Goal: Task Accomplishment & Management: Use online tool/utility

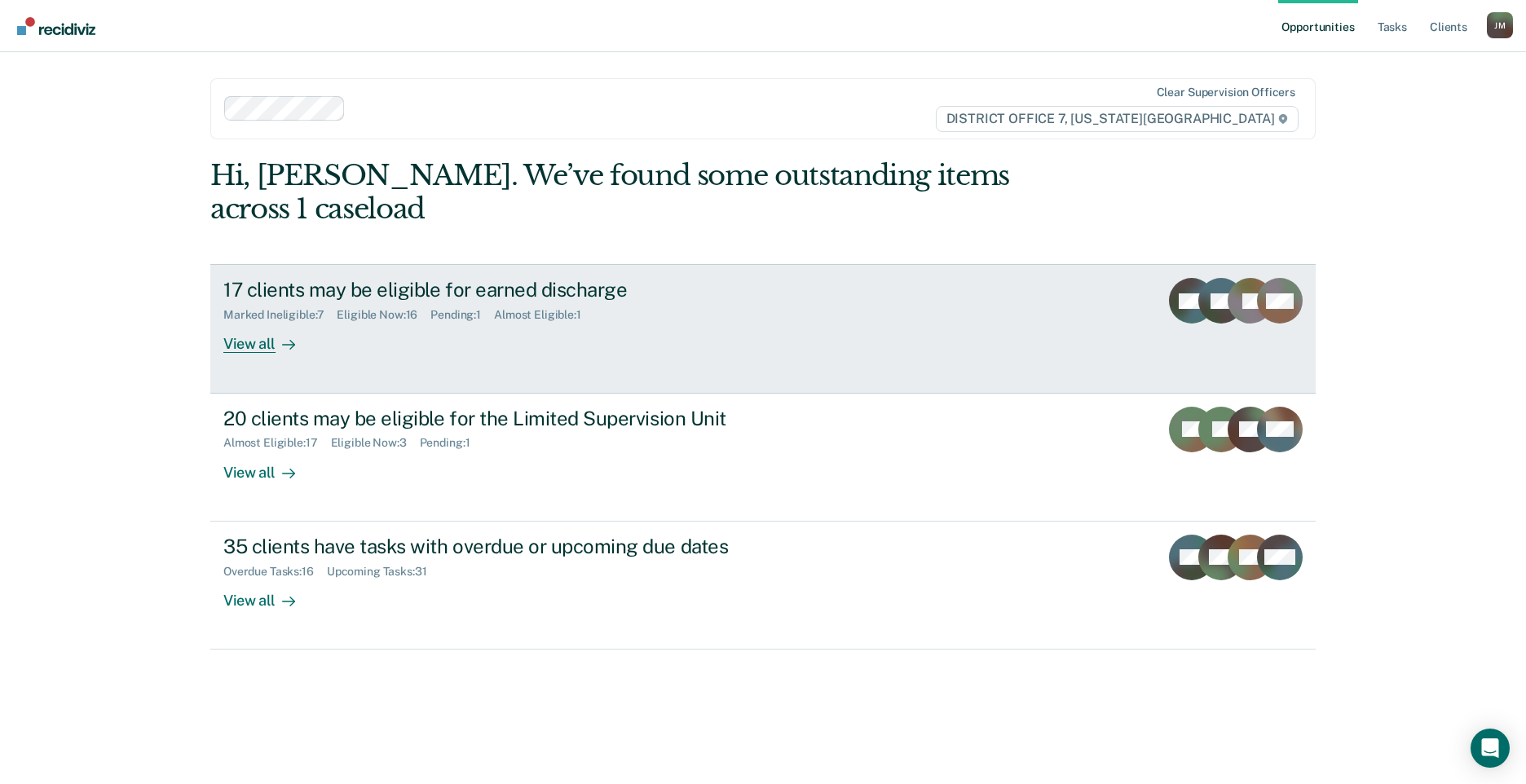
click at [268, 322] on div "View all" at bounding box center [269, 338] width 91 height 32
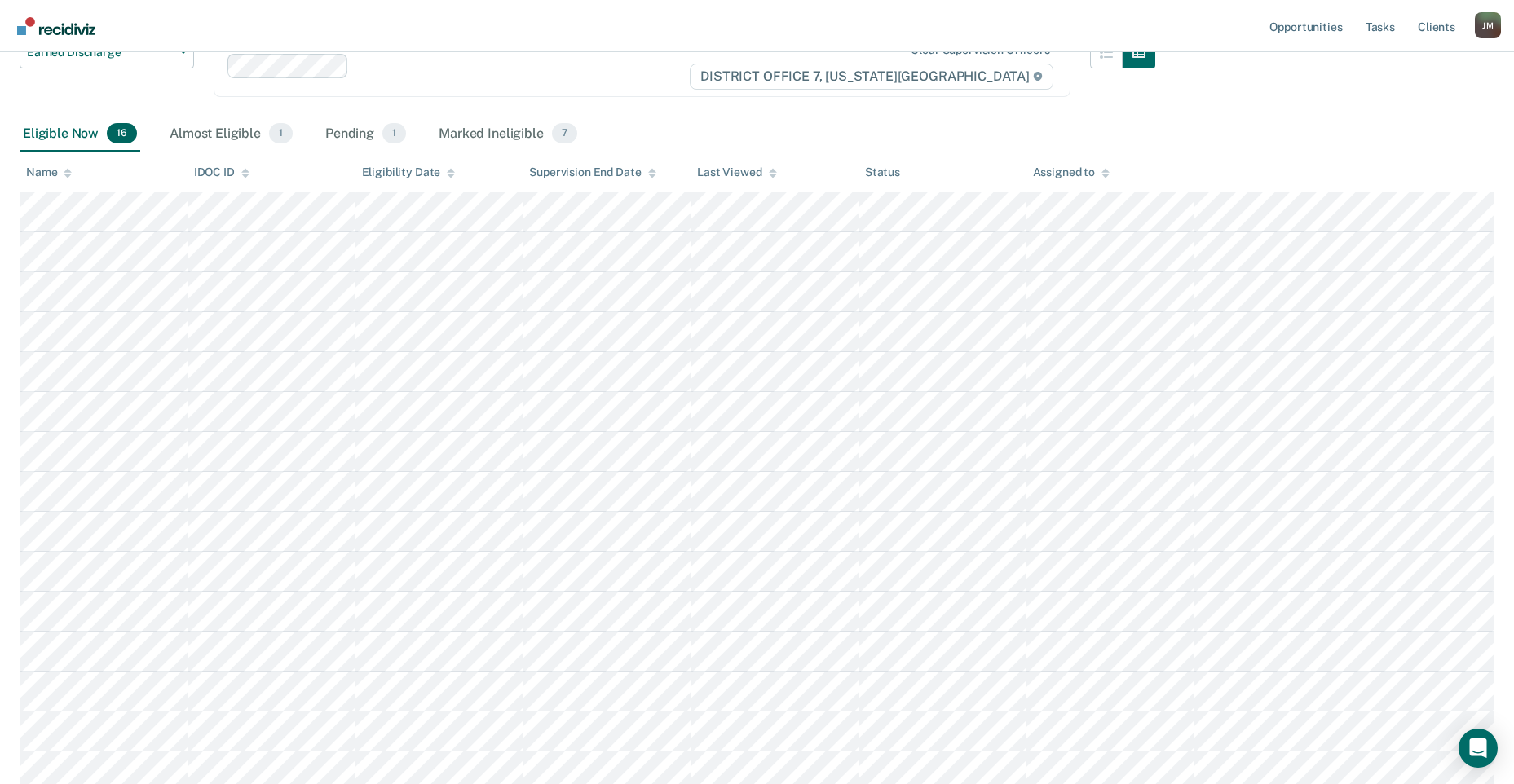
scroll to position [6, 0]
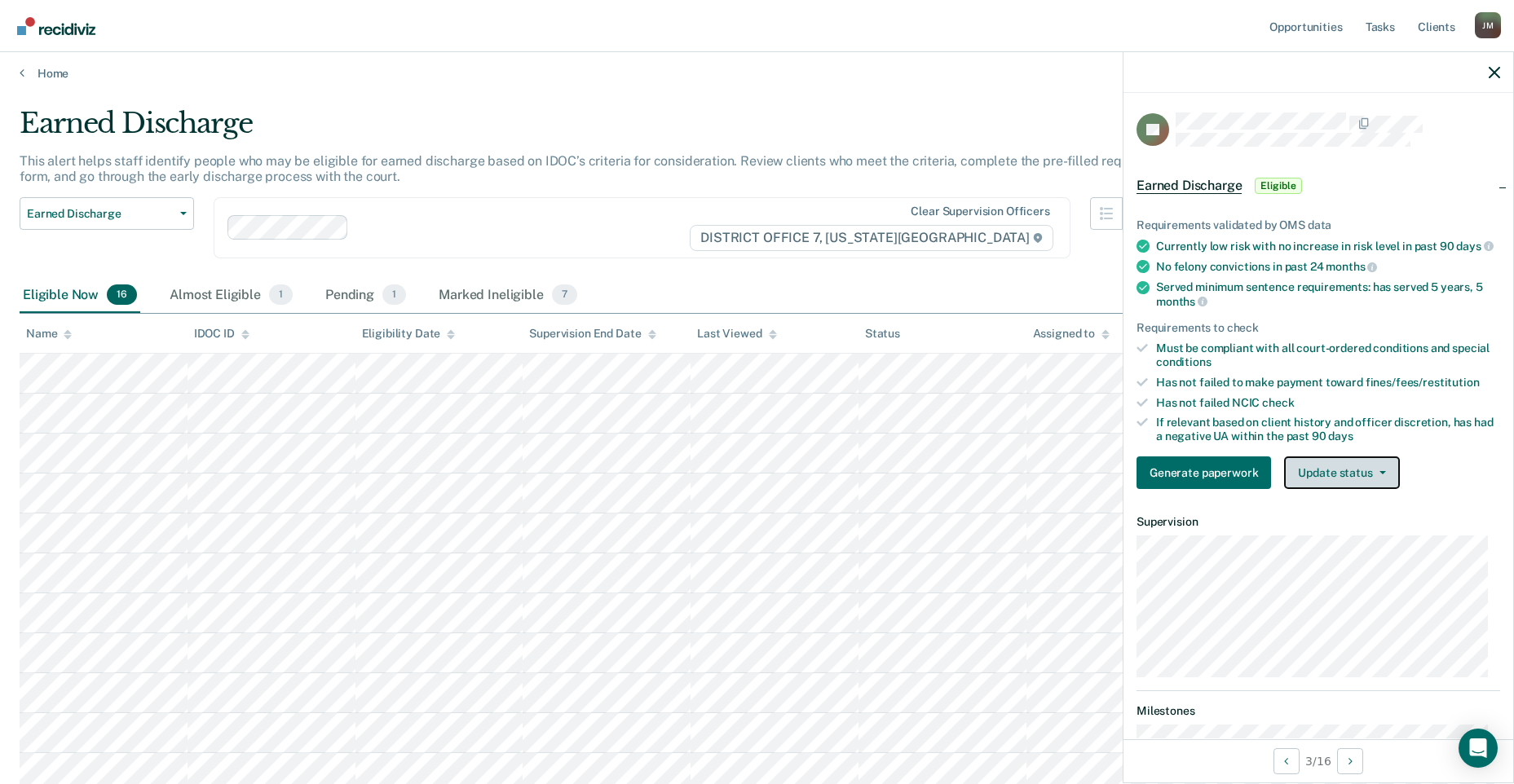
click at [1365, 489] on button "Update status" at bounding box center [1341, 472] width 115 height 32
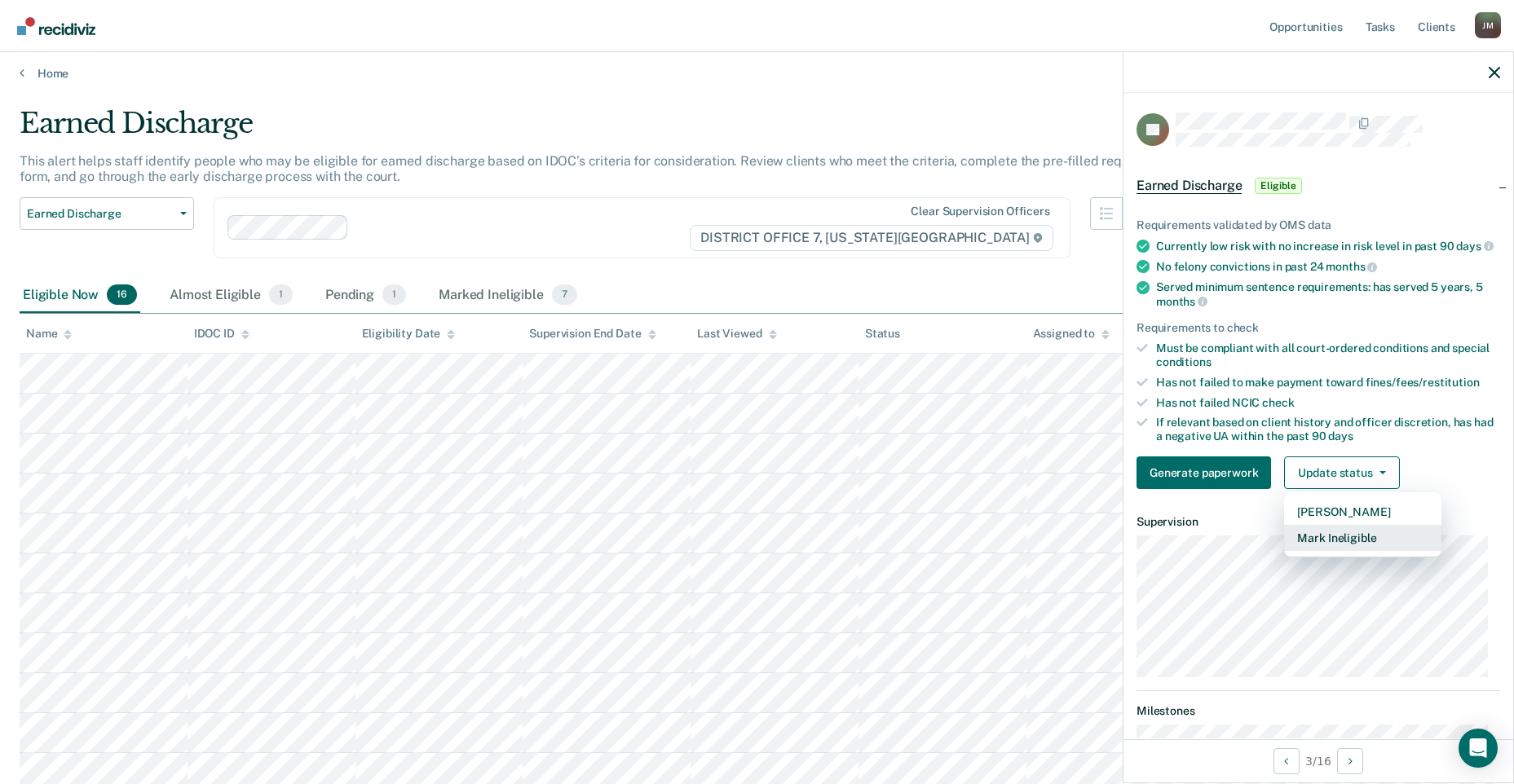
click at [1368, 551] on button "Mark Ineligible" at bounding box center [1362, 537] width 157 height 26
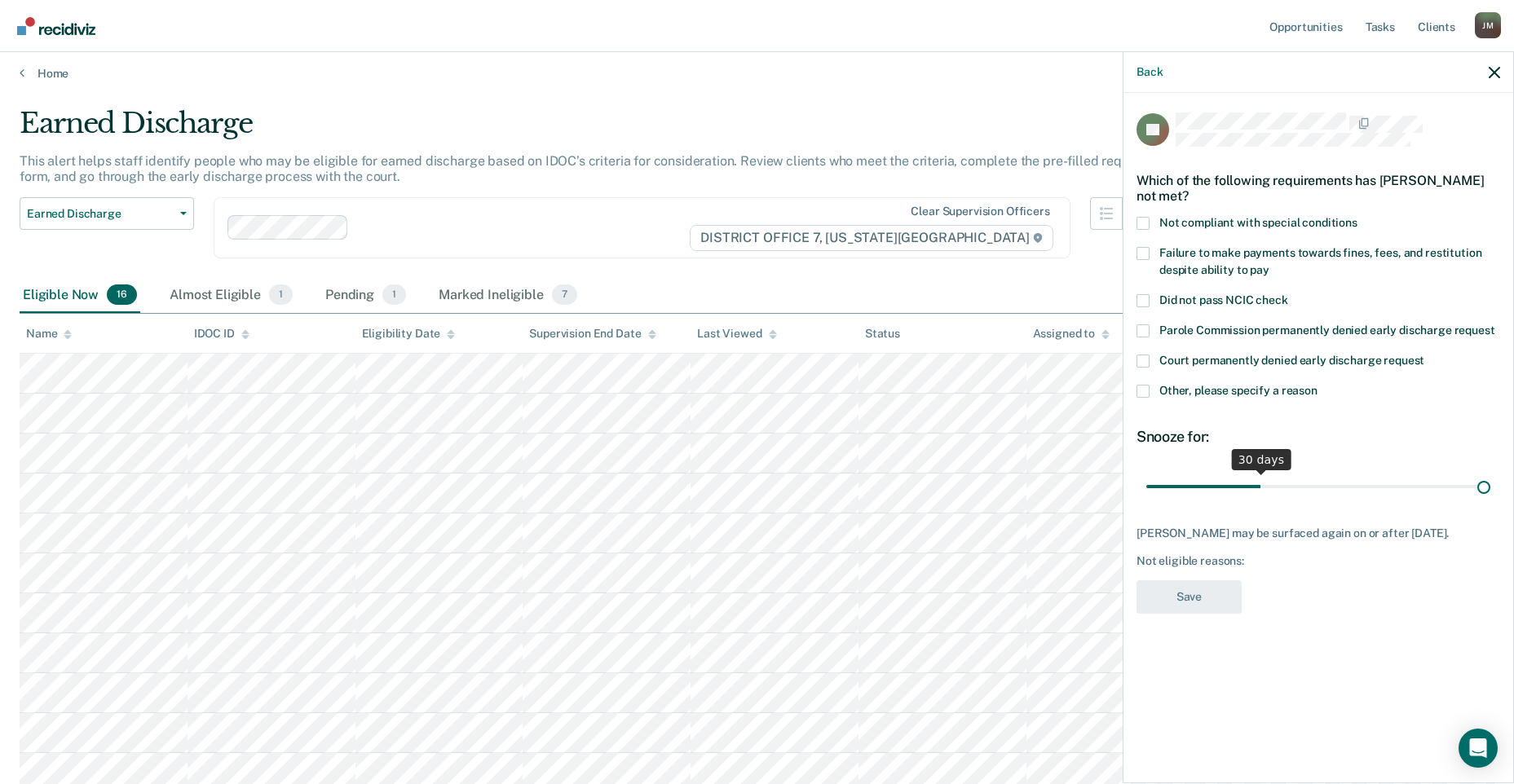
drag, startPoint x: 1259, startPoint y: 489, endPoint x: 1561, endPoint y: 482, distance: 302.1
type input "90"
click at [1490, 482] on input "range" at bounding box center [1318, 486] width 344 height 29
click at [1143, 254] on span at bounding box center [1143, 253] width 13 height 13
click at [1269, 264] on input "Failure to make payments towards fines, fees, and restitution despite ability t…" at bounding box center [1269, 264] width 0 height 0
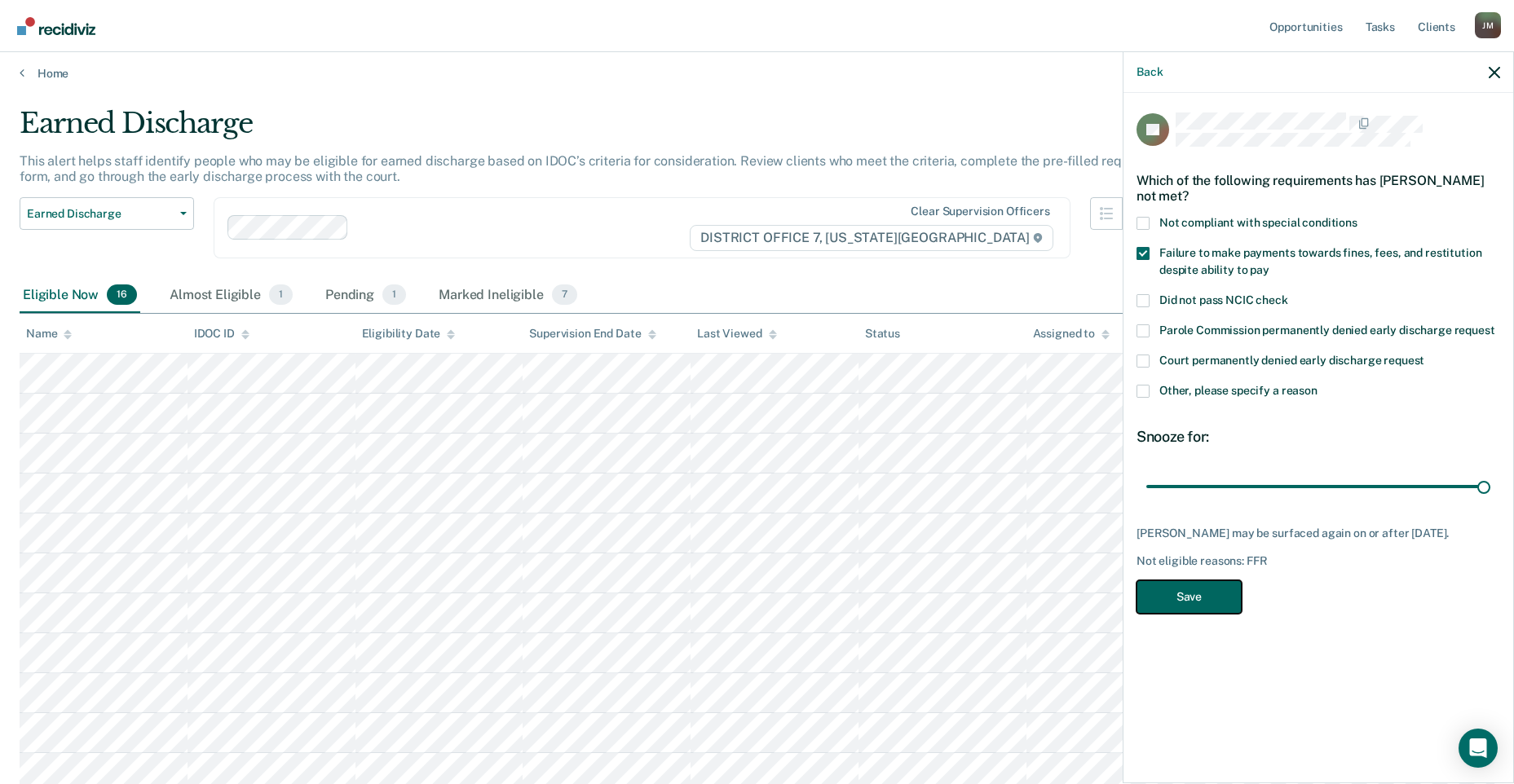
click at [1218, 598] on button "Save" at bounding box center [1189, 597] width 105 height 33
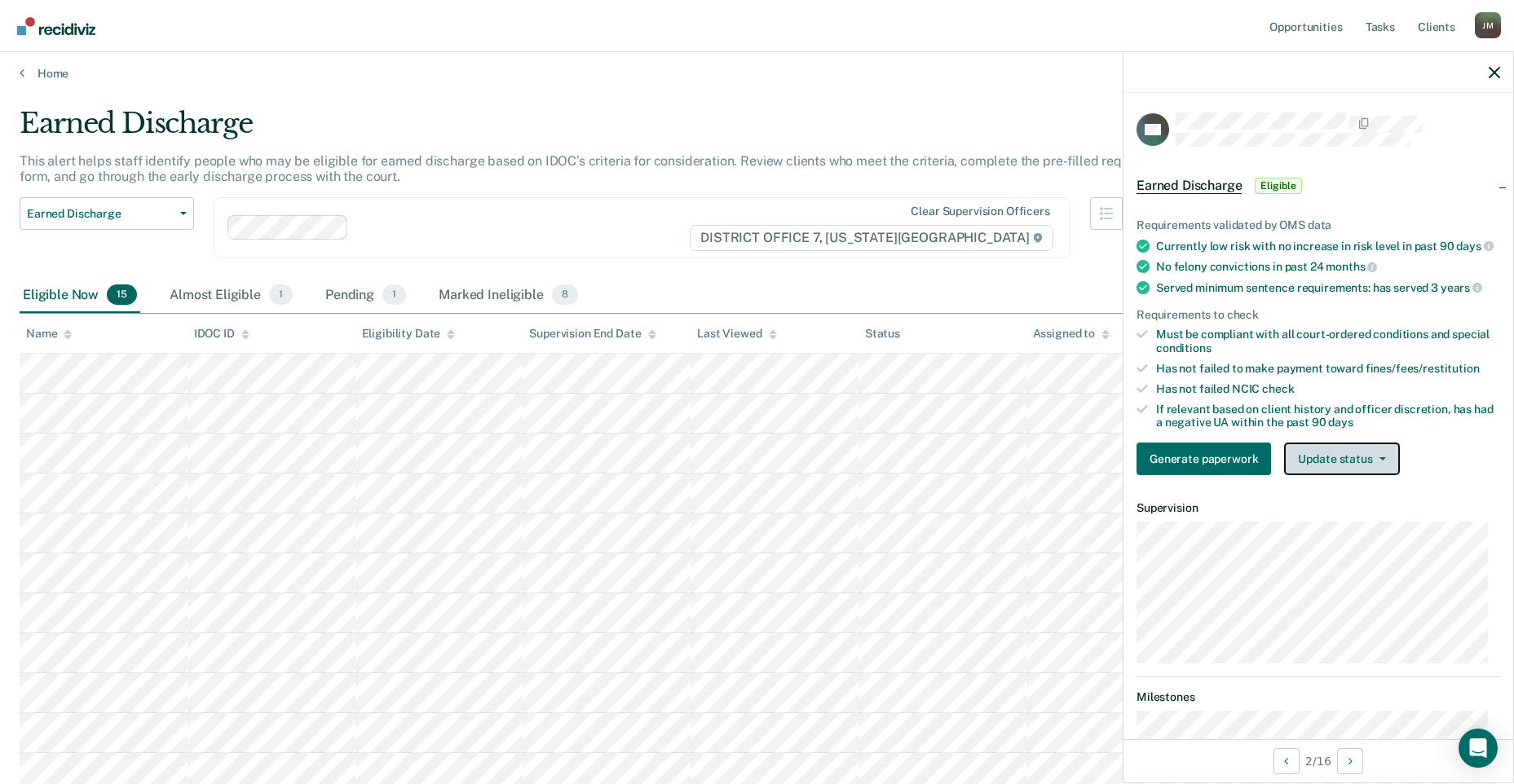
click at [1379, 467] on button "Update status" at bounding box center [1341, 458] width 115 height 32
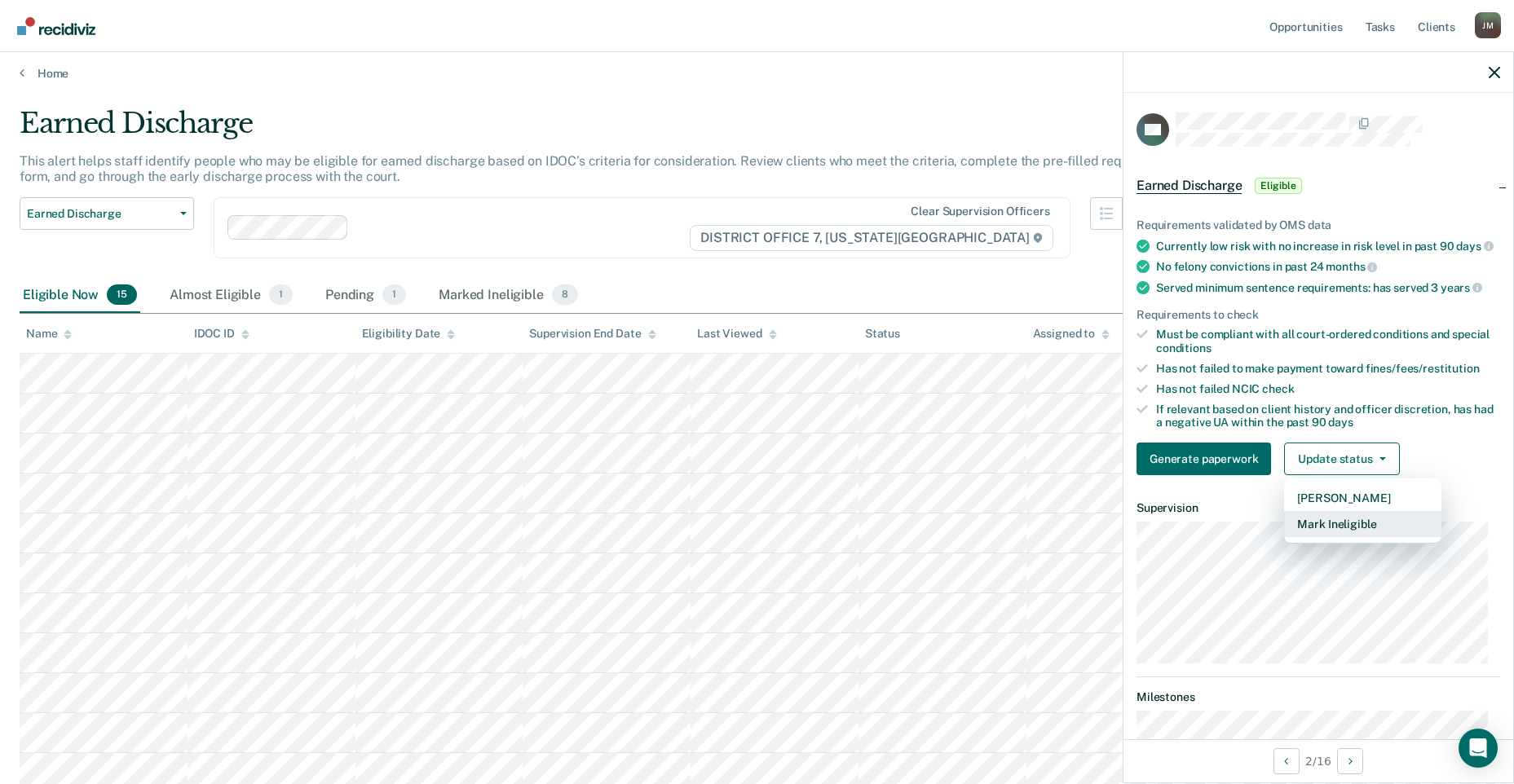
click at [1358, 537] on button "Mark Ineligible" at bounding box center [1362, 524] width 157 height 26
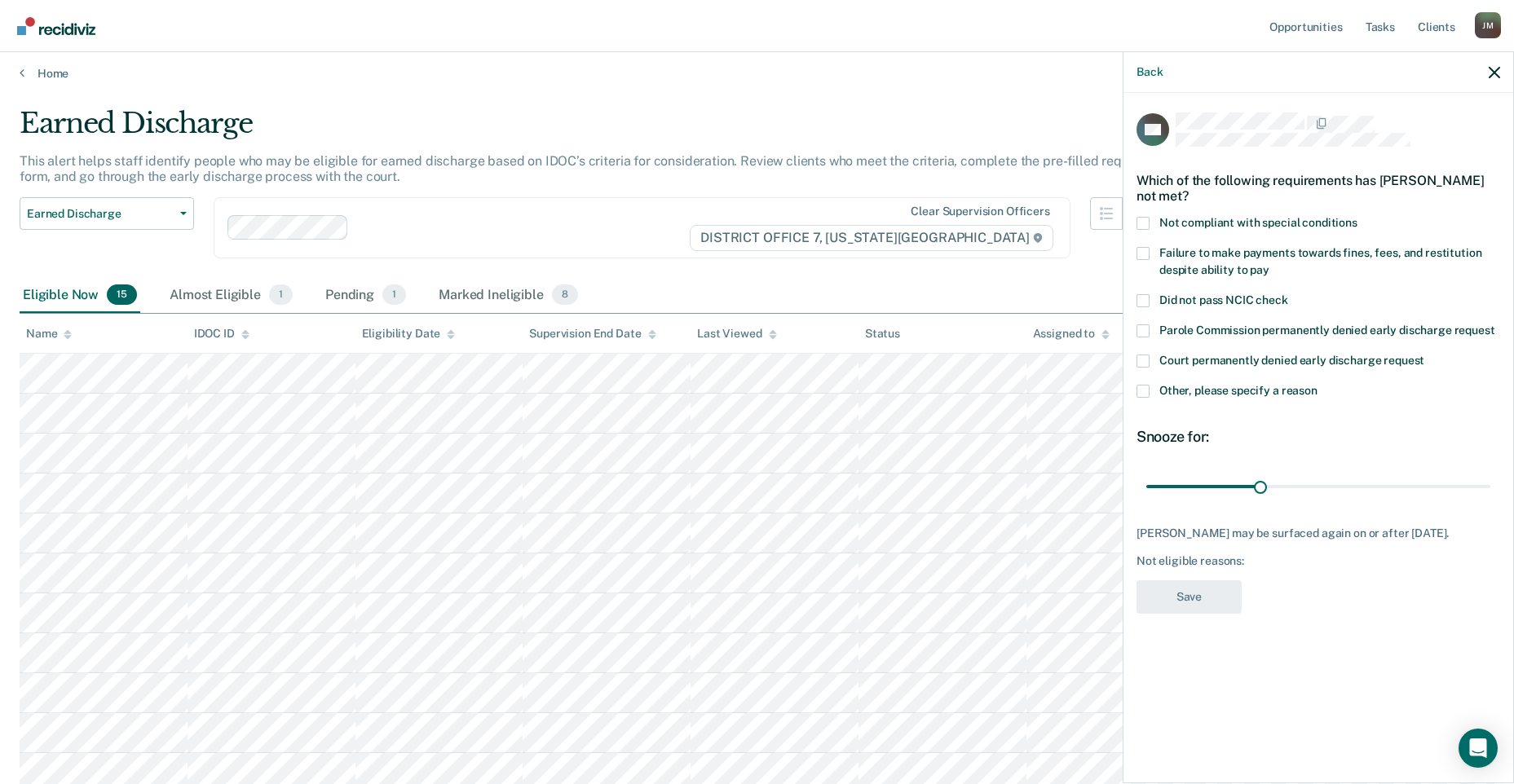
click at [1145, 390] on span at bounding box center [1143, 391] width 13 height 13
click at [1317, 385] on input "Other, please specify a reason" at bounding box center [1317, 385] width 0 height 0
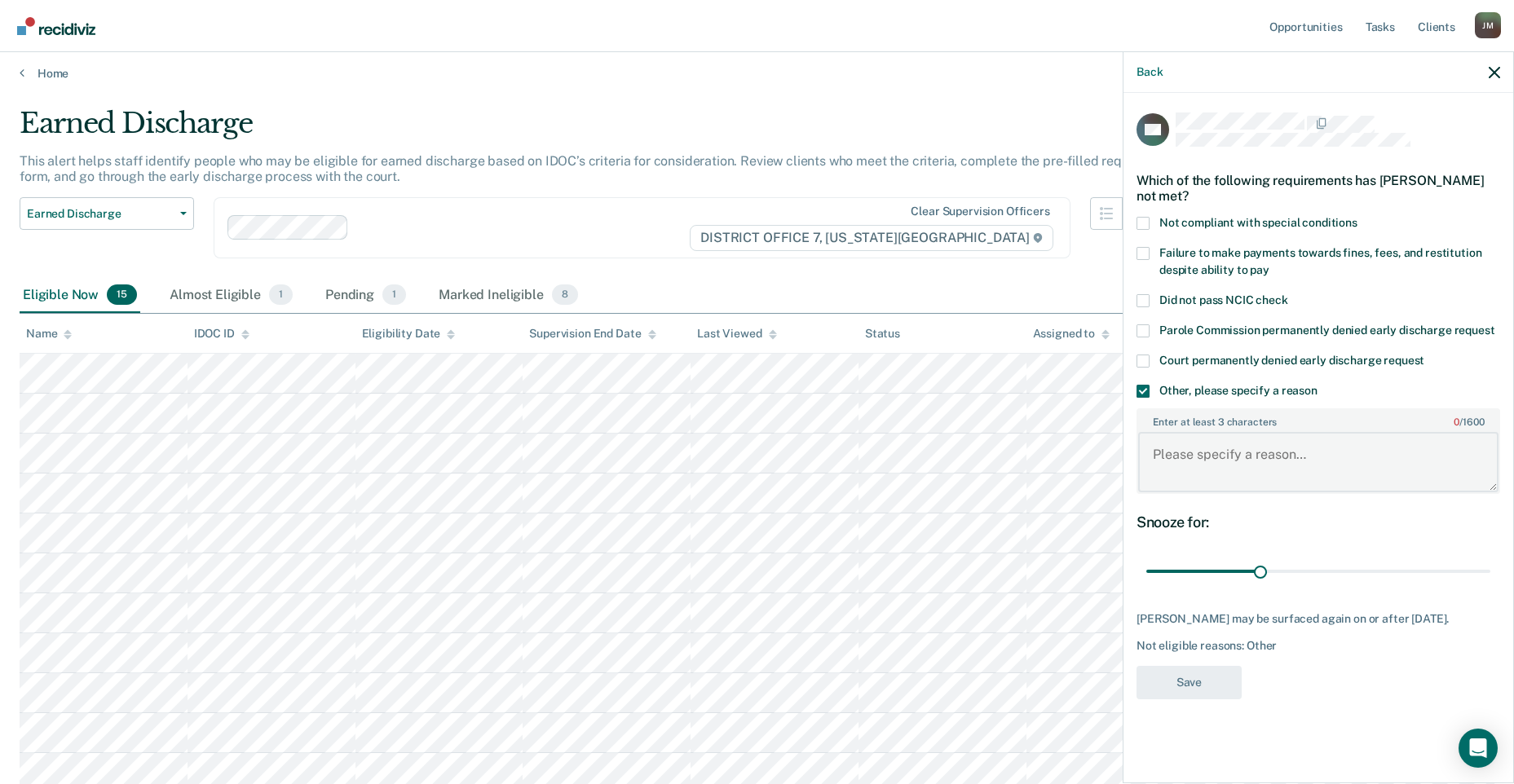
click at [1267, 456] on textarea "Enter at least 3 characters 0 / 1600" at bounding box center [1319, 462] width 361 height 61
type textarea "T"
click at [1089, 428] on body "Looks like you’re using Internet Explorer 11. For faster loading and a better e…" at bounding box center [757, 386] width 1514 height 784
click at [1460, 455] on textarea "Pending completion of Sex Offender Treatment" at bounding box center [1319, 462] width 361 height 61
type textarea "Pending completion of Sex Offender Treatment"
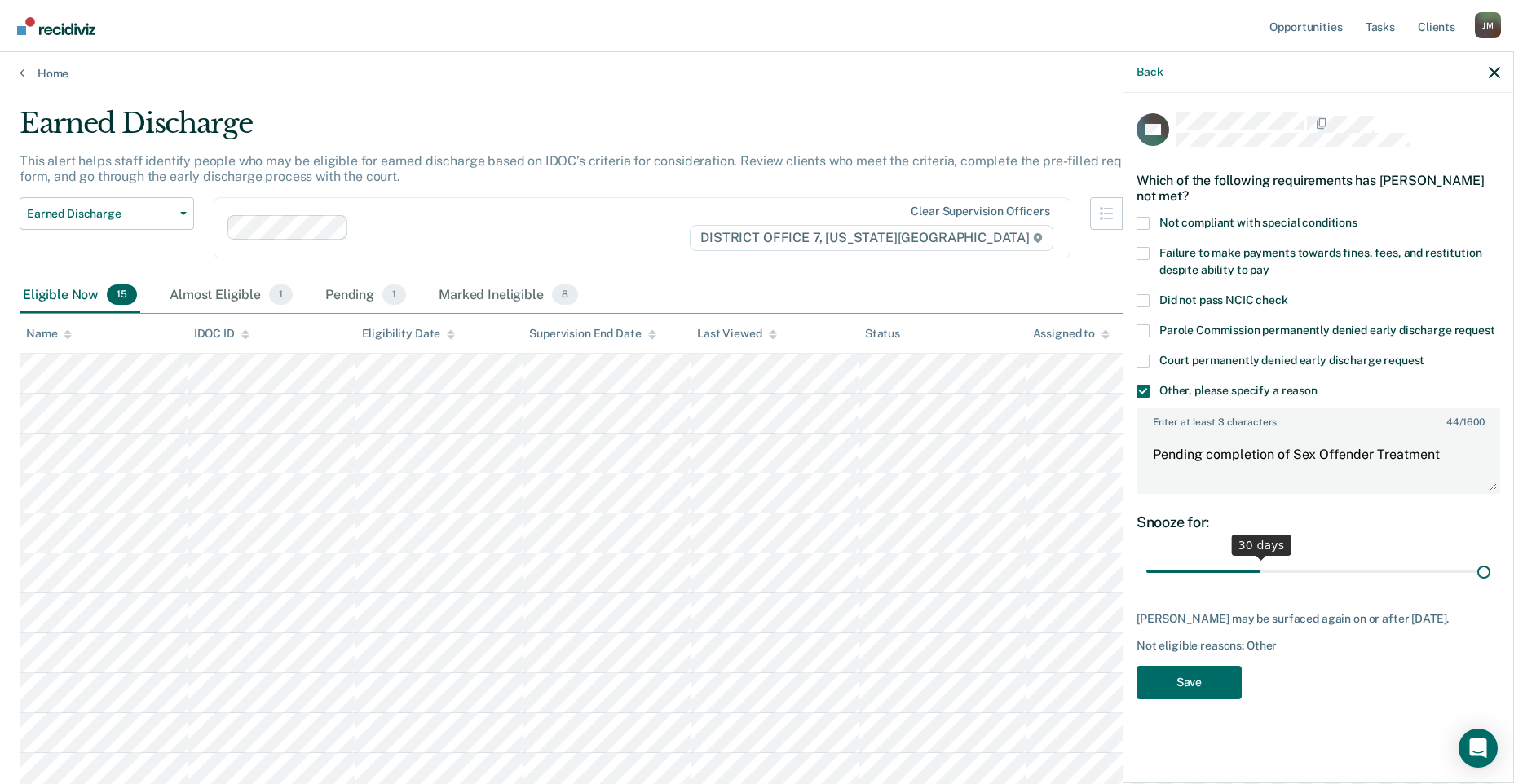
drag, startPoint x: 1261, startPoint y: 574, endPoint x: 1561, endPoint y: 569, distance: 300.0
type input "90"
click at [1490, 569] on input "range" at bounding box center [1318, 571] width 344 height 29
click at [1200, 699] on button "Save" at bounding box center [1189, 683] width 105 height 33
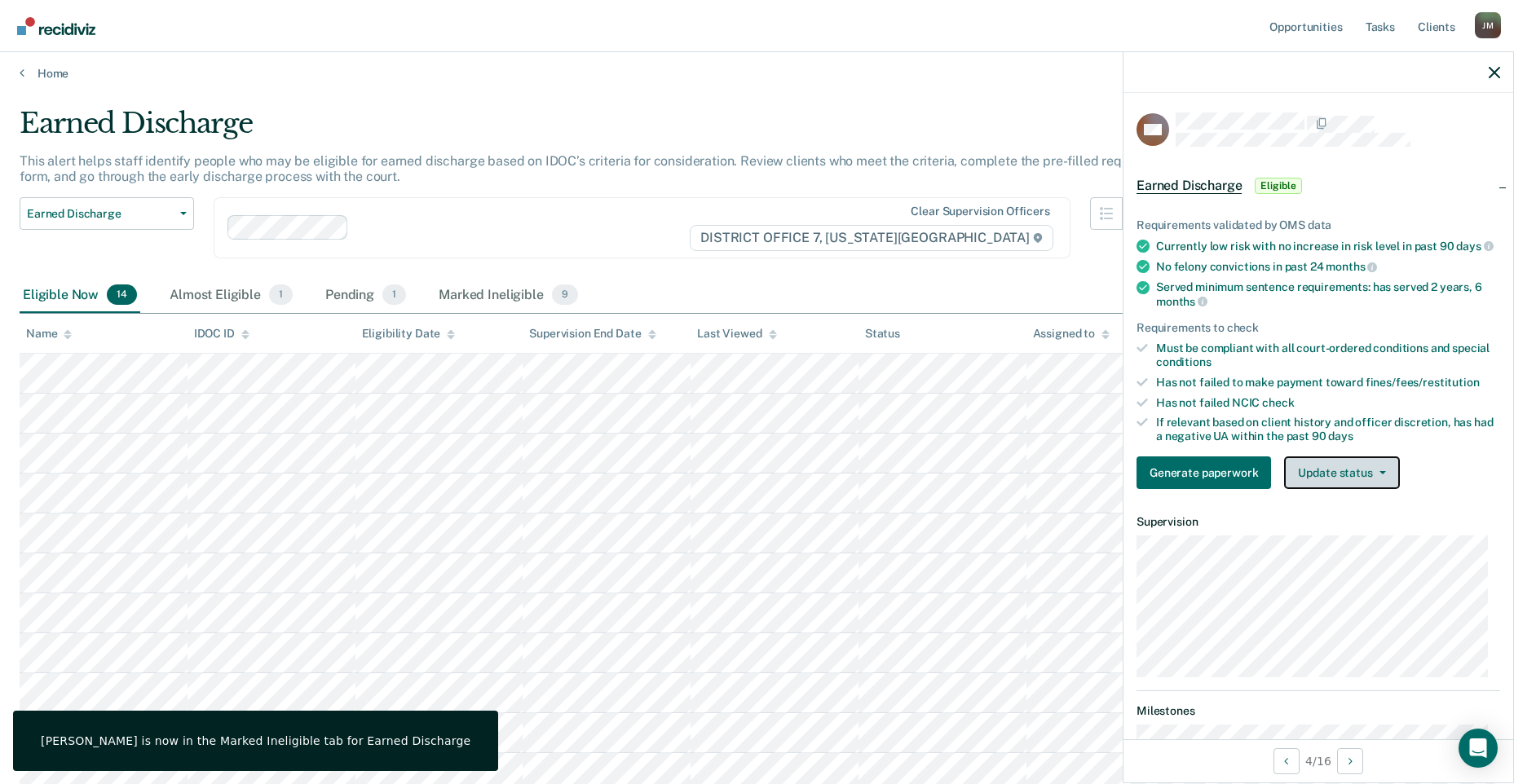
click at [1346, 489] on button "Update status" at bounding box center [1341, 472] width 115 height 32
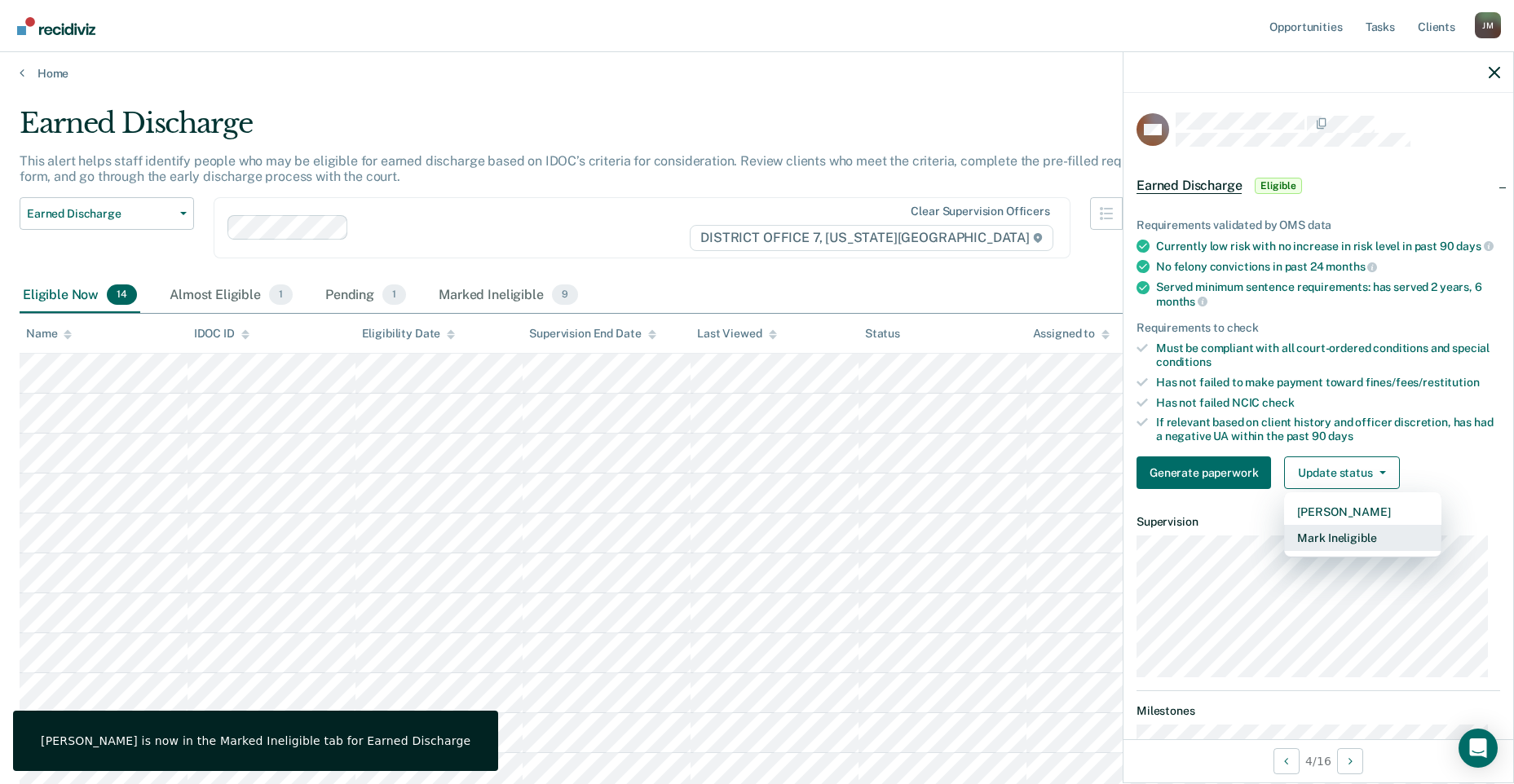
click at [1332, 551] on button "Mark Ineligible" at bounding box center [1362, 537] width 157 height 26
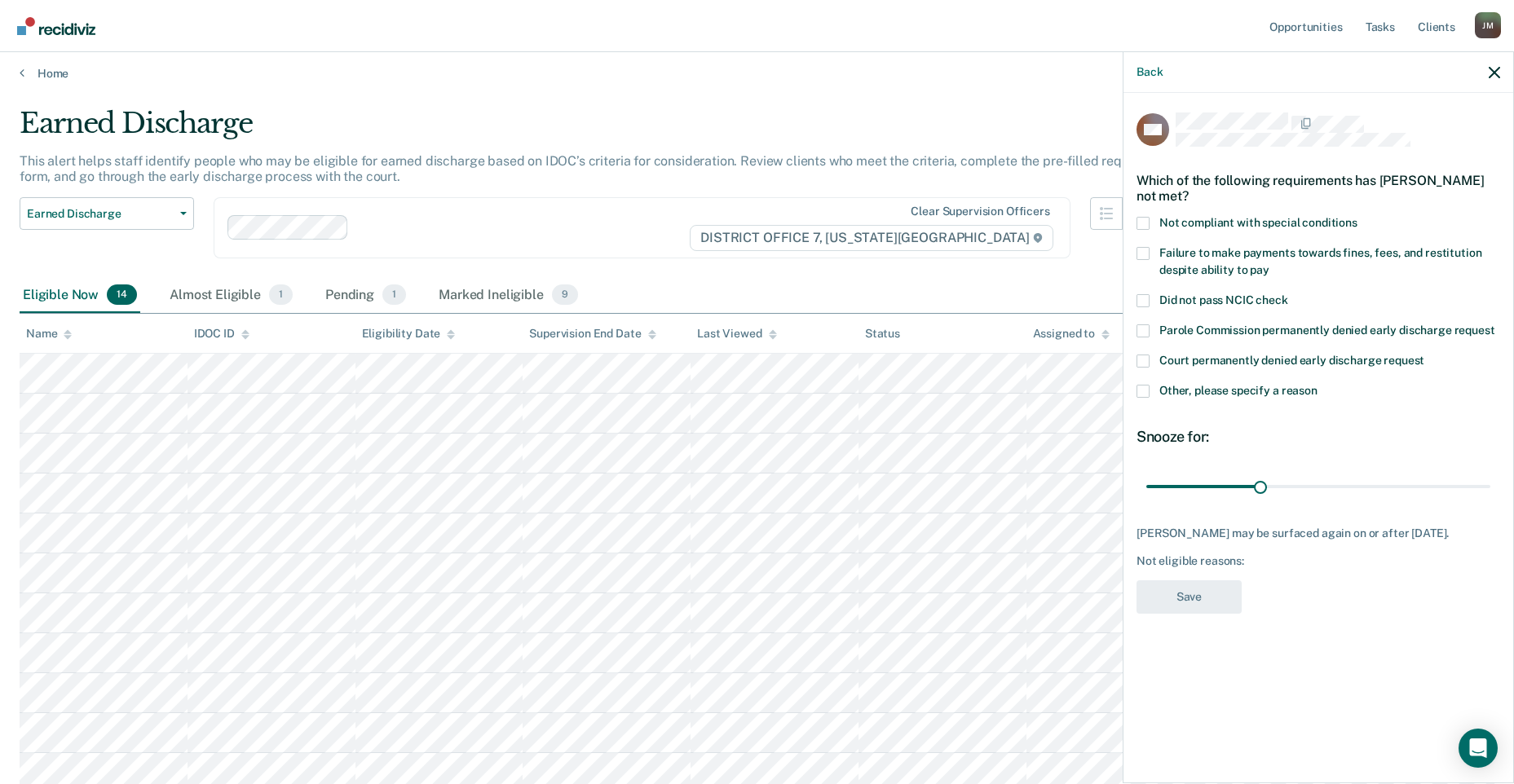
click at [1146, 398] on label "Other, please specify a reason" at bounding box center [1318, 393] width 364 height 17
click at [1317, 385] on input "Other, please specify a reason" at bounding box center [1317, 385] width 0 height 0
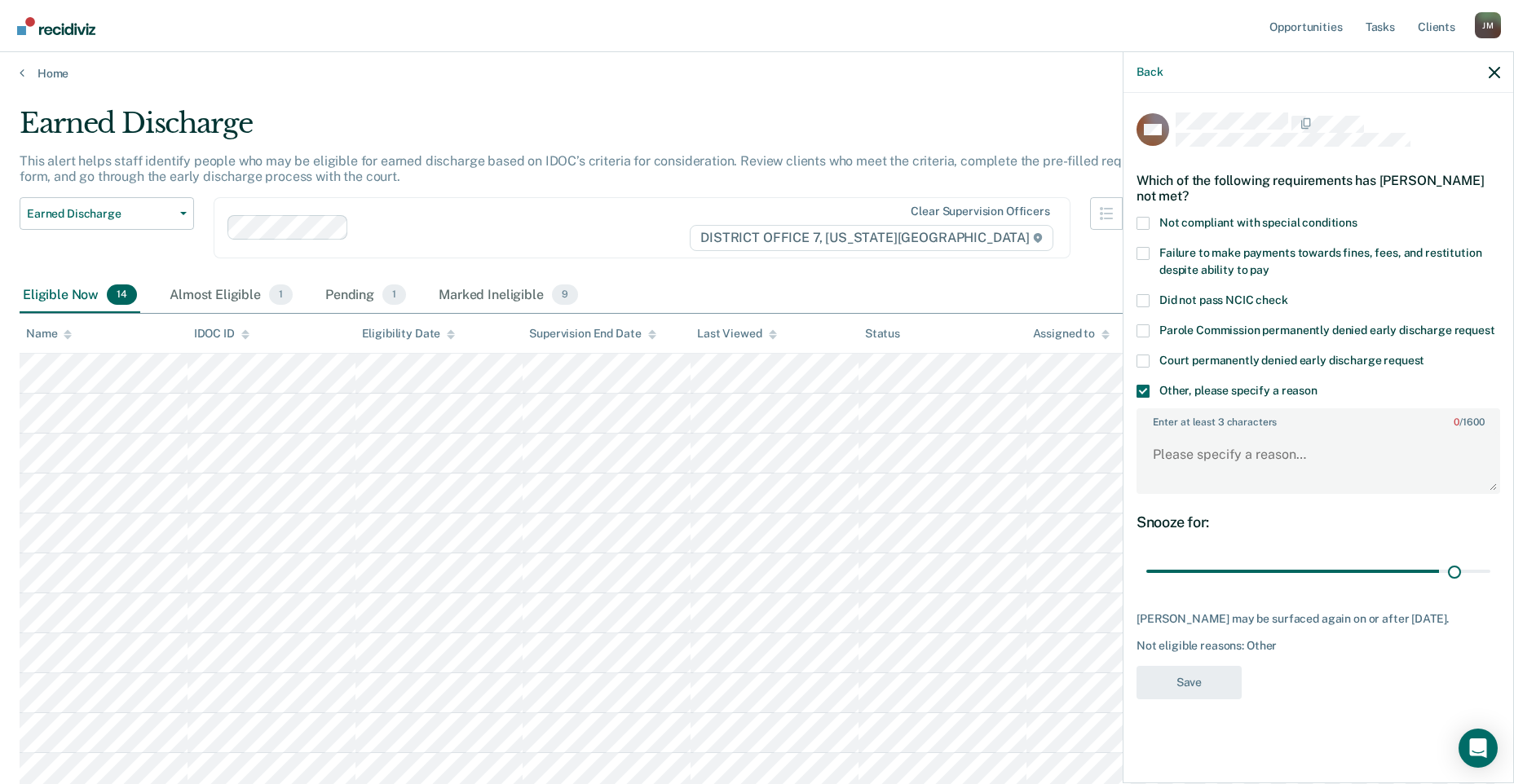
drag, startPoint x: 1264, startPoint y: 570, endPoint x: 1498, endPoint y: 575, distance: 234.1
click at [1470, 575] on input "range" at bounding box center [1318, 571] width 344 height 29
drag, startPoint x: 1471, startPoint y: 569, endPoint x: 1561, endPoint y: 569, distance: 90.0
type input "90"
click at [1490, 569] on input "range" at bounding box center [1318, 571] width 344 height 29
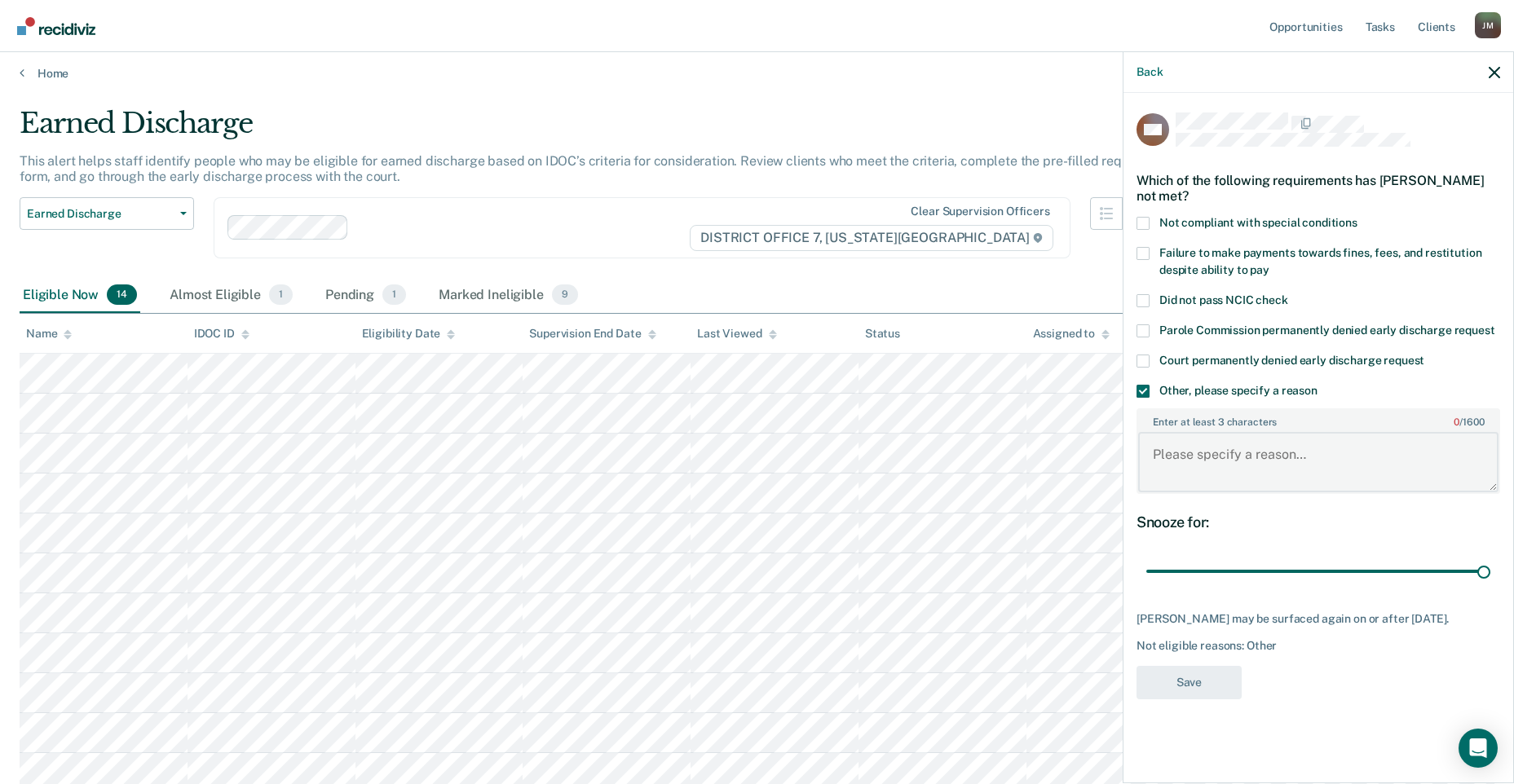
click at [1140, 465] on textarea "Enter at least 3 characters 0 / 1600" at bounding box center [1319, 462] width 361 height 61
paste textarea "Pending completion of Sex Offender Treatment"
type textarea "Pending completion of Sex Offender Treatment"
click at [1210, 699] on button "Save" at bounding box center [1189, 683] width 105 height 33
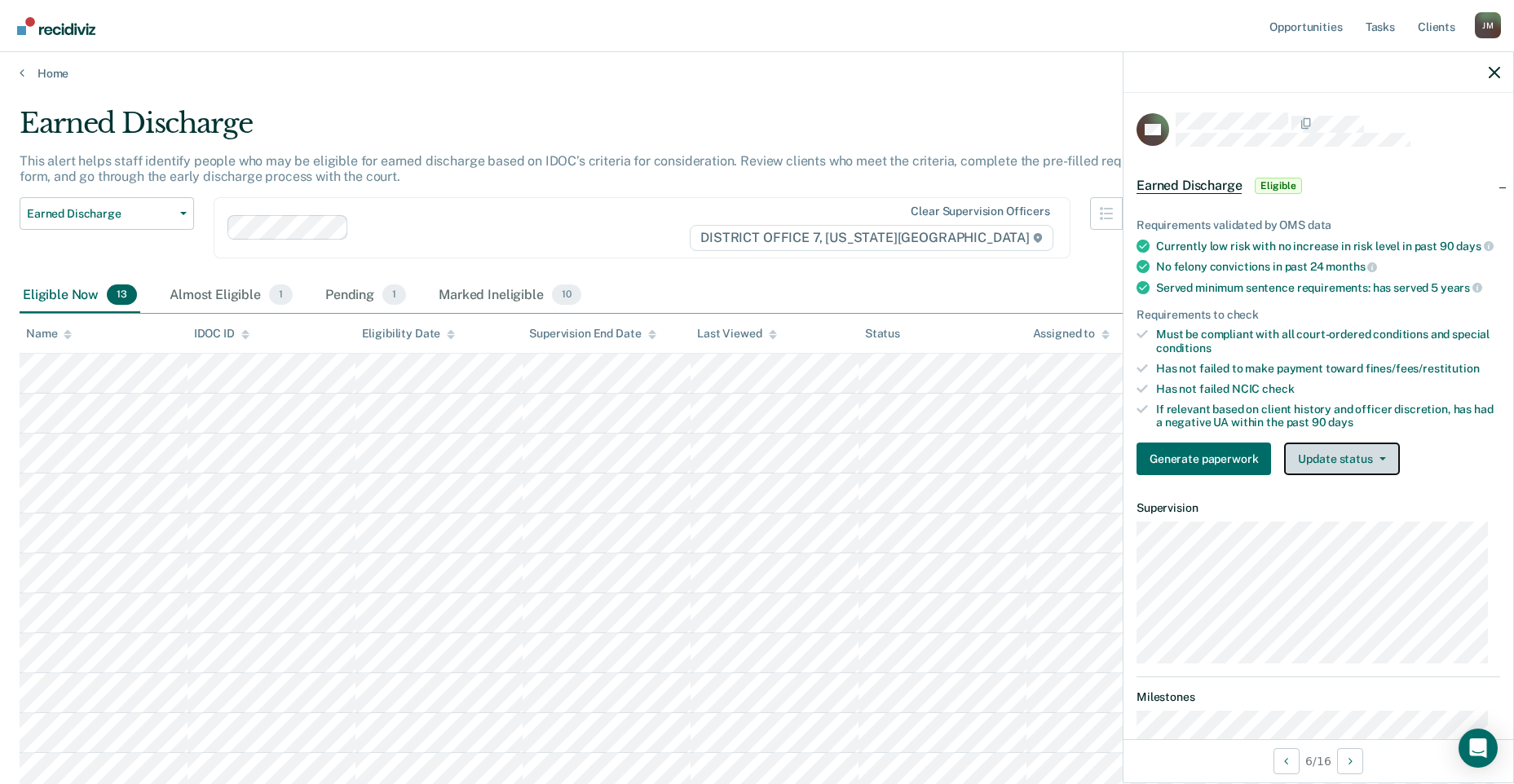
click at [1351, 462] on button "Update status" at bounding box center [1341, 458] width 115 height 32
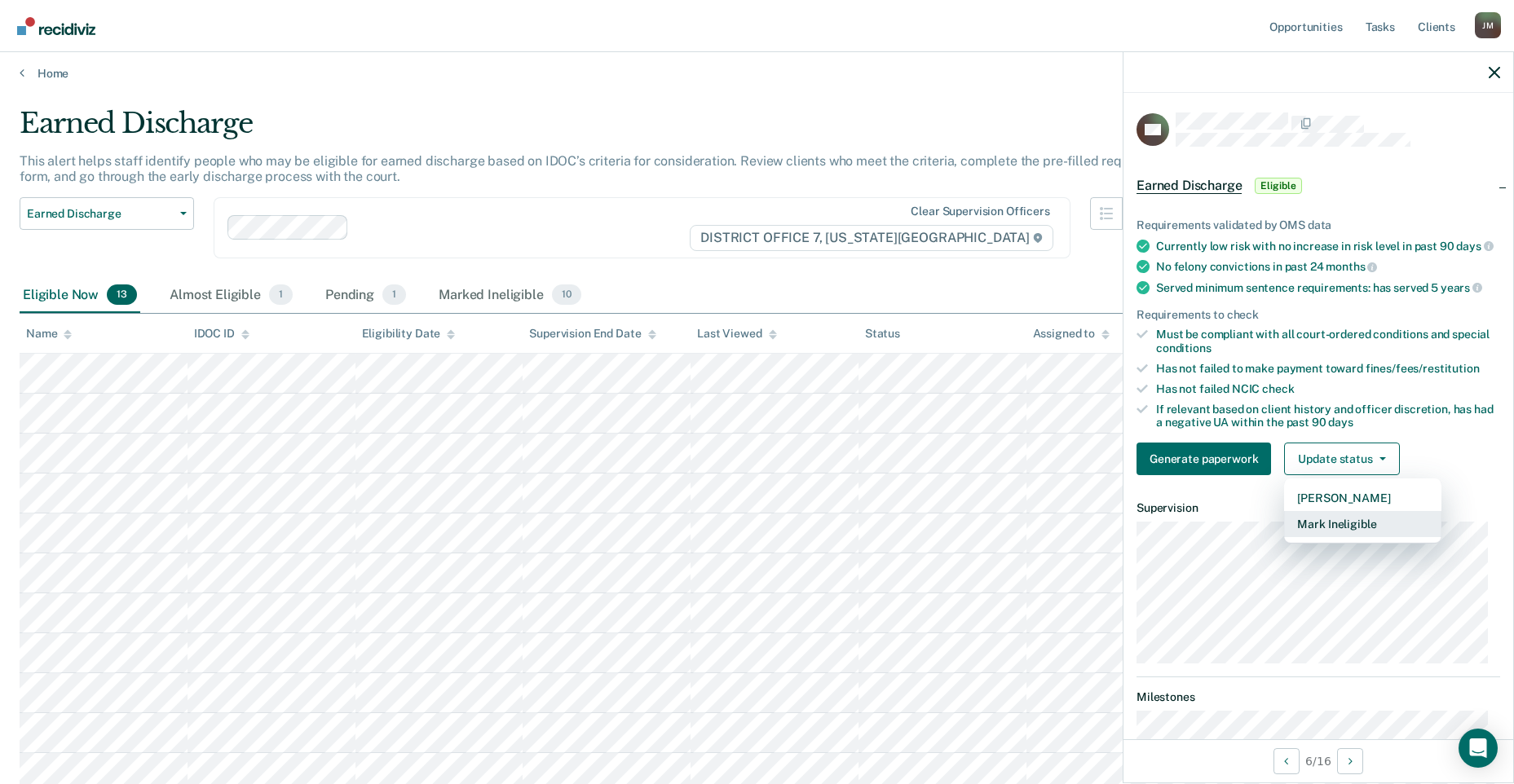
click at [1355, 532] on button "Mark Ineligible" at bounding box center [1362, 524] width 157 height 26
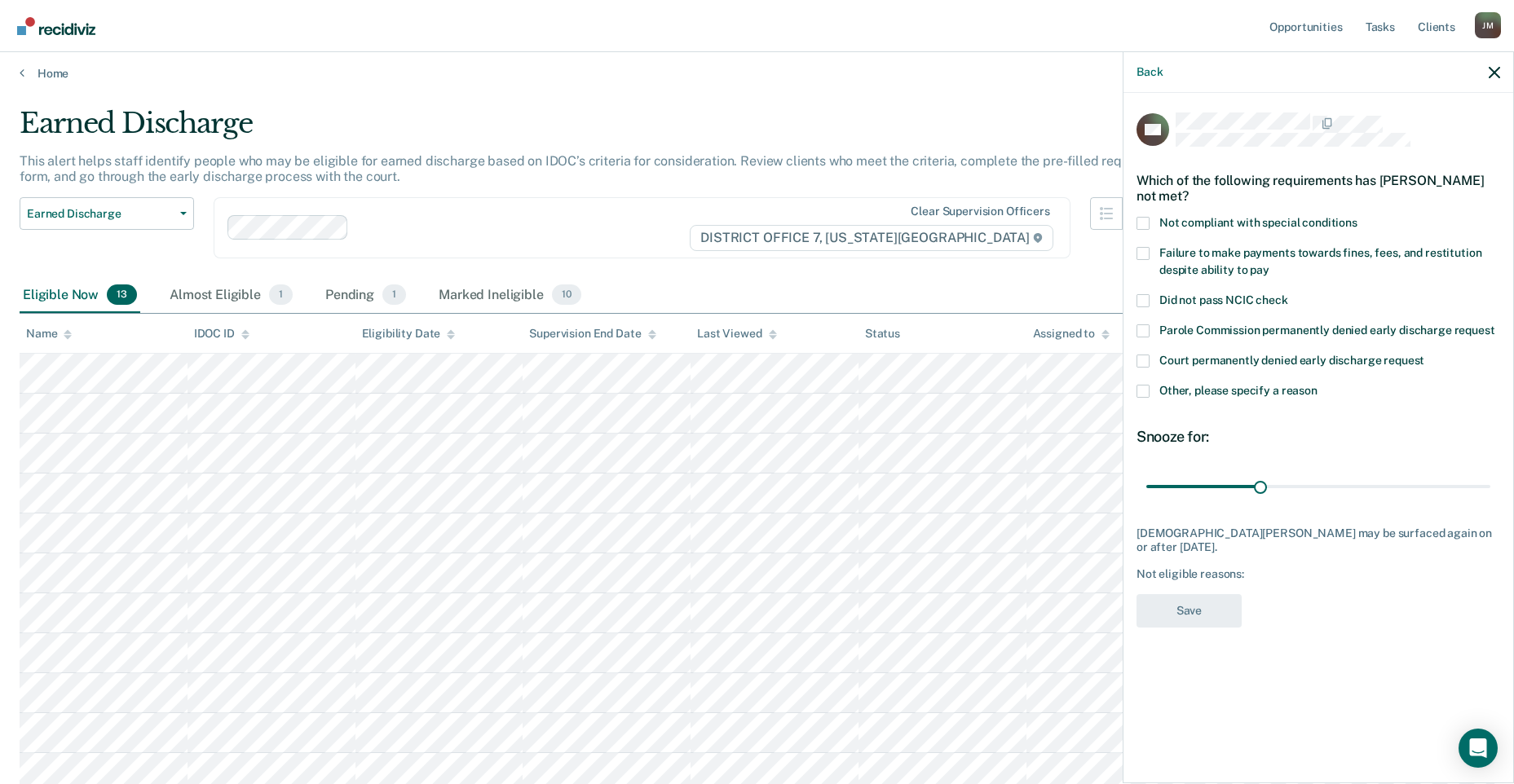
click at [1146, 248] on span at bounding box center [1143, 253] width 13 height 13
click at [1269, 264] on input "Failure to make payments towards fines, fees, and restitution despite ability t…" at bounding box center [1269, 264] width 0 height 0
drag, startPoint x: 1262, startPoint y: 483, endPoint x: 1544, endPoint y: 475, distance: 282.1
type input "90"
click at [1490, 475] on input "range" at bounding box center [1318, 486] width 344 height 29
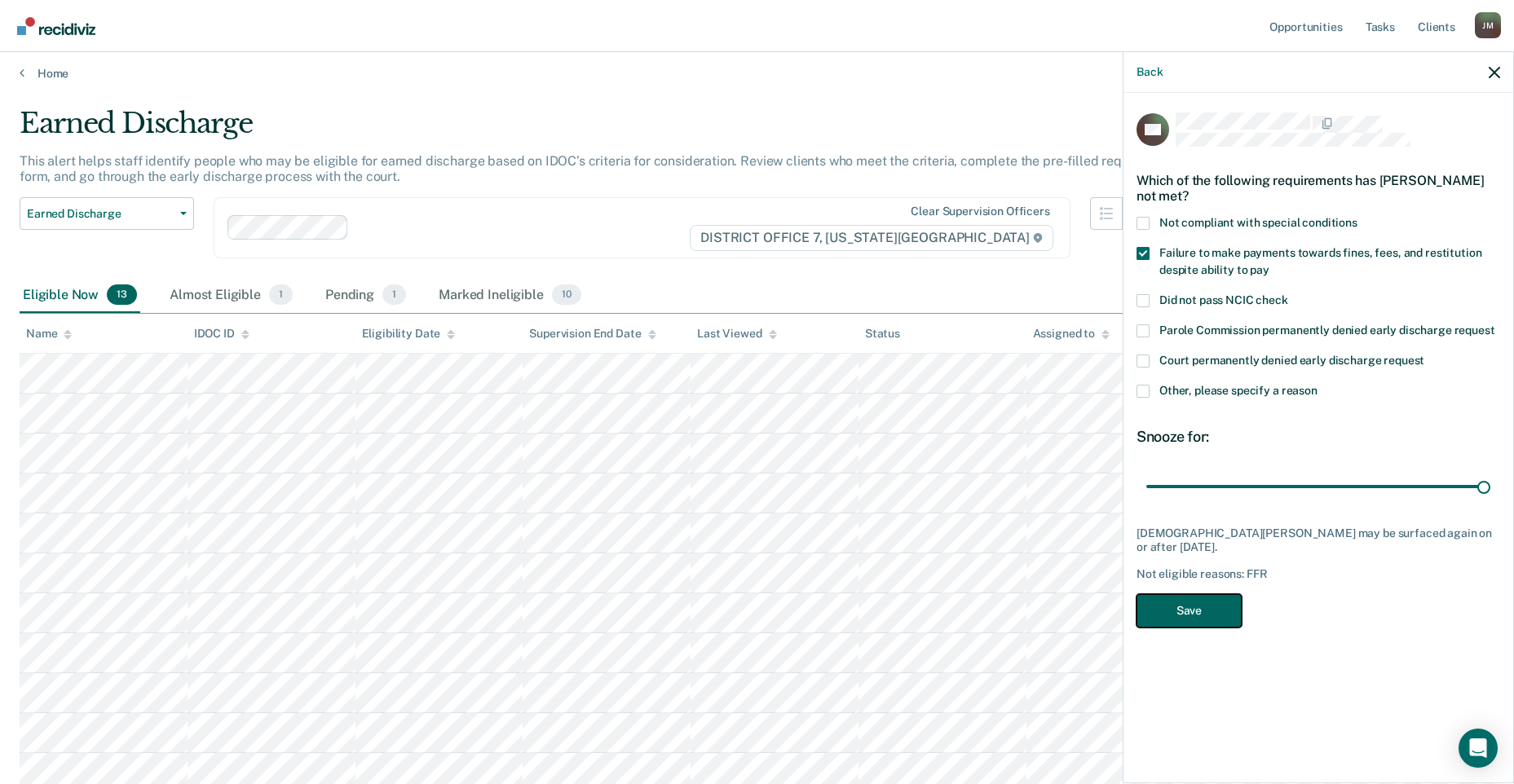
click at [1222, 606] on button "Save" at bounding box center [1189, 611] width 105 height 33
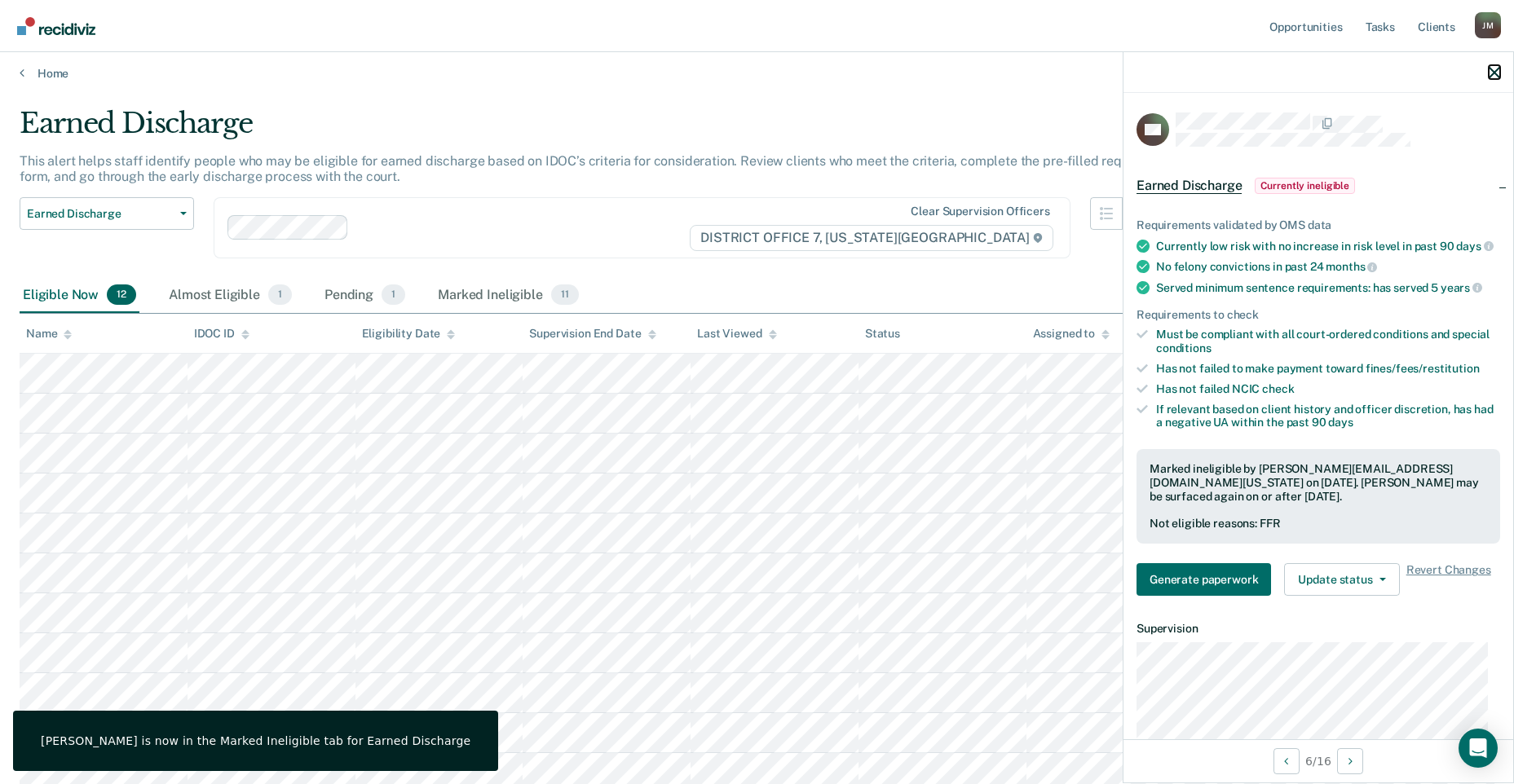
click at [1494, 74] on icon "button" at bounding box center [1494, 73] width 11 height 11
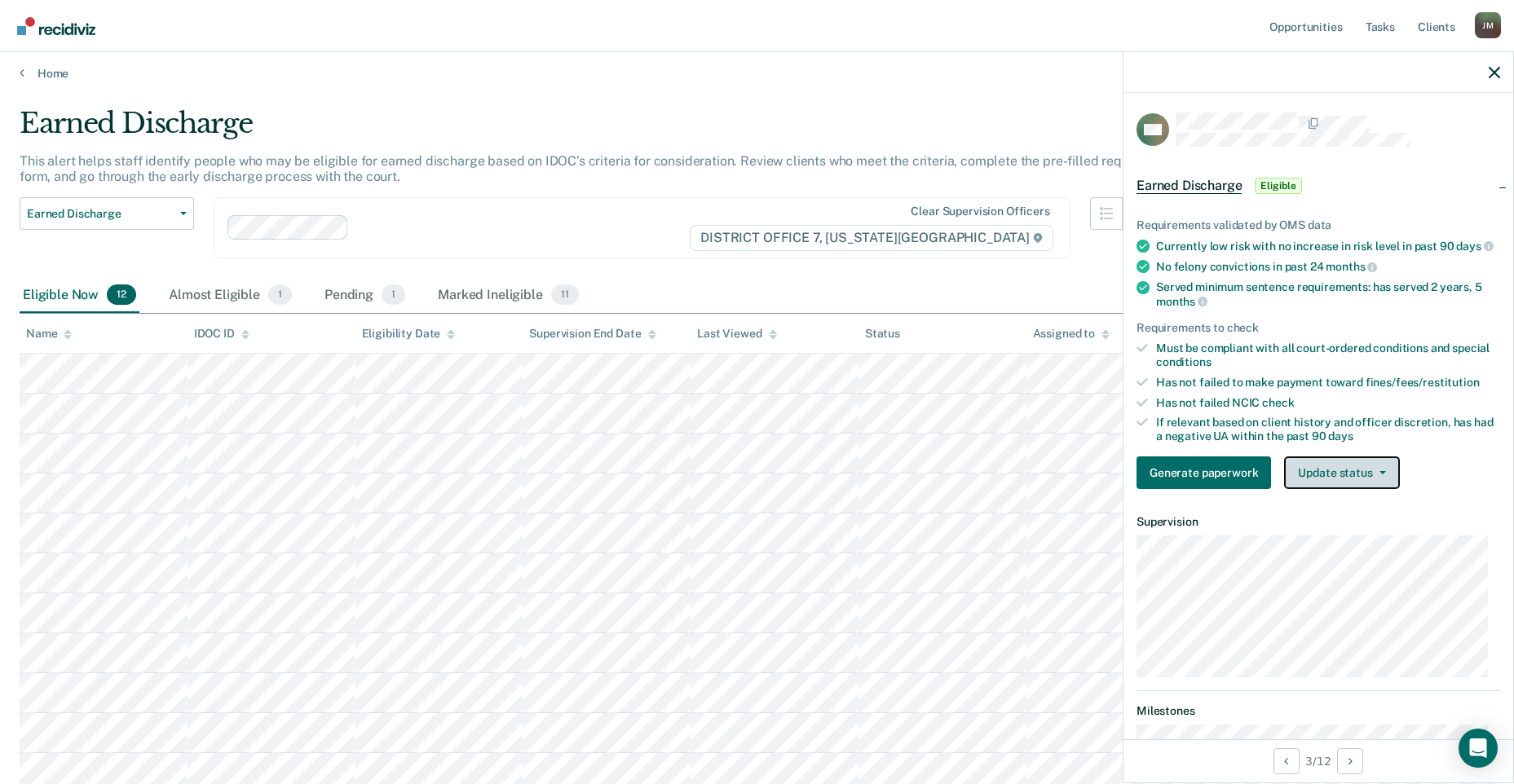
drag, startPoint x: 1387, startPoint y: 485, endPoint x: 1379, endPoint y: 490, distance: 9.4
click at [1385, 485] on button "Update status" at bounding box center [1341, 472] width 115 height 32
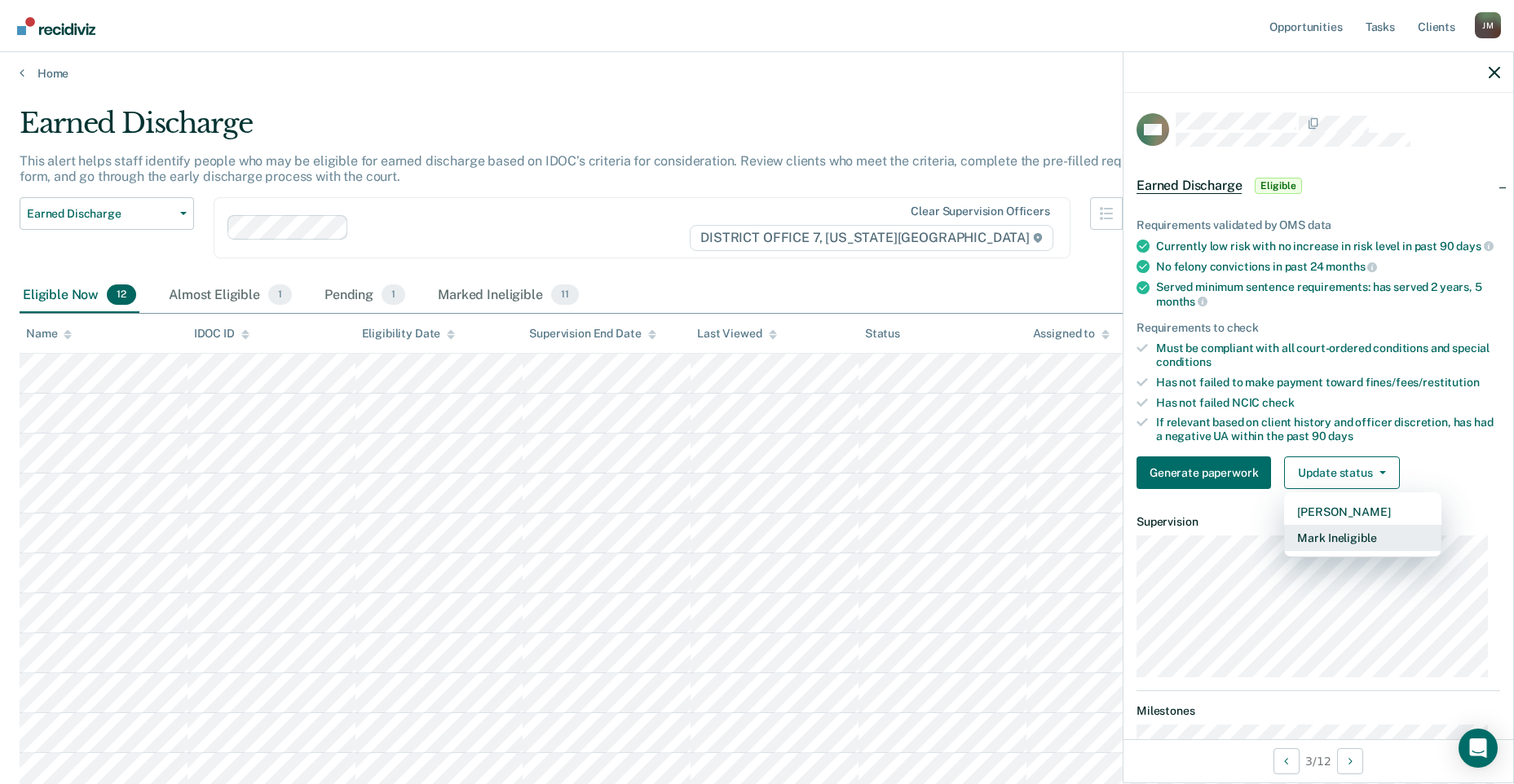
click at [1364, 551] on button "Mark Ineligible" at bounding box center [1362, 537] width 157 height 26
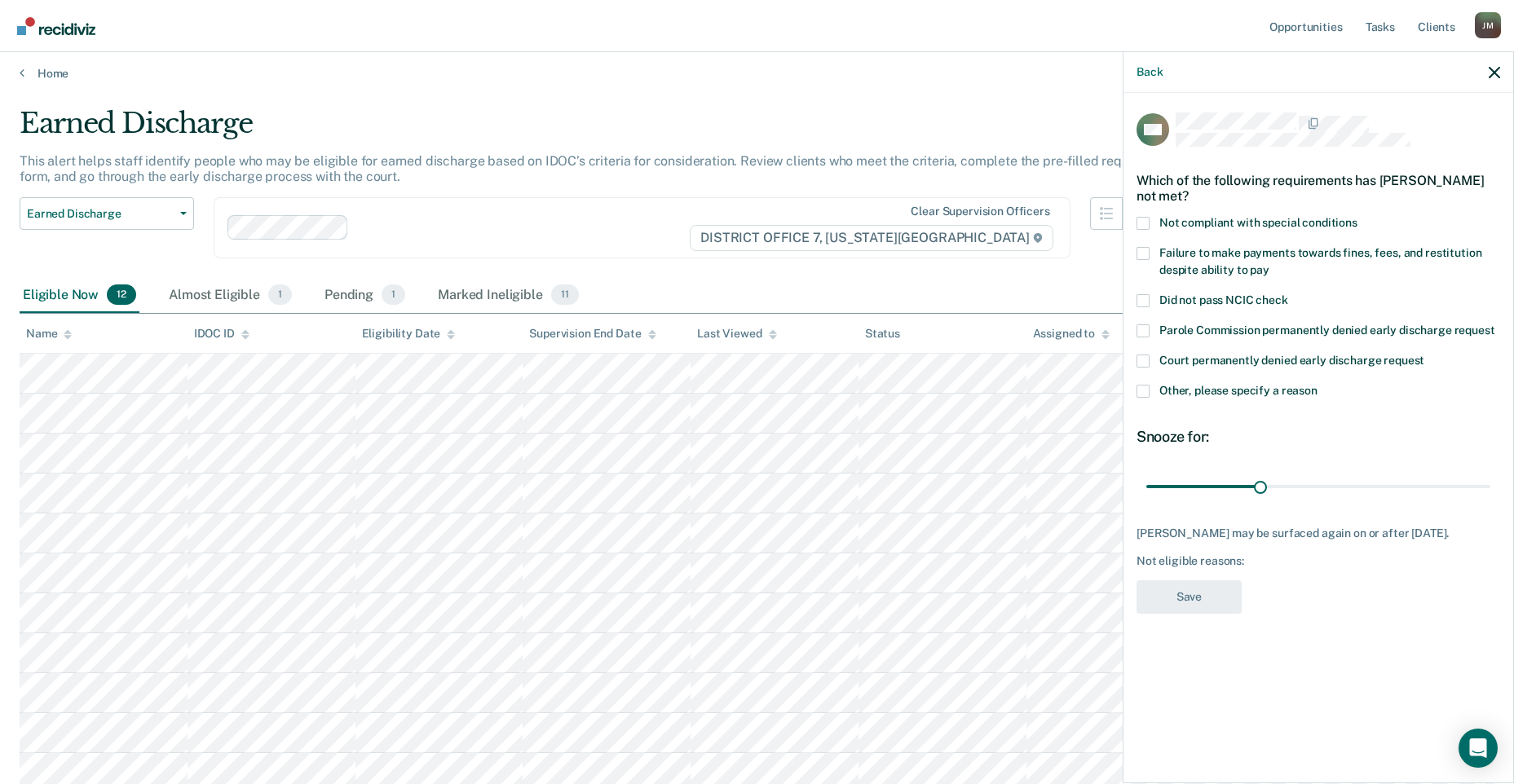
click at [1146, 219] on span at bounding box center [1143, 224] width 13 height 13
click at [1358, 217] on input "Not compliant with special conditions" at bounding box center [1358, 217] width 0 height 0
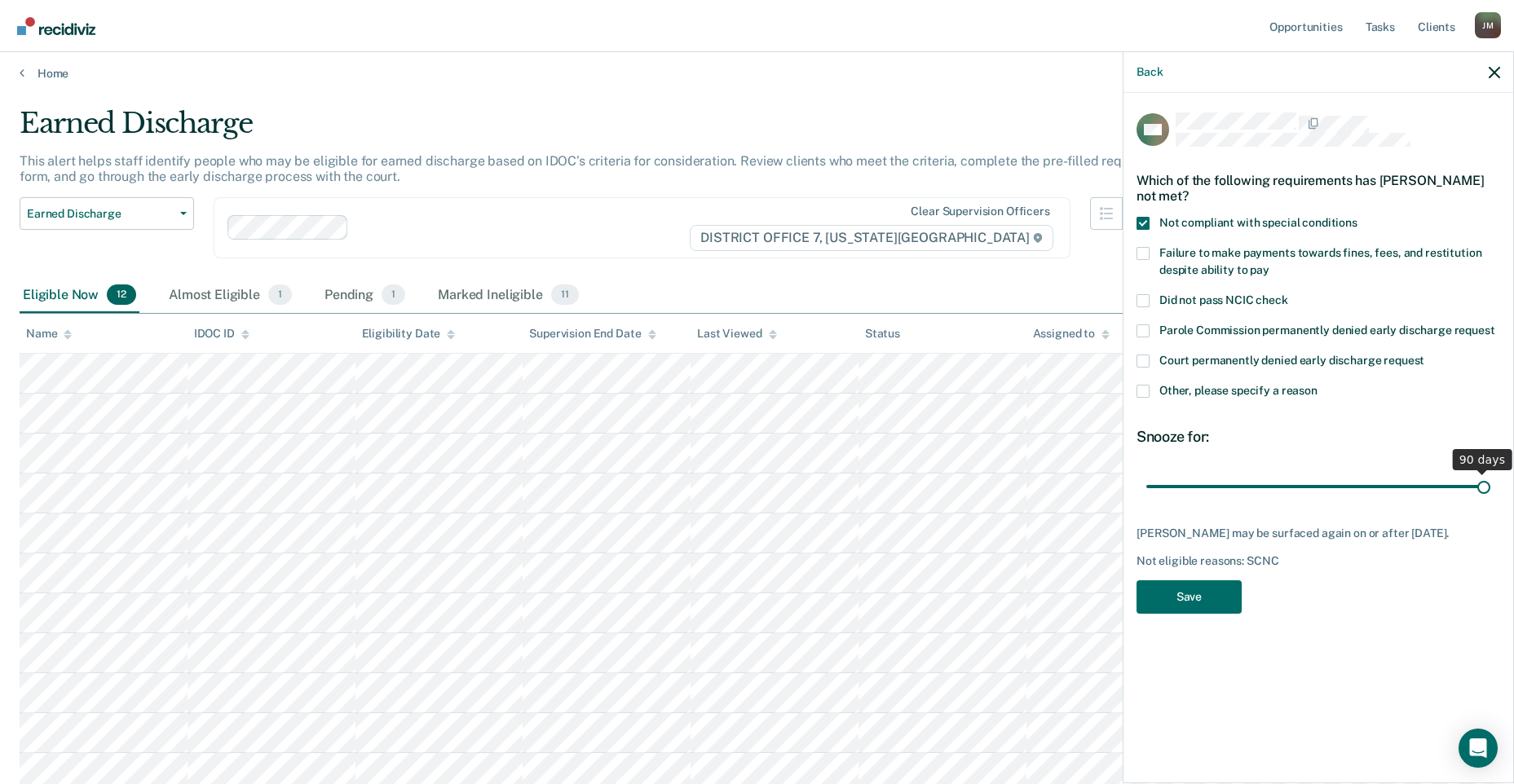
drag, startPoint x: 1256, startPoint y: 487, endPoint x: 1561, endPoint y: 487, distance: 305.0
type input "90"
click at [1490, 487] on input "range" at bounding box center [1318, 486] width 344 height 29
click at [1200, 611] on button "Save" at bounding box center [1189, 597] width 105 height 33
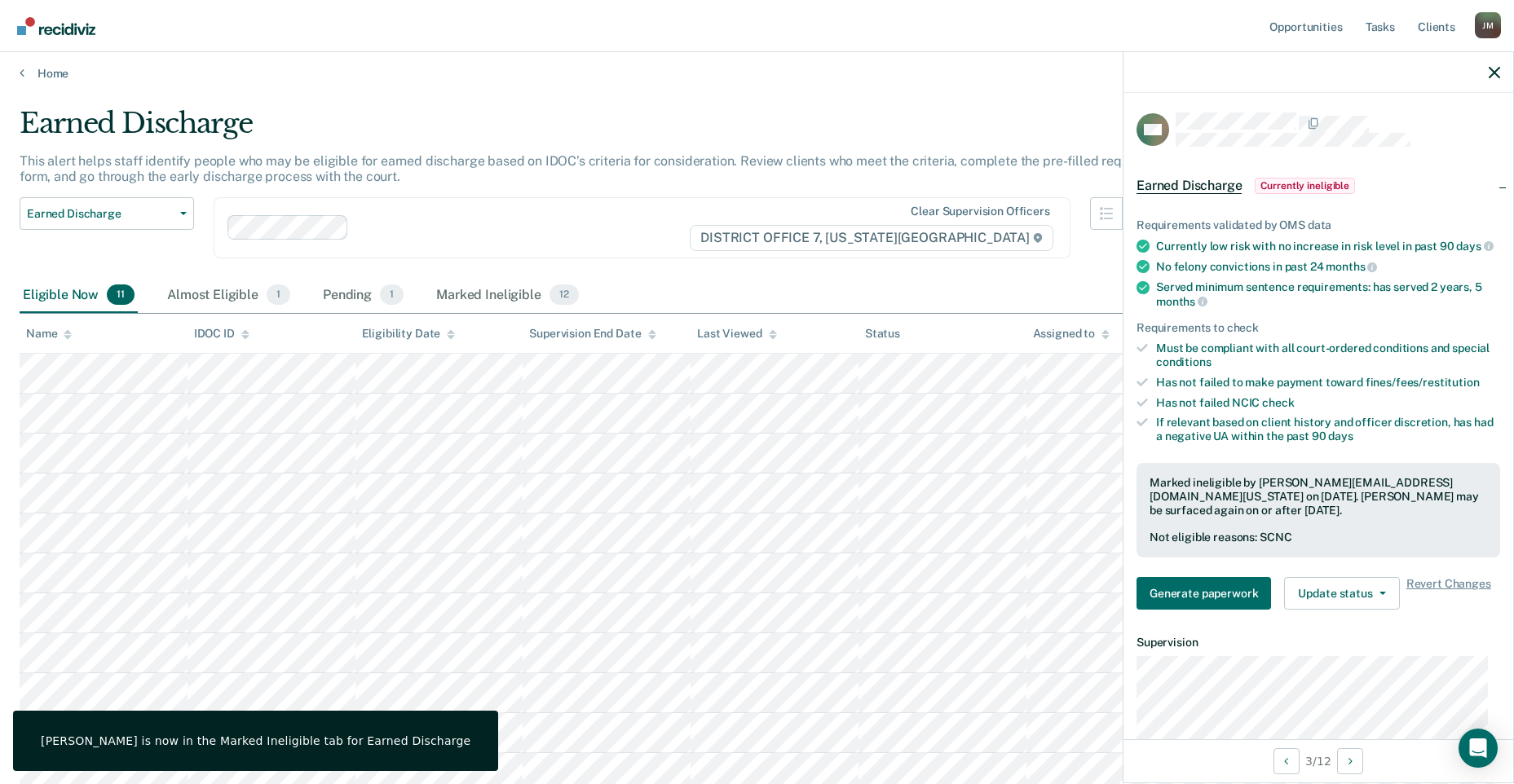
scroll to position [87, 0]
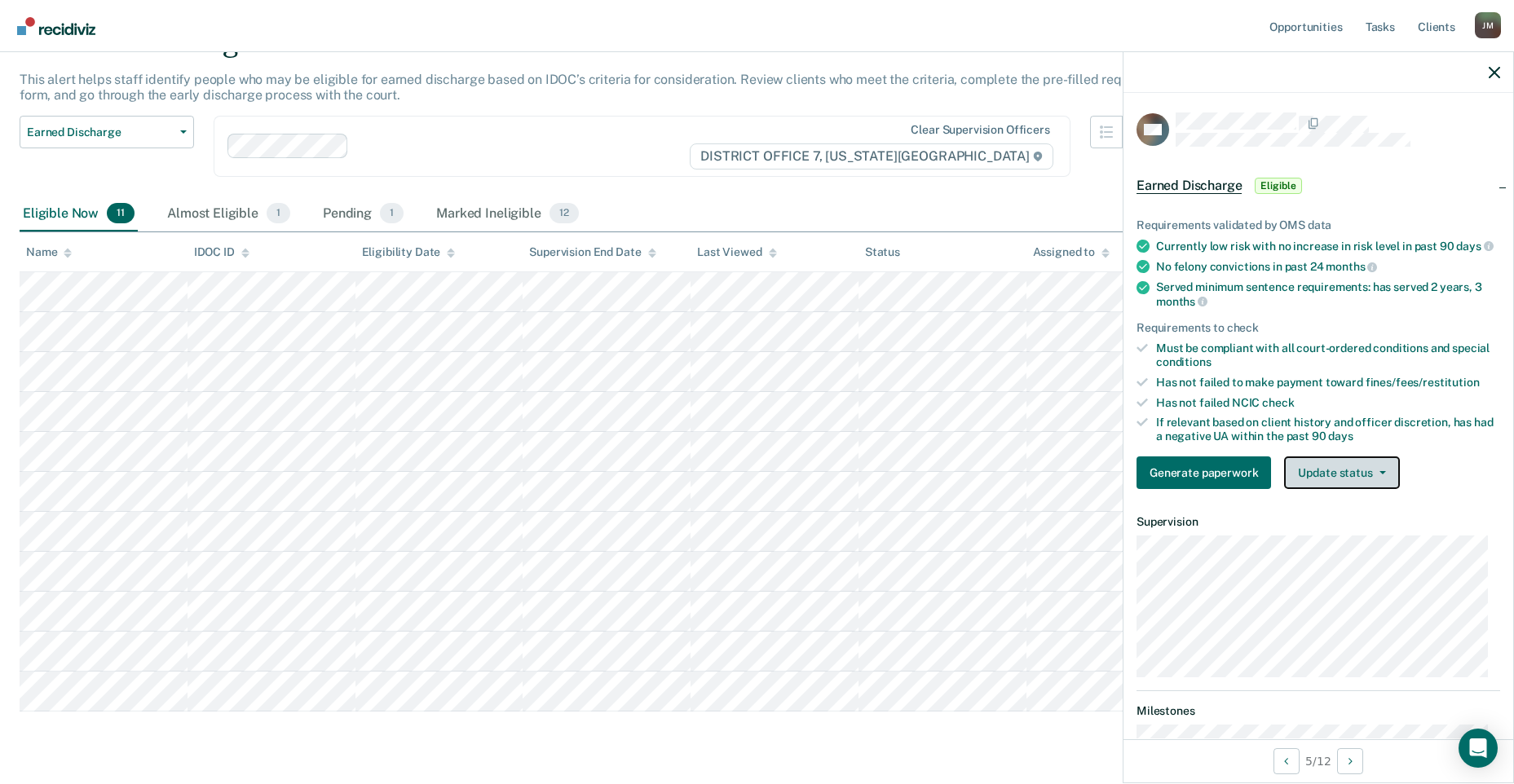
click at [1353, 489] on button "Update status" at bounding box center [1341, 472] width 115 height 32
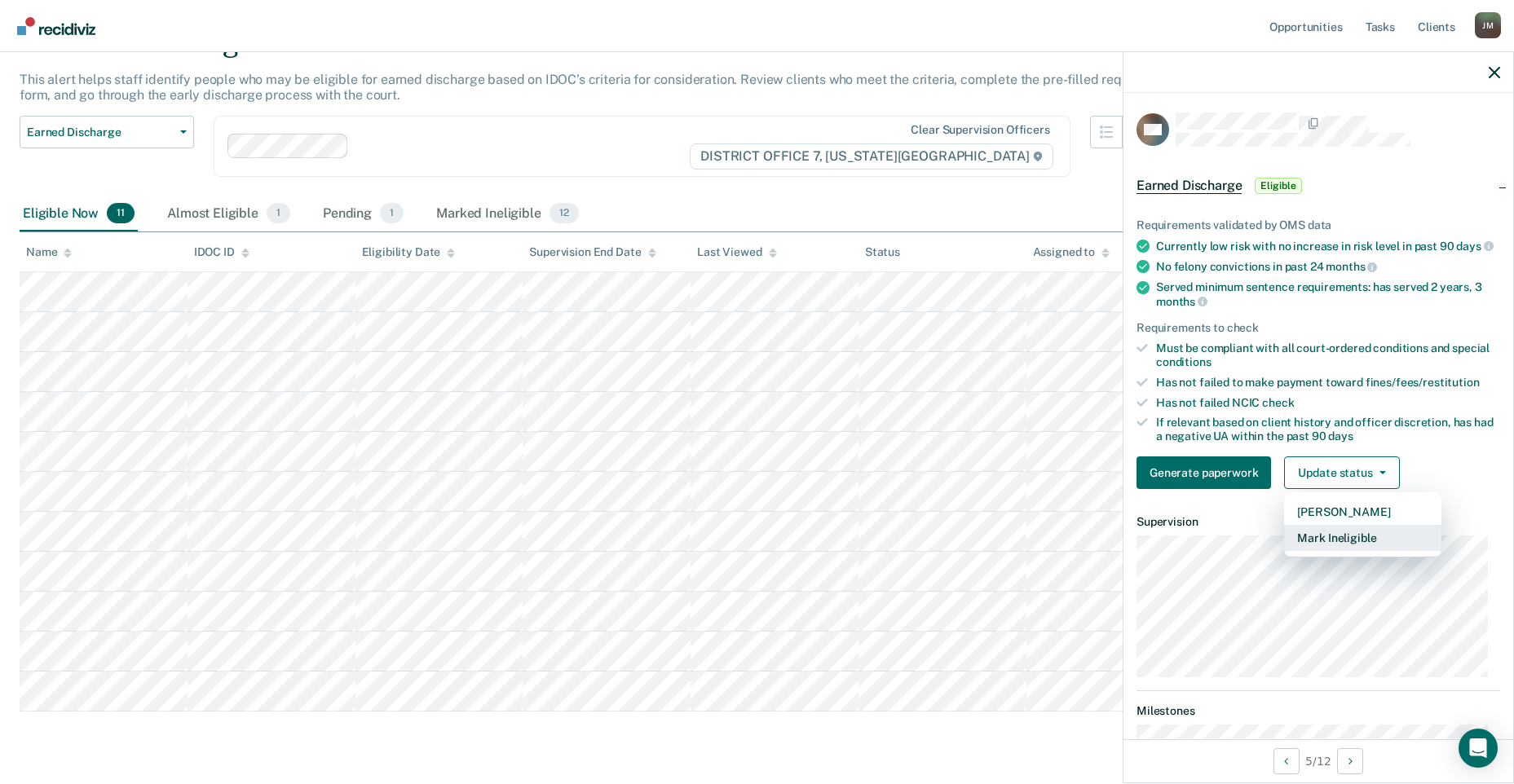
click at [1334, 546] on button "Mark Ineligible" at bounding box center [1362, 537] width 157 height 26
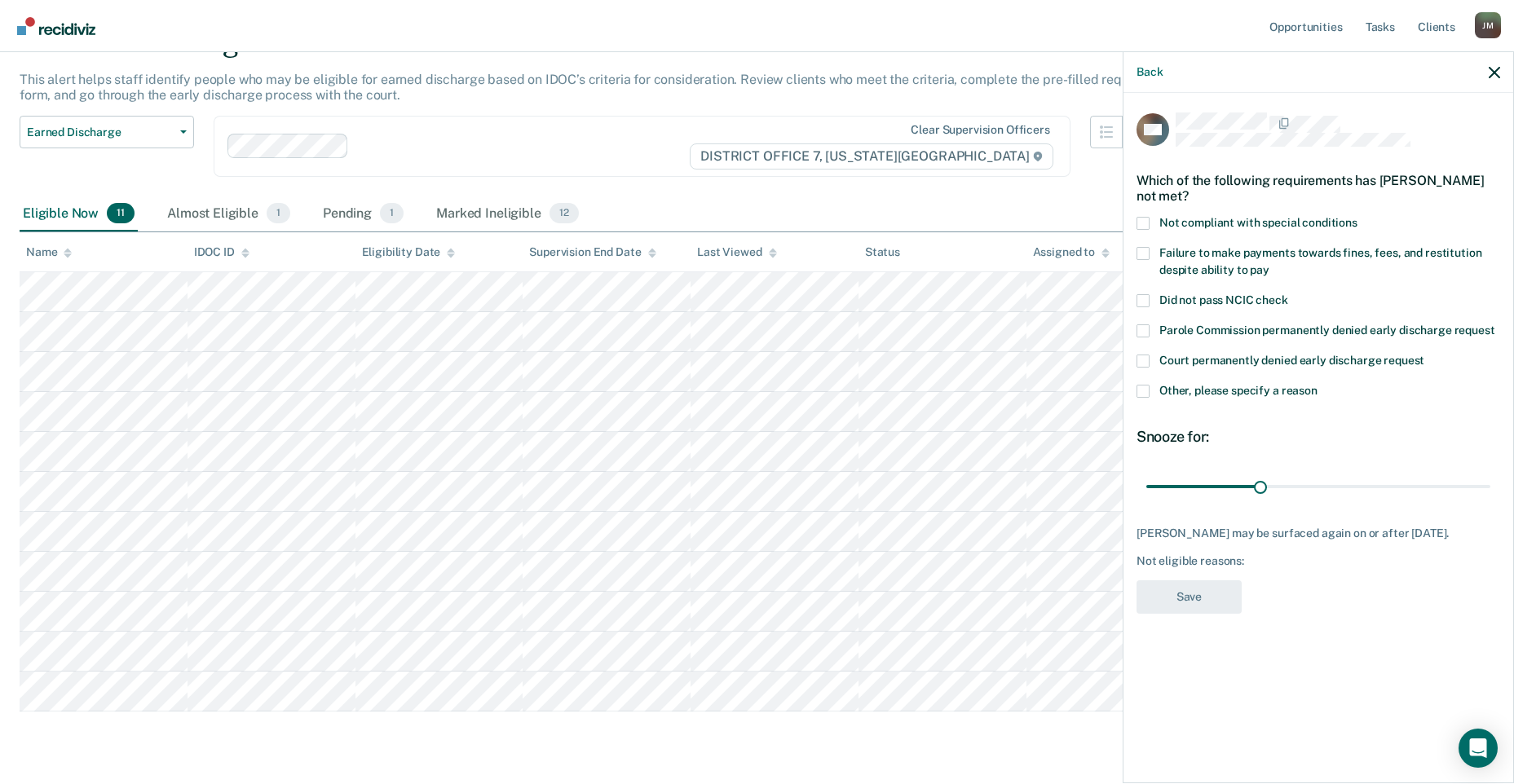
click at [1153, 249] on label "Failure to make payments towards fines, fees, and restitution despite ability t…" at bounding box center [1318, 263] width 364 height 34
click at [1269, 264] on input "Failure to make payments towards fines, fees, and restitution despite ability t…" at bounding box center [1269, 264] width 0 height 0
drag, startPoint x: 1267, startPoint y: 479, endPoint x: 1561, endPoint y: 475, distance: 294.0
type input "90"
click at [1490, 475] on input "range" at bounding box center [1318, 486] width 344 height 29
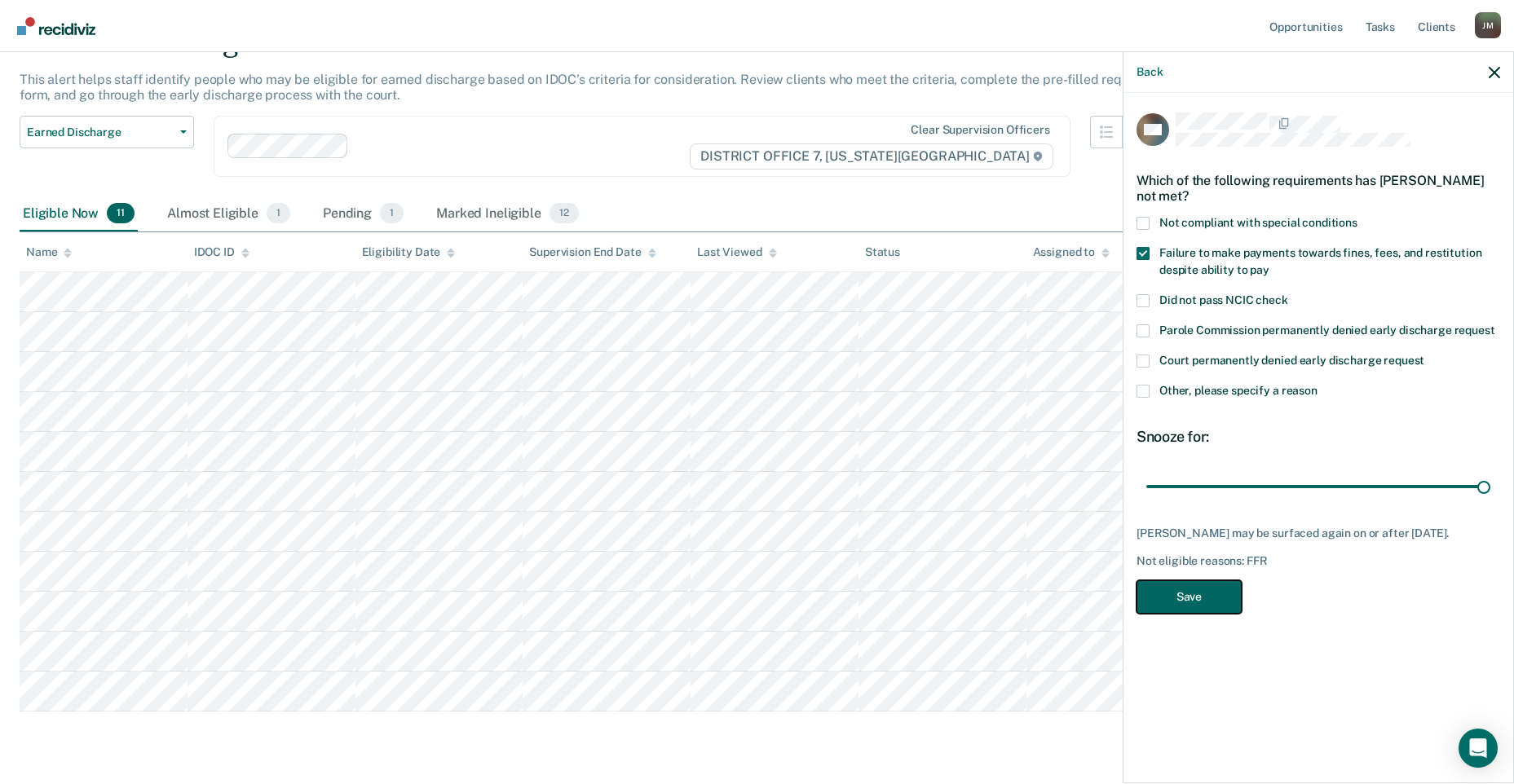
click at [1194, 595] on button "Save" at bounding box center [1189, 597] width 105 height 33
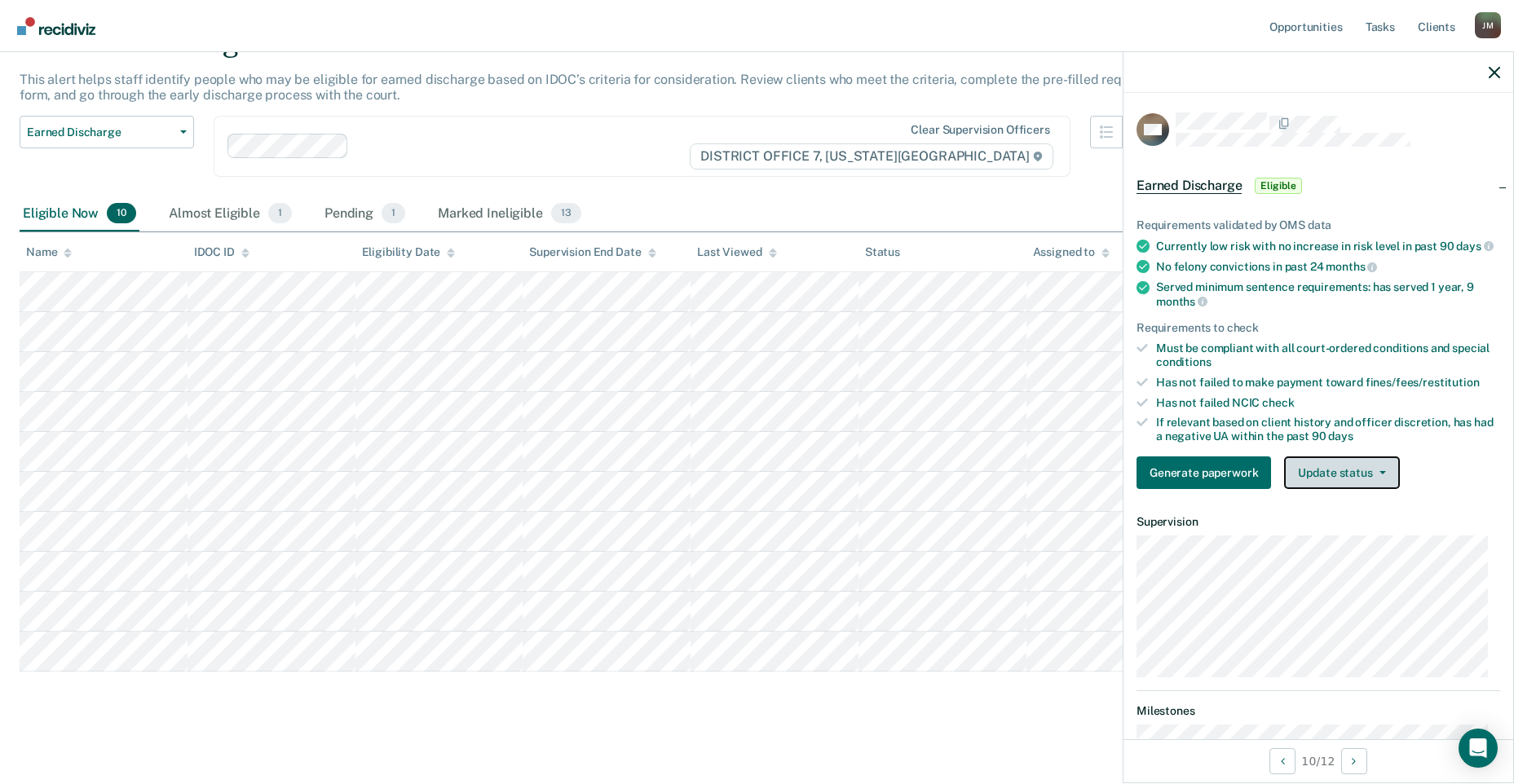
click at [1376, 487] on button "Update status" at bounding box center [1341, 472] width 115 height 32
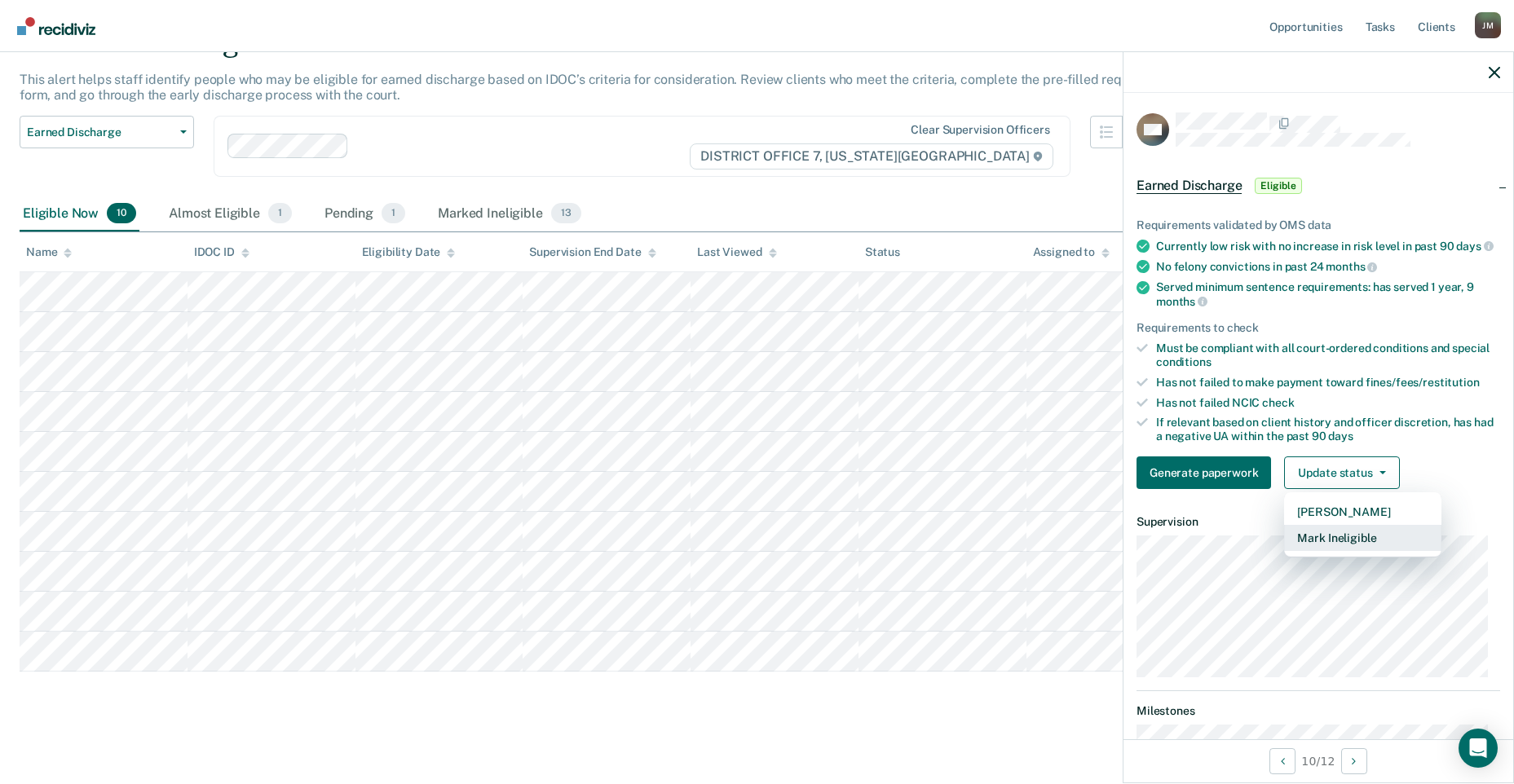
click at [1367, 551] on button "Mark Ineligible" at bounding box center [1362, 537] width 157 height 26
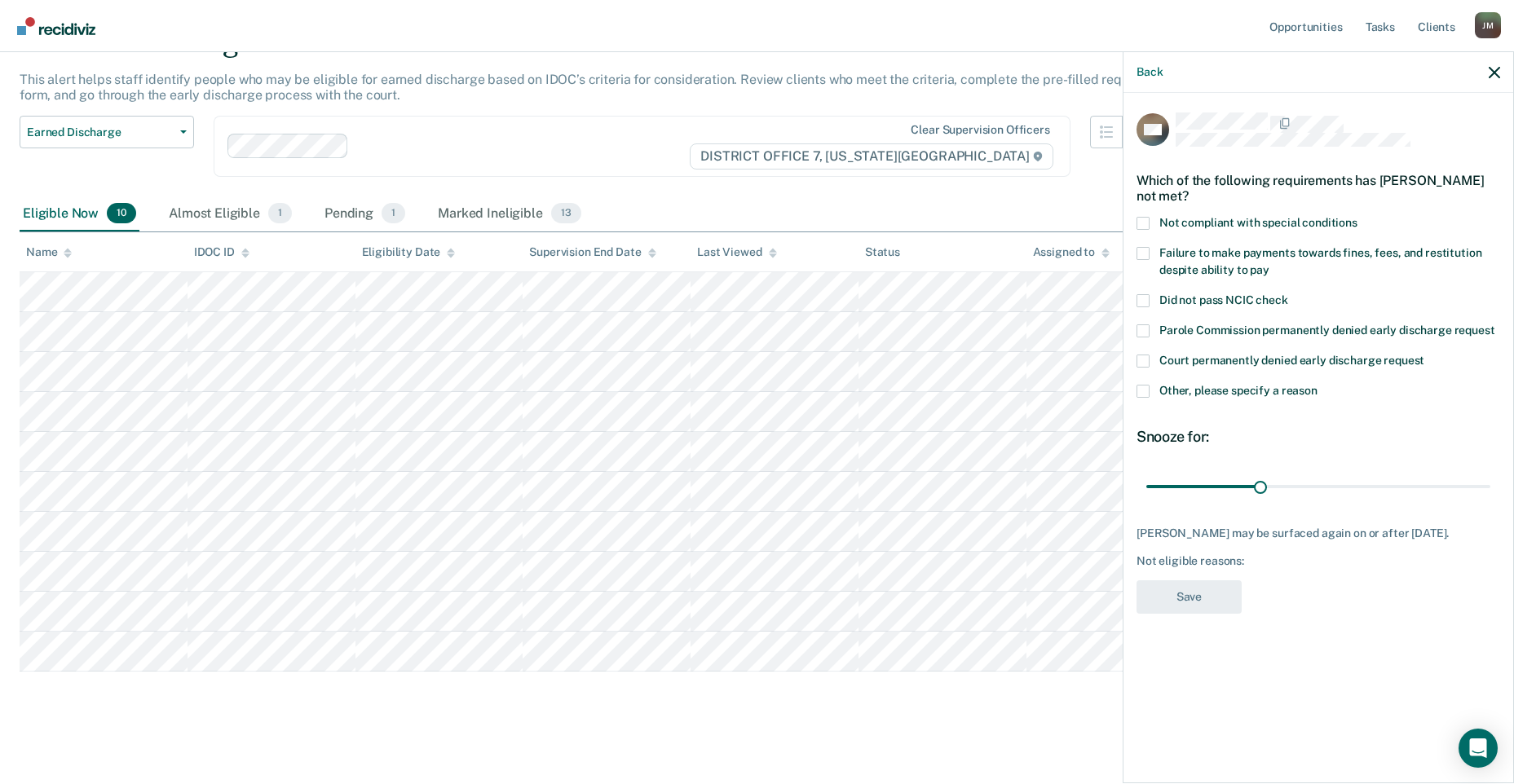
click at [1152, 223] on label "Not compliant with special conditions" at bounding box center [1318, 225] width 364 height 17
click at [1358, 217] on input "Not compliant with special conditions" at bounding box center [1358, 217] width 0 height 0
drag, startPoint x: 1268, startPoint y: 487, endPoint x: 1561, endPoint y: 487, distance: 293.0
type input "90"
click at [1490, 487] on input "range" at bounding box center [1318, 486] width 344 height 29
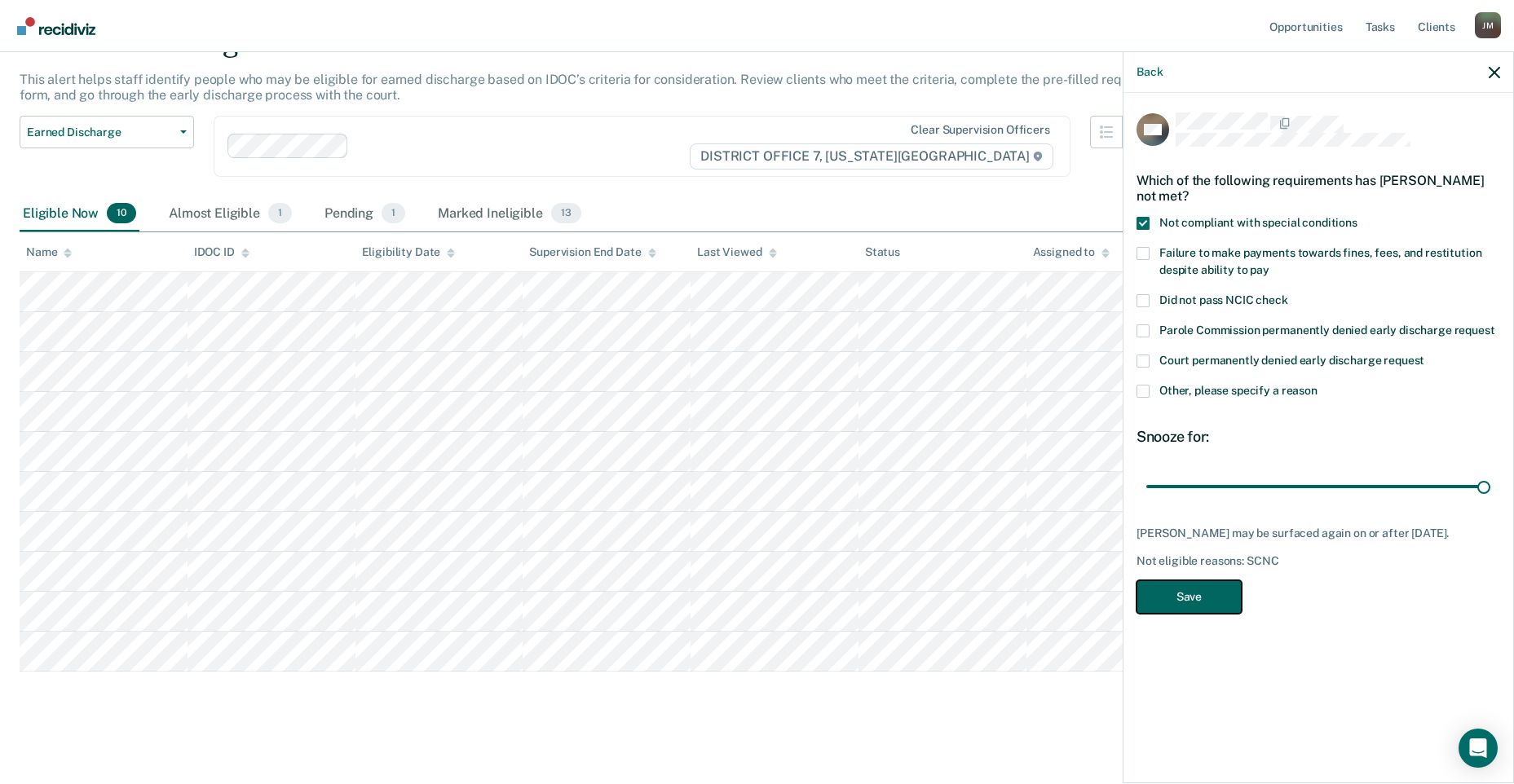
click at [1152, 597] on button "Save" at bounding box center [1189, 597] width 105 height 33
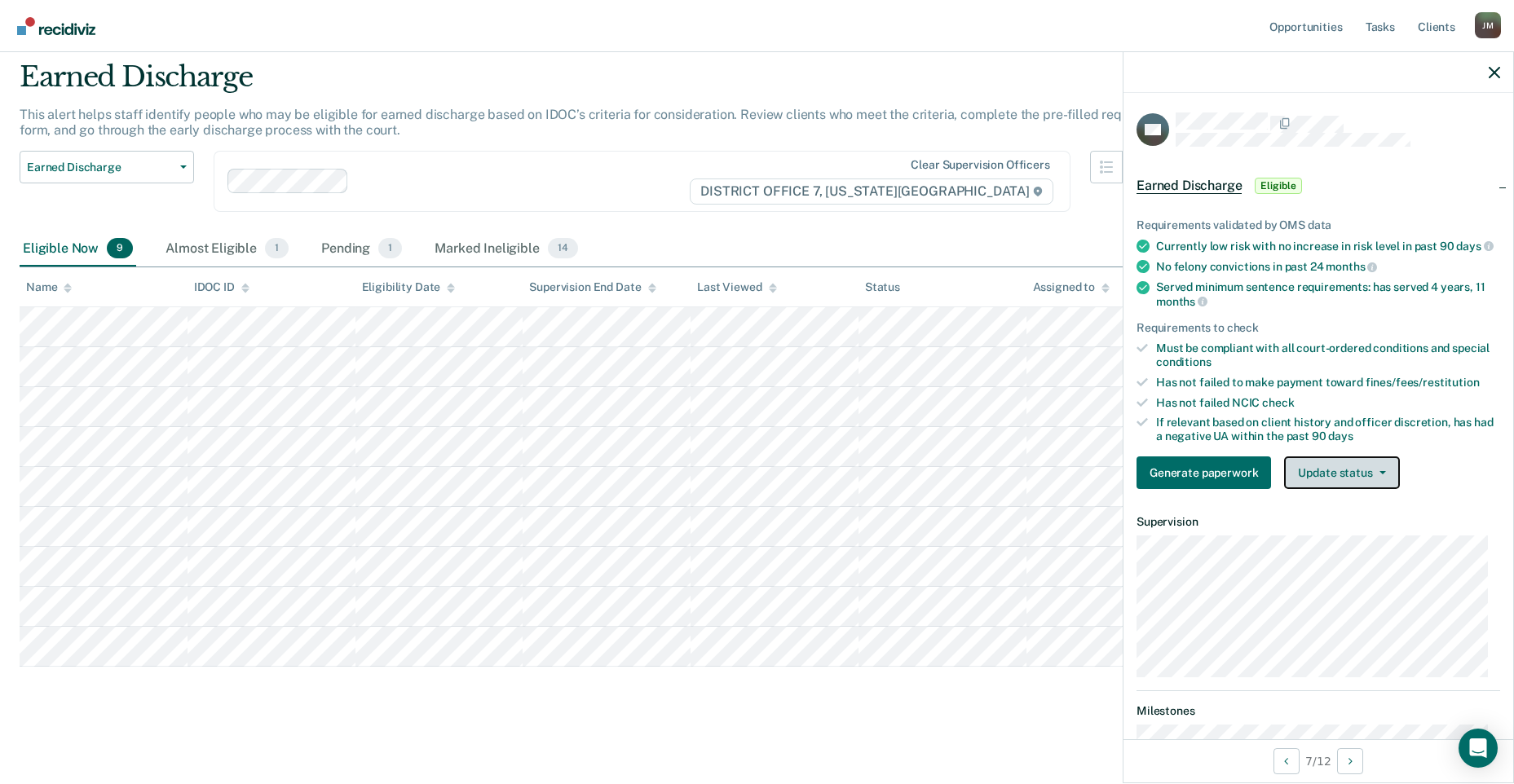
click at [1339, 489] on button "Update status" at bounding box center [1341, 472] width 115 height 32
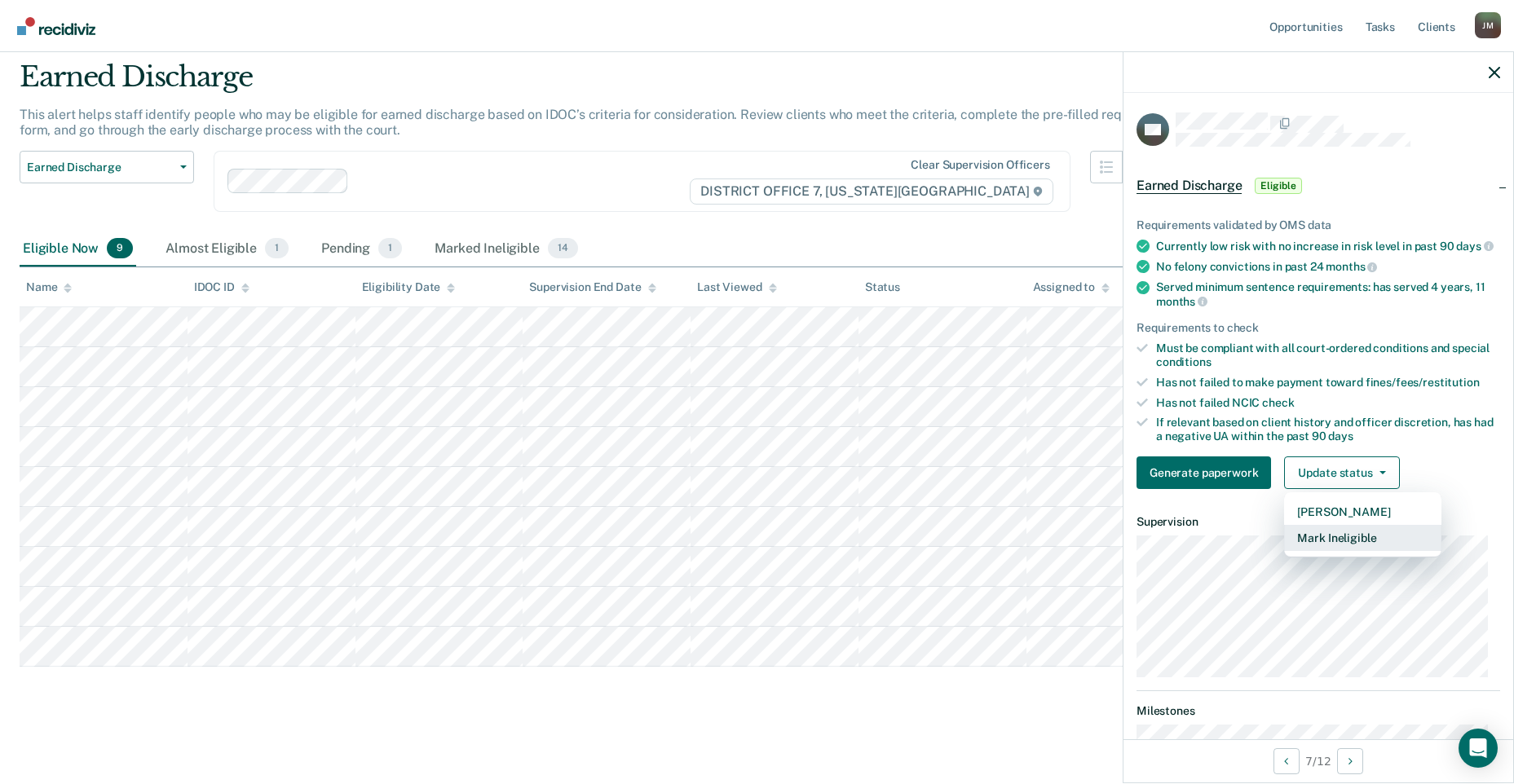
click at [1339, 551] on button "Mark Ineligible" at bounding box center [1362, 537] width 157 height 26
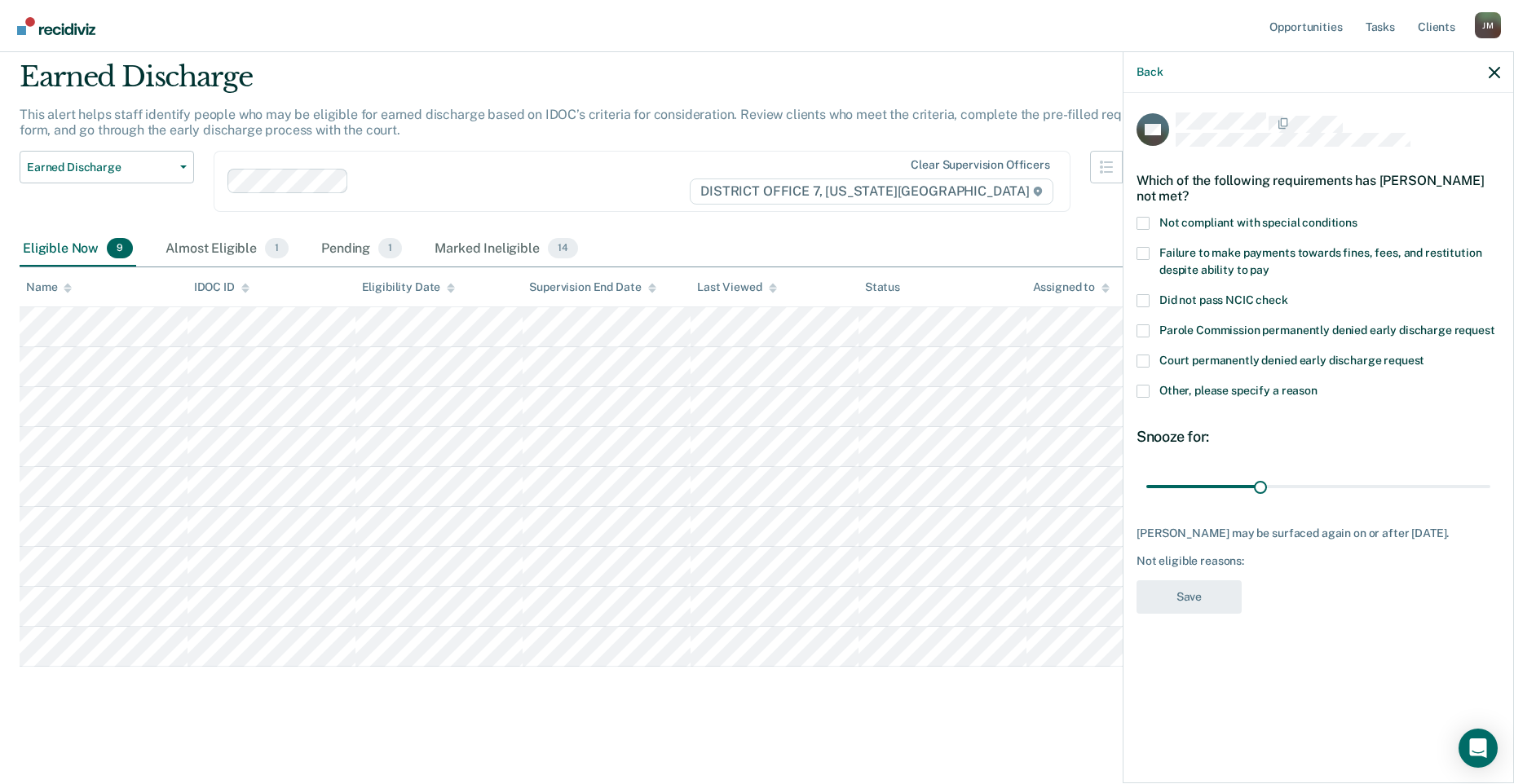
click at [1153, 251] on label "Failure to make payments towards fines, fees, and restitution despite ability t…" at bounding box center [1318, 263] width 364 height 34
click at [1269, 264] on input "Failure to make payments towards fines, fees, and restitution despite ability t…" at bounding box center [1269, 264] width 0 height 0
drag, startPoint x: 1262, startPoint y: 482, endPoint x: 1561, endPoint y: 476, distance: 299.1
type input "90"
click at [1490, 476] on input "range" at bounding box center [1318, 486] width 344 height 29
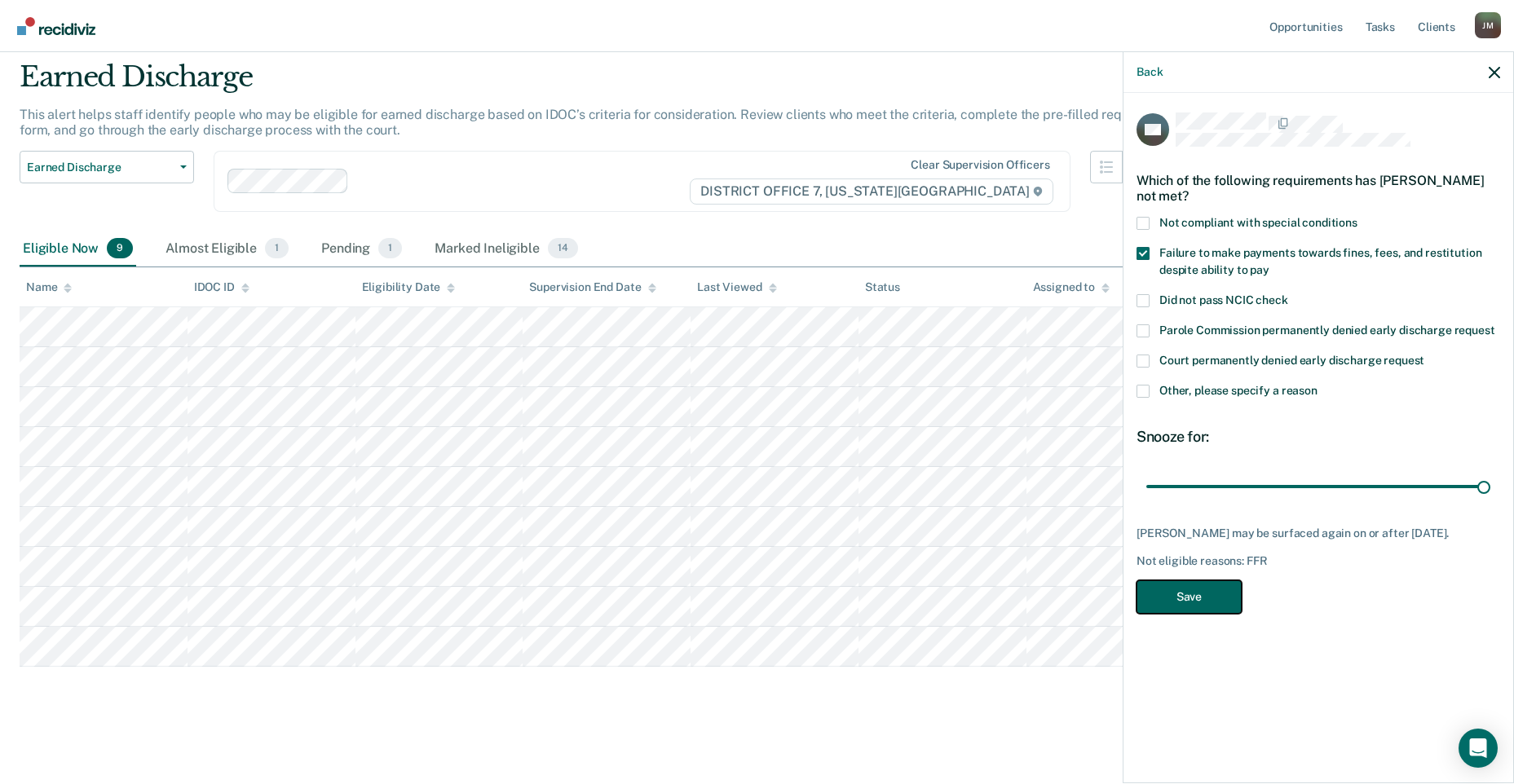
click at [1167, 604] on button "Save" at bounding box center [1189, 597] width 105 height 33
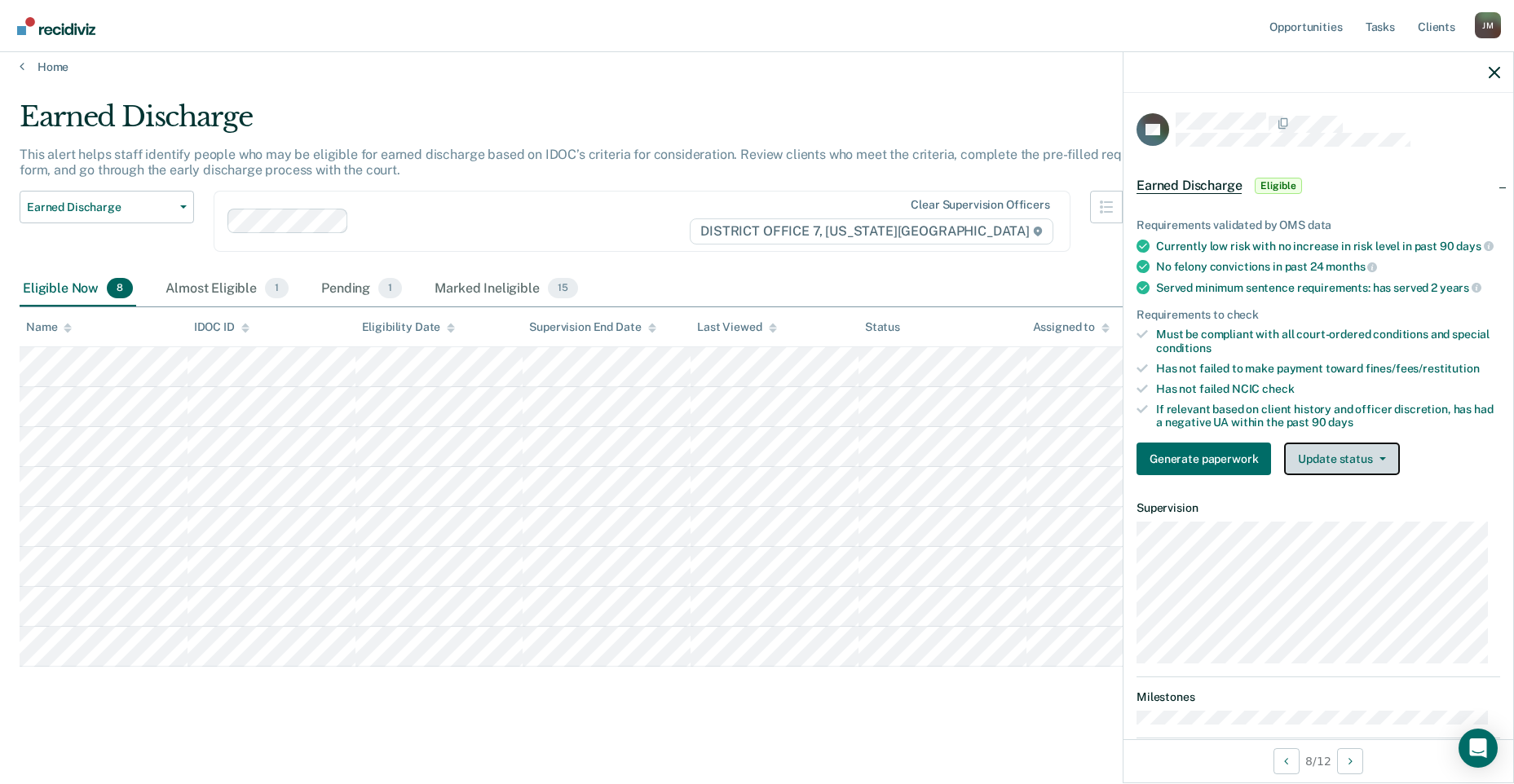
click at [1348, 471] on button "Update status" at bounding box center [1341, 458] width 115 height 32
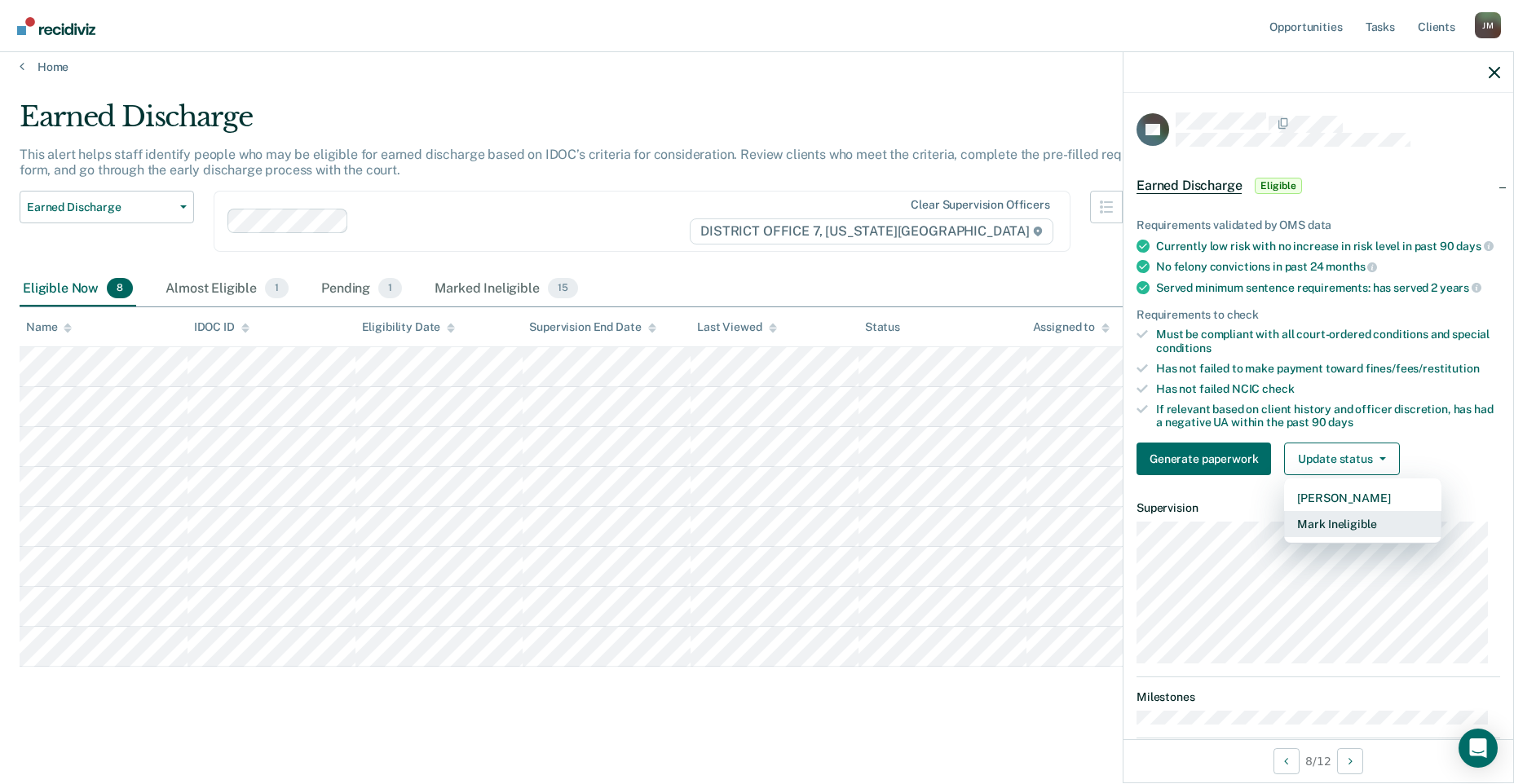
click at [1346, 534] on button "Mark Ineligible" at bounding box center [1362, 524] width 157 height 26
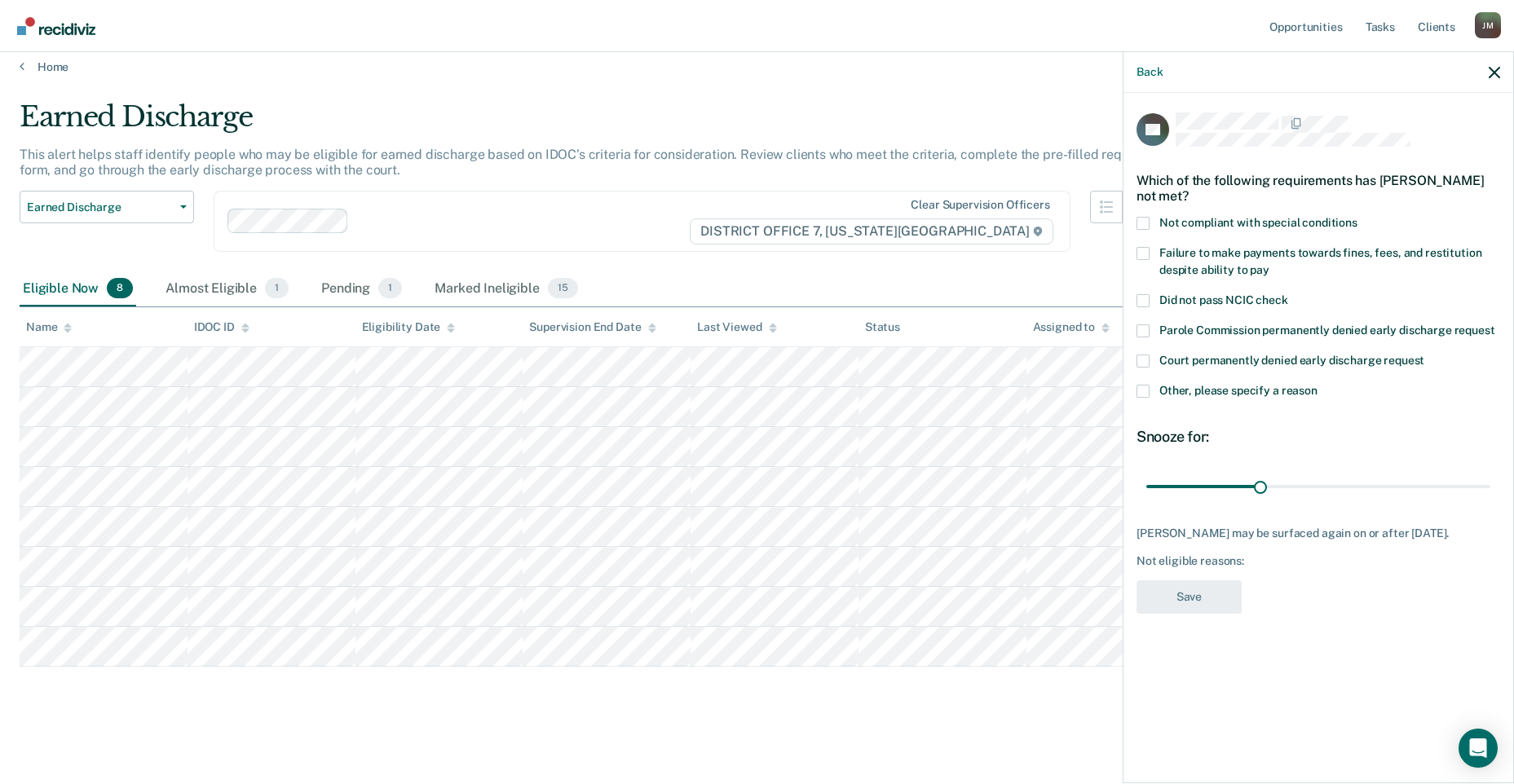
click at [1144, 256] on span at bounding box center [1143, 253] width 13 height 13
click at [1269, 264] on input "Failure to make payments towards fines, fees, and restitution despite ability t…" at bounding box center [1269, 264] width 0 height 0
drag, startPoint x: 1262, startPoint y: 478, endPoint x: 1561, endPoint y: 467, distance: 299.2
type input "90"
click at [1490, 472] on input "range" at bounding box center [1318, 486] width 344 height 29
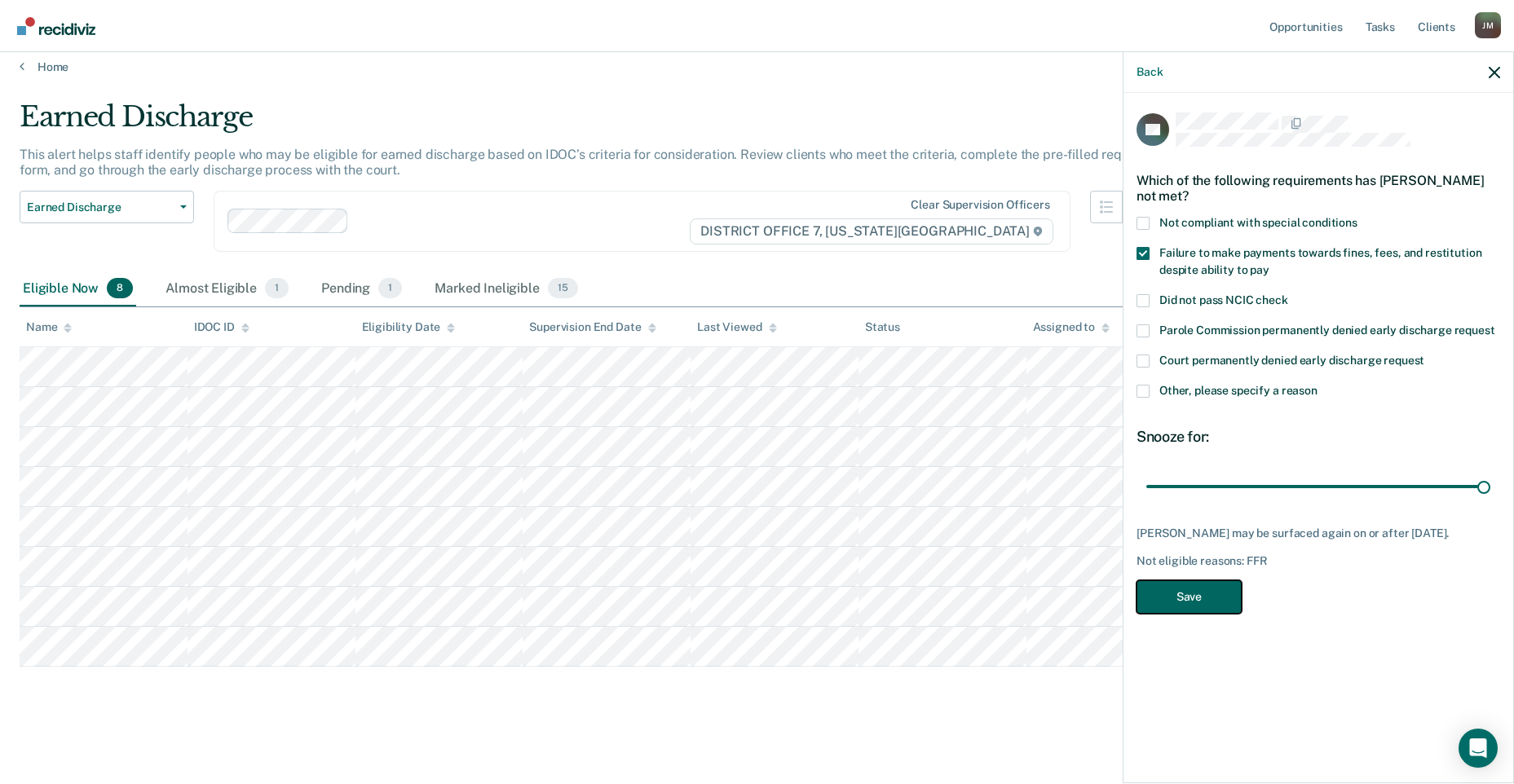
click at [1203, 612] on button "Save" at bounding box center [1189, 597] width 105 height 33
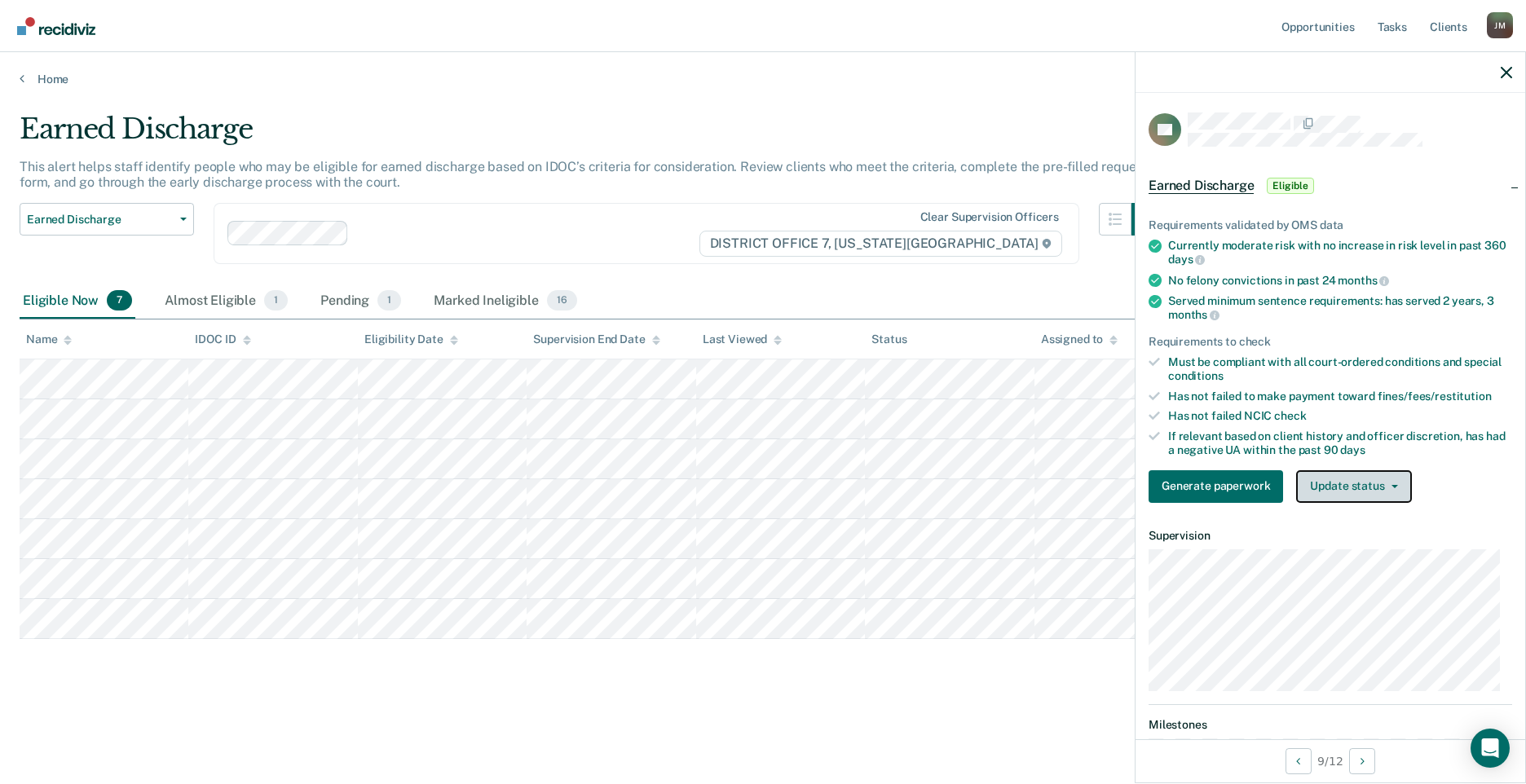
click at [1388, 489] on button "Update status" at bounding box center [1353, 486] width 115 height 32
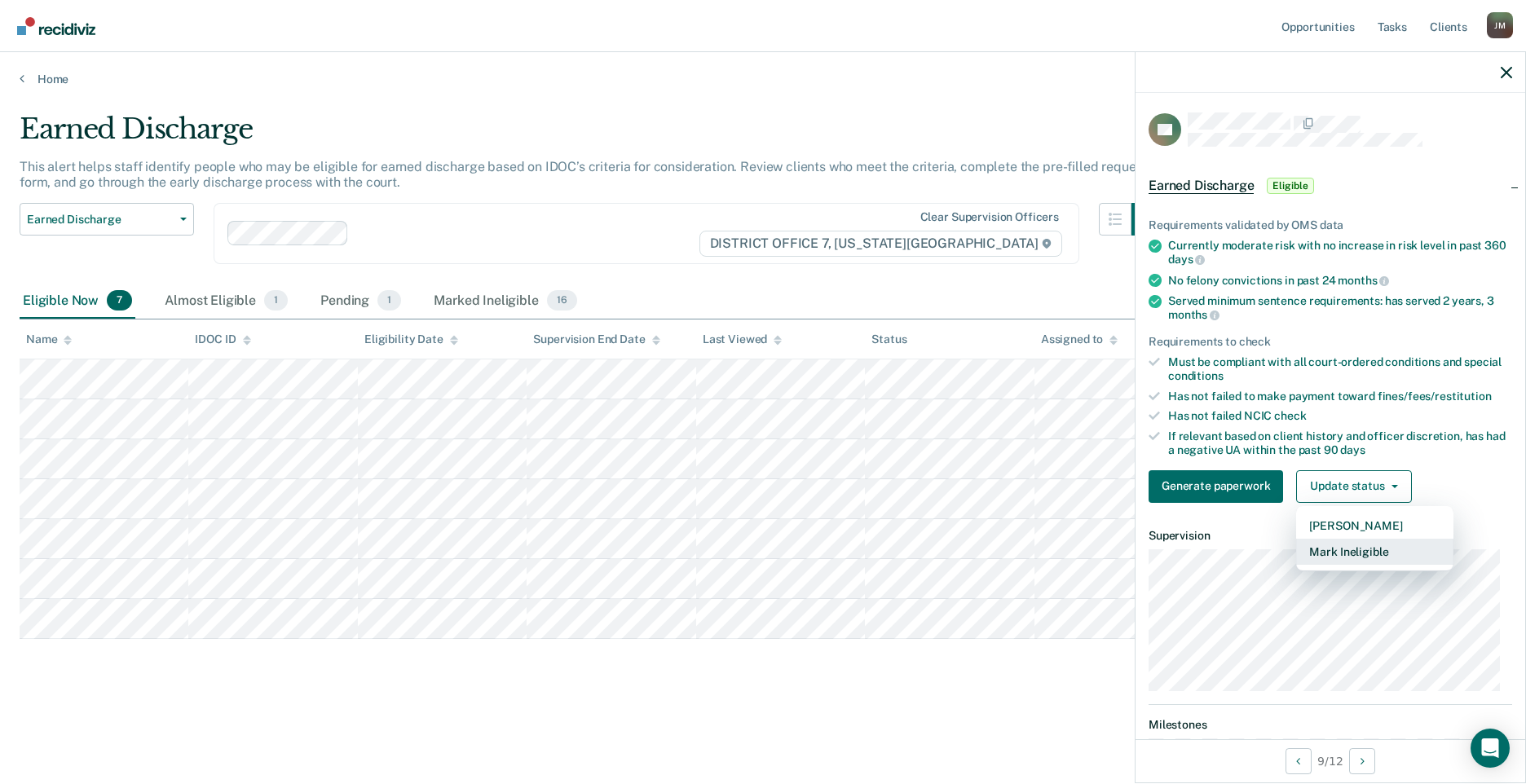
click at [1379, 553] on button "Mark Ineligible" at bounding box center [1374, 552] width 157 height 26
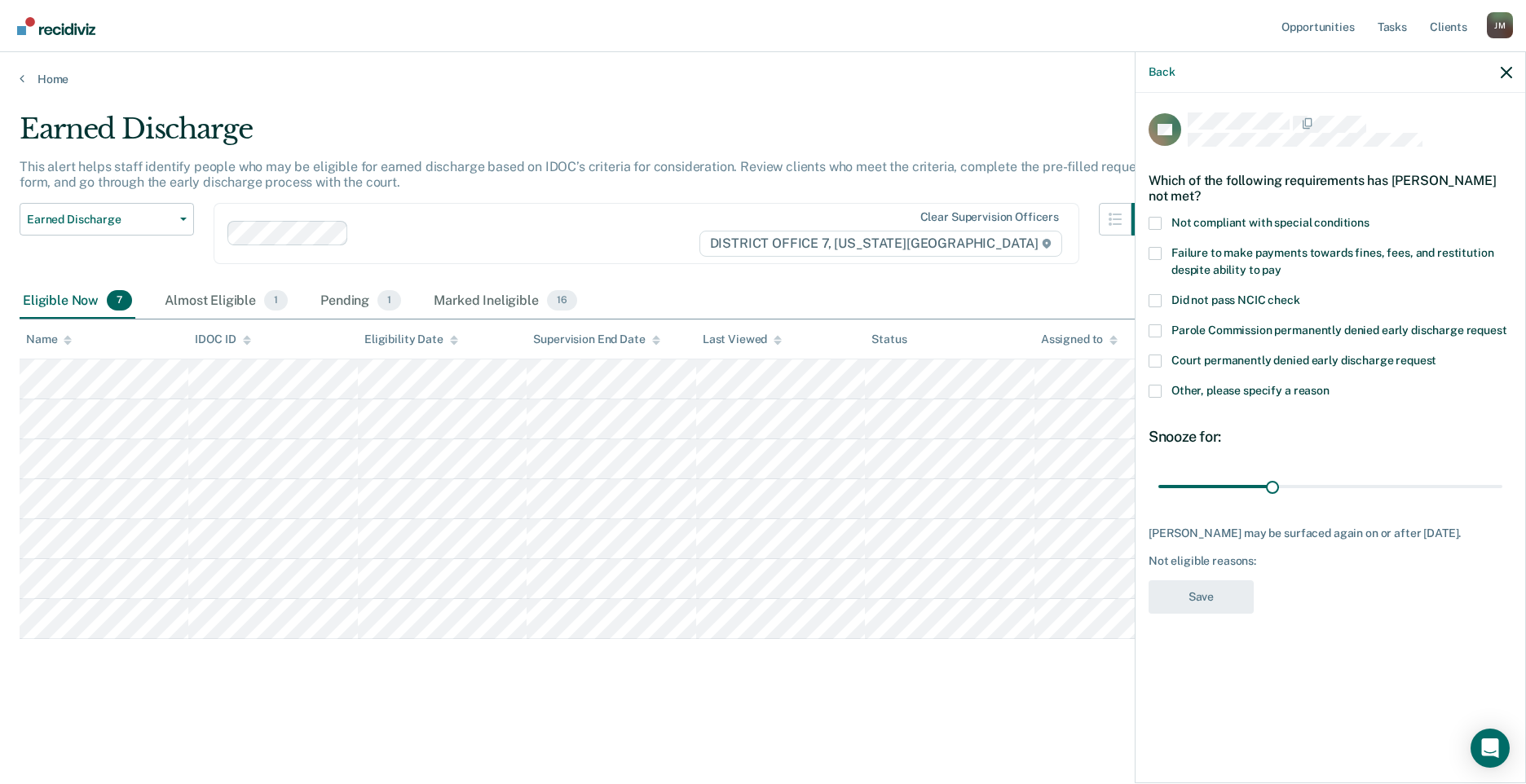
click at [1162, 258] on label "Failure to make payments towards fines, fees, and restitution despite ability t…" at bounding box center [1330, 263] width 364 height 34
click at [1281, 264] on input "Failure to make payments towards fines, fees, and restitution despite ability t…" at bounding box center [1281, 264] width 0 height 0
drag, startPoint x: 1274, startPoint y: 478, endPoint x: 1561, endPoint y: 513, distance: 289.1
type input "90"
click at [1503, 501] on input "range" at bounding box center [1331, 486] width 344 height 29
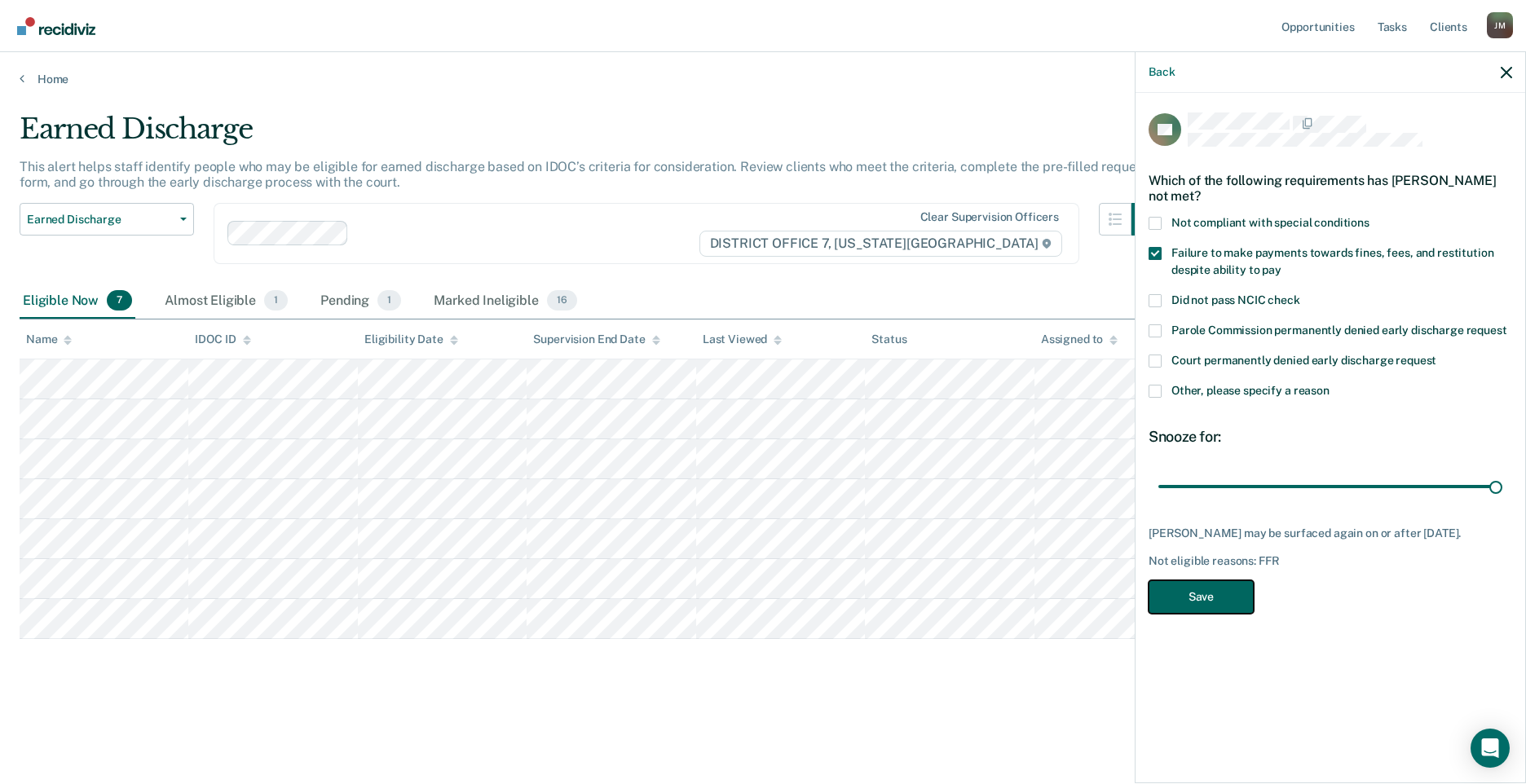
click at [1192, 612] on button "Save" at bounding box center [1201, 597] width 105 height 33
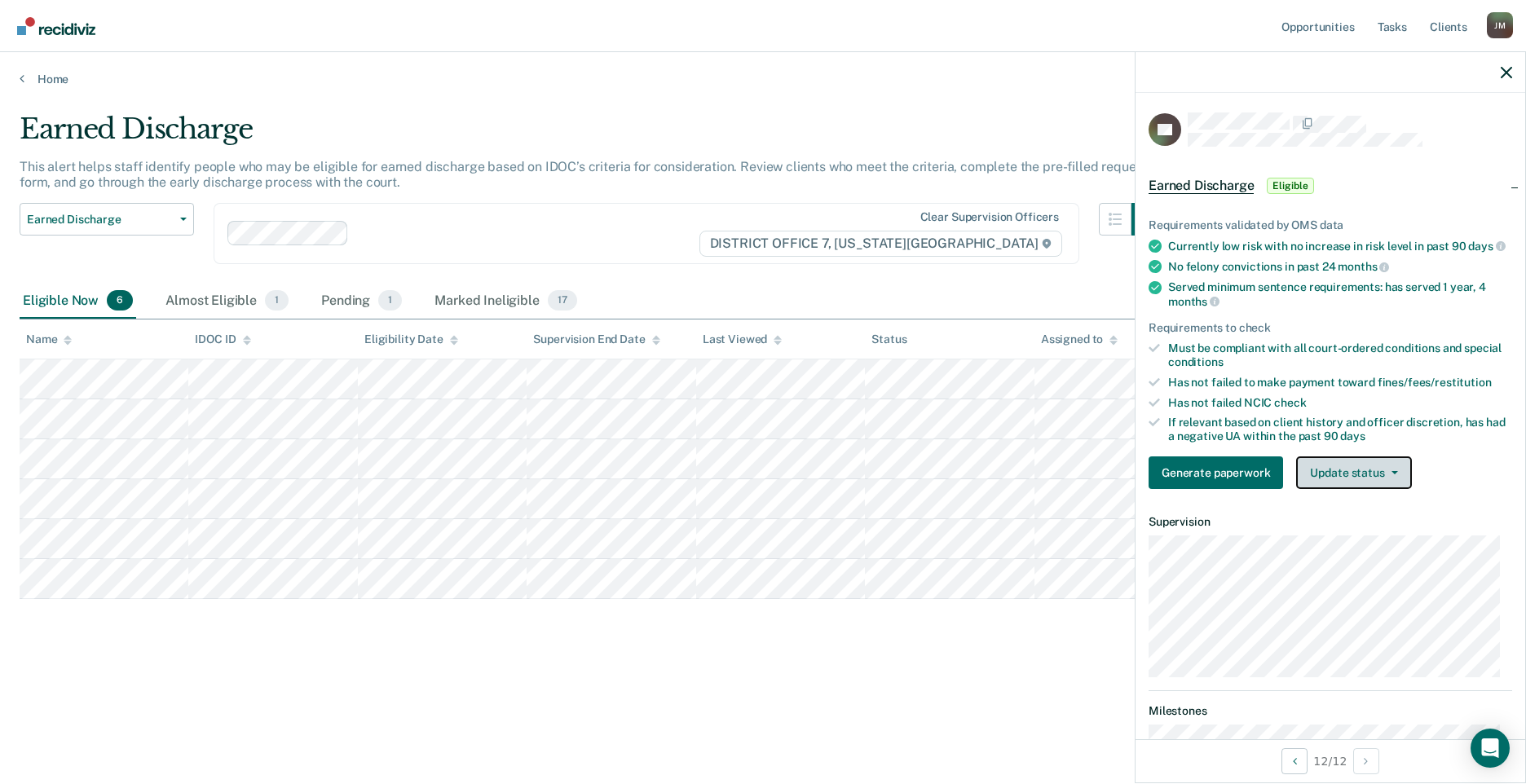
click at [1382, 477] on button "Update status" at bounding box center [1353, 472] width 115 height 32
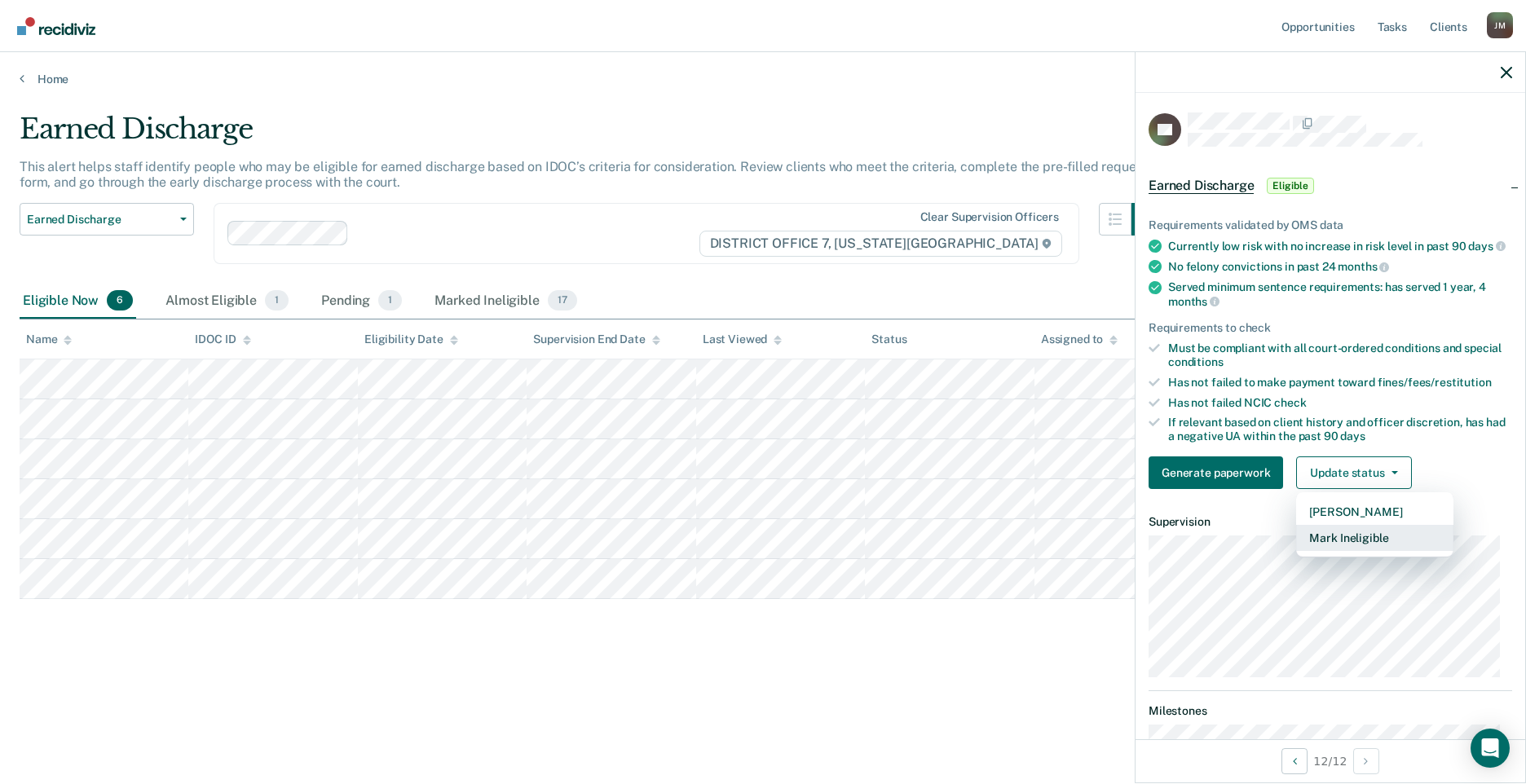
click at [1345, 551] on button "Mark Ineligible" at bounding box center [1374, 537] width 157 height 26
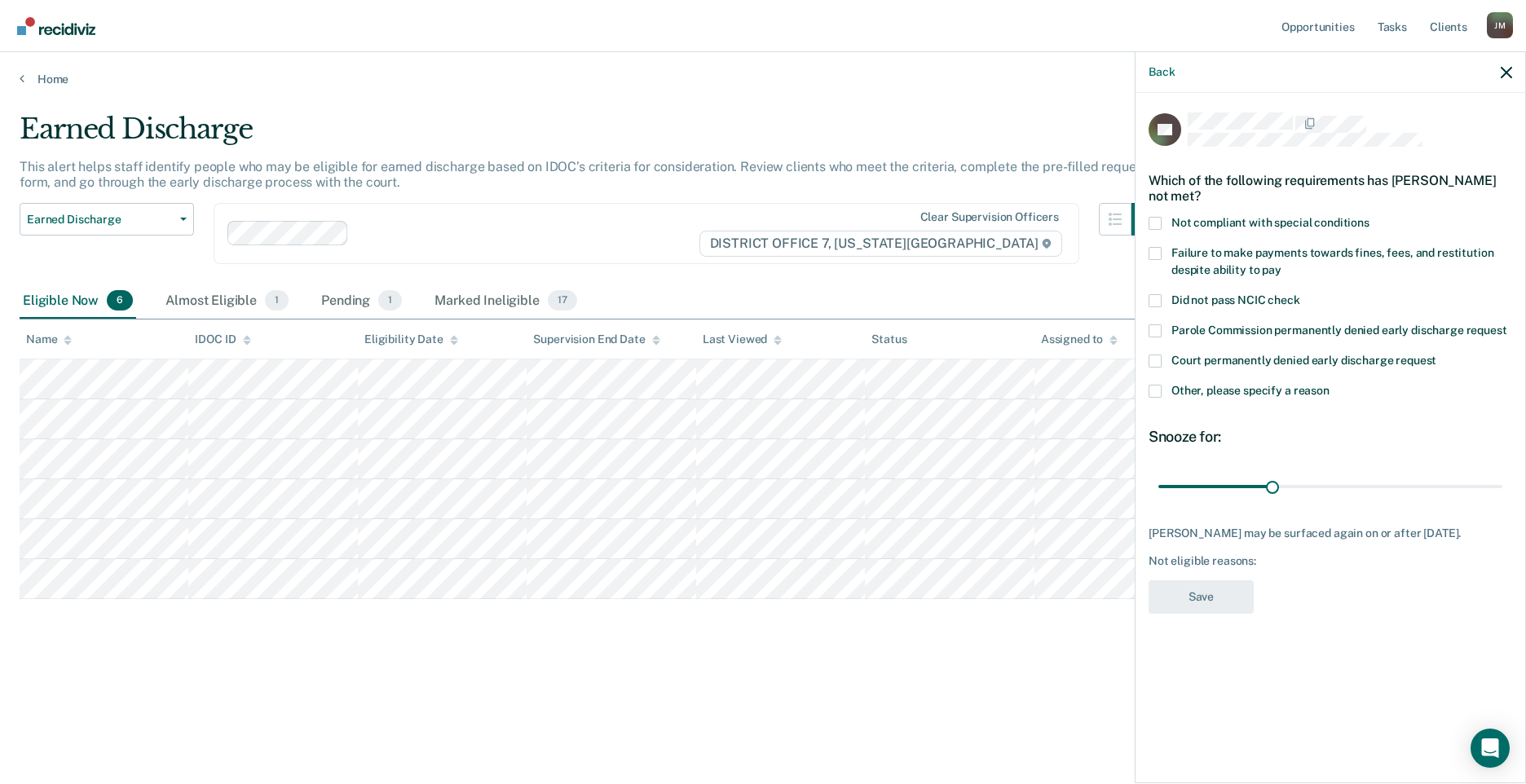
click at [1156, 220] on span at bounding box center [1155, 224] width 13 height 13
click at [1370, 217] on input "Not compliant with special conditions" at bounding box center [1370, 217] width 0 height 0
click at [1157, 259] on label "Failure to make payments towards fines, fees, and restitution despite ability t…" at bounding box center [1330, 263] width 364 height 34
click at [1281, 264] on input "Failure to make payments towards fines, fees, and restitution despite ability t…" at bounding box center [1281, 264] width 0 height 0
drag, startPoint x: 1274, startPoint y: 490, endPoint x: 1561, endPoint y: 496, distance: 287.1
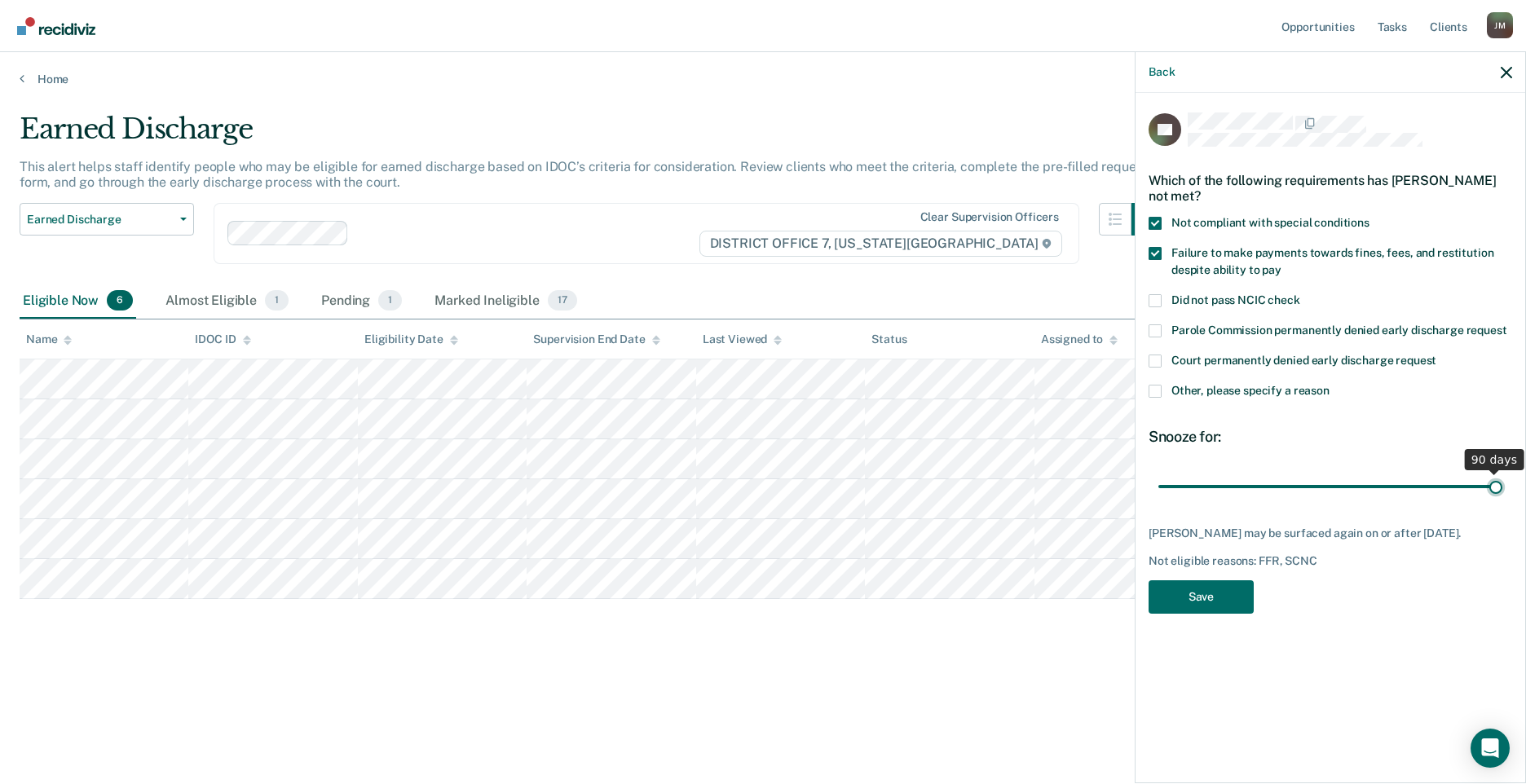
type input "90"
click at [1503, 496] on input "range" at bounding box center [1331, 486] width 344 height 29
click at [1220, 611] on button "Save" at bounding box center [1201, 597] width 105 height 33
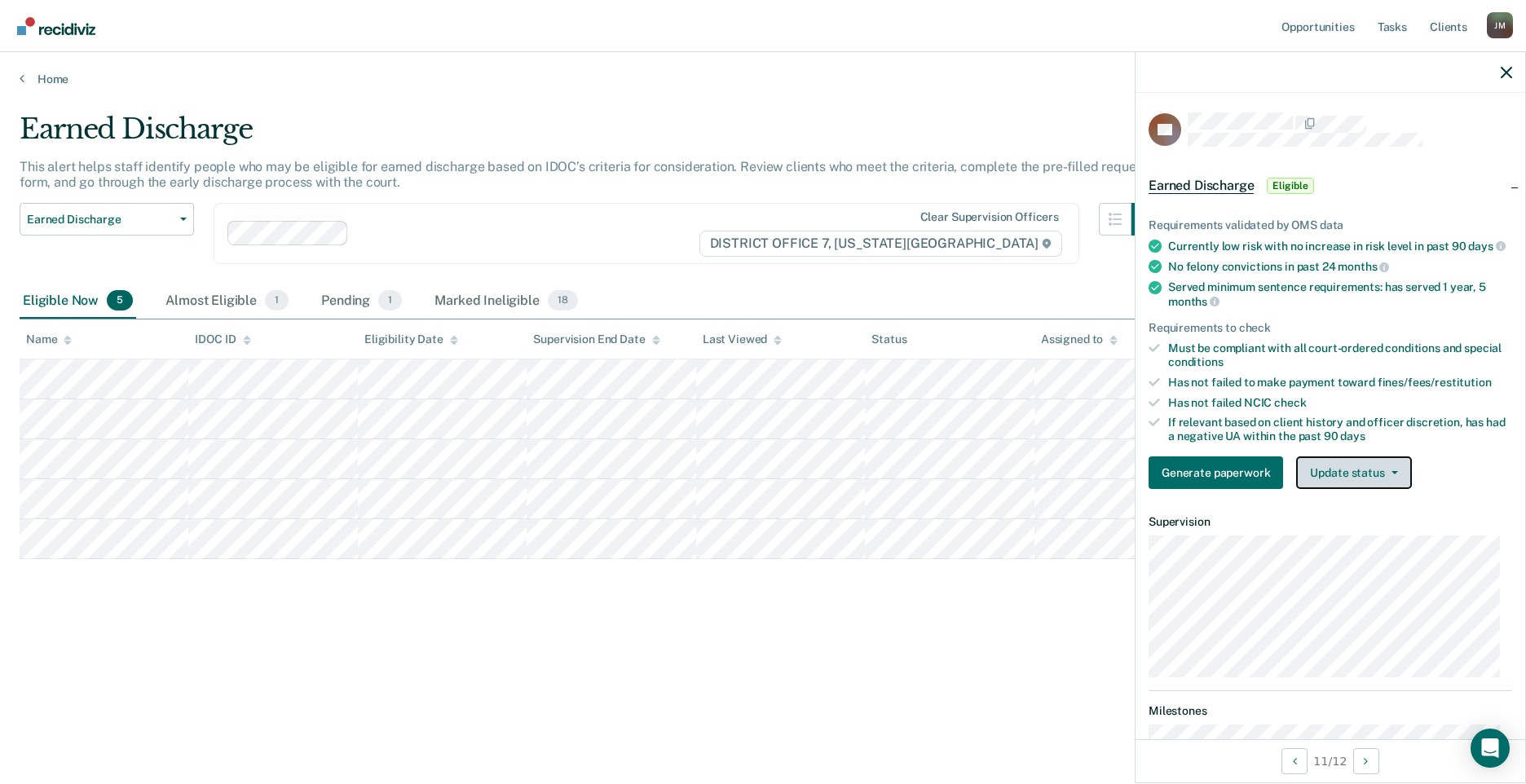
click at [1353, 482] on button "Update status" at bounding box center [1353, 472] width 115 height 32
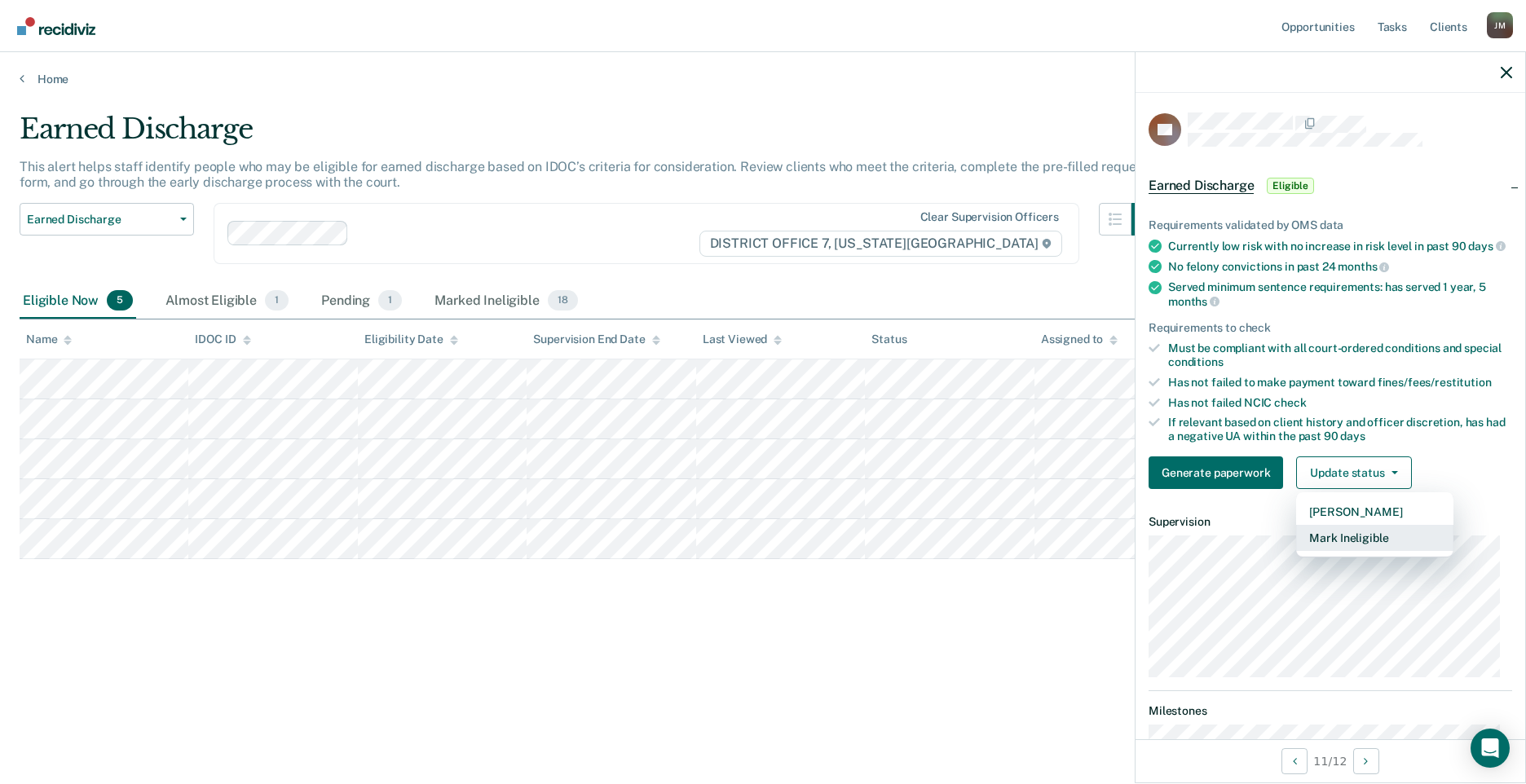
click at [1354, 550] on button "Mark Ineligible" at bounding box center [1374, 537] width 157 height 26
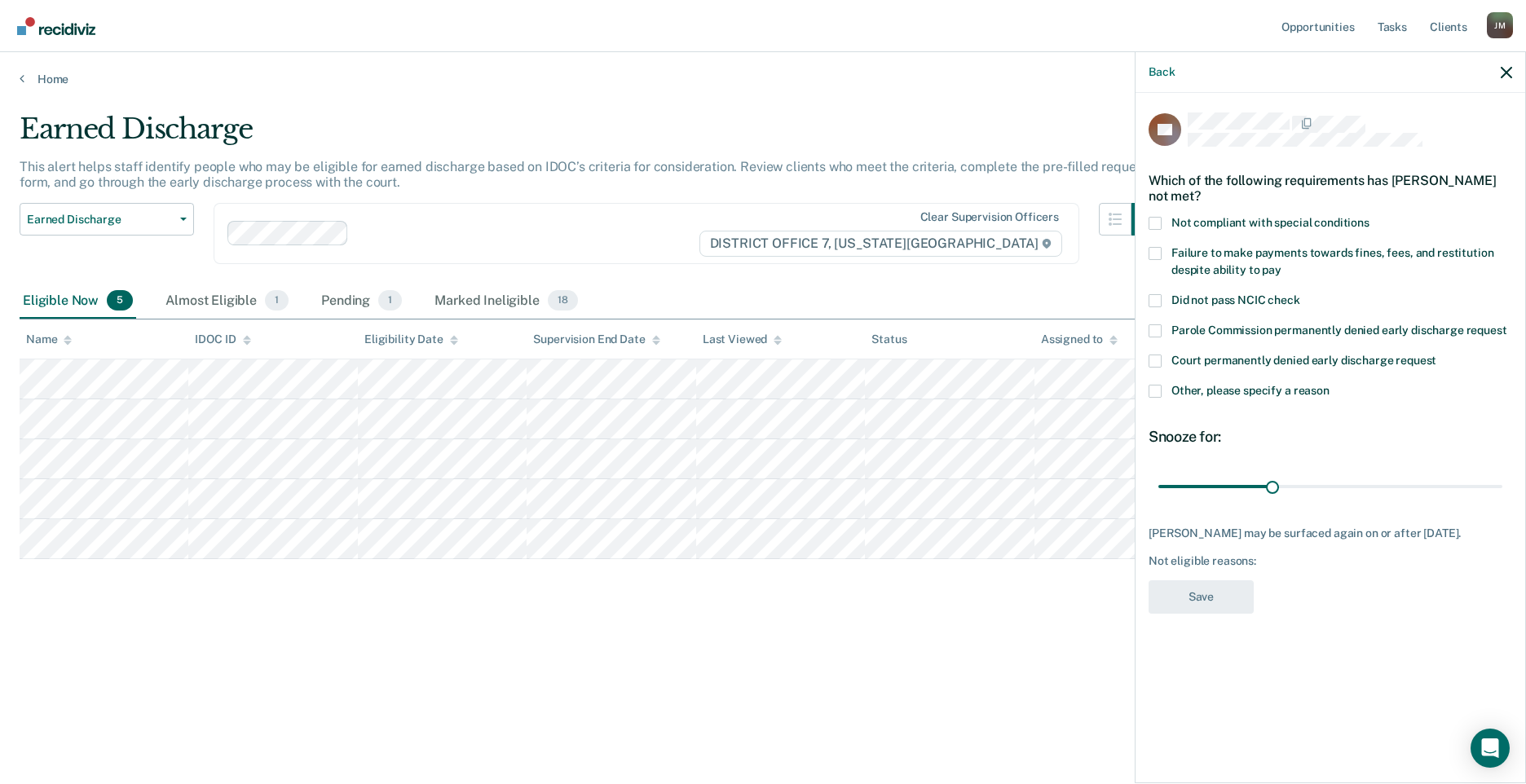
click at [1152, 245] on div "Not compliant with special conditions" at bounding box center [1330, 232] width 364 height 30
click at [1152, 247] on span at bounding box center [1155, 253] width 13 height 13
click at [1281, 264] on input "Failure to make payments towards fines, fees, and restitution despite ability t…" at bounding box center [1281, 264] width 0 height 0
drag, startPoint x: 1285, startPoint y: 478, endPoint x: 1561, endPoint y: 475, distance: 276.0
type input "90"
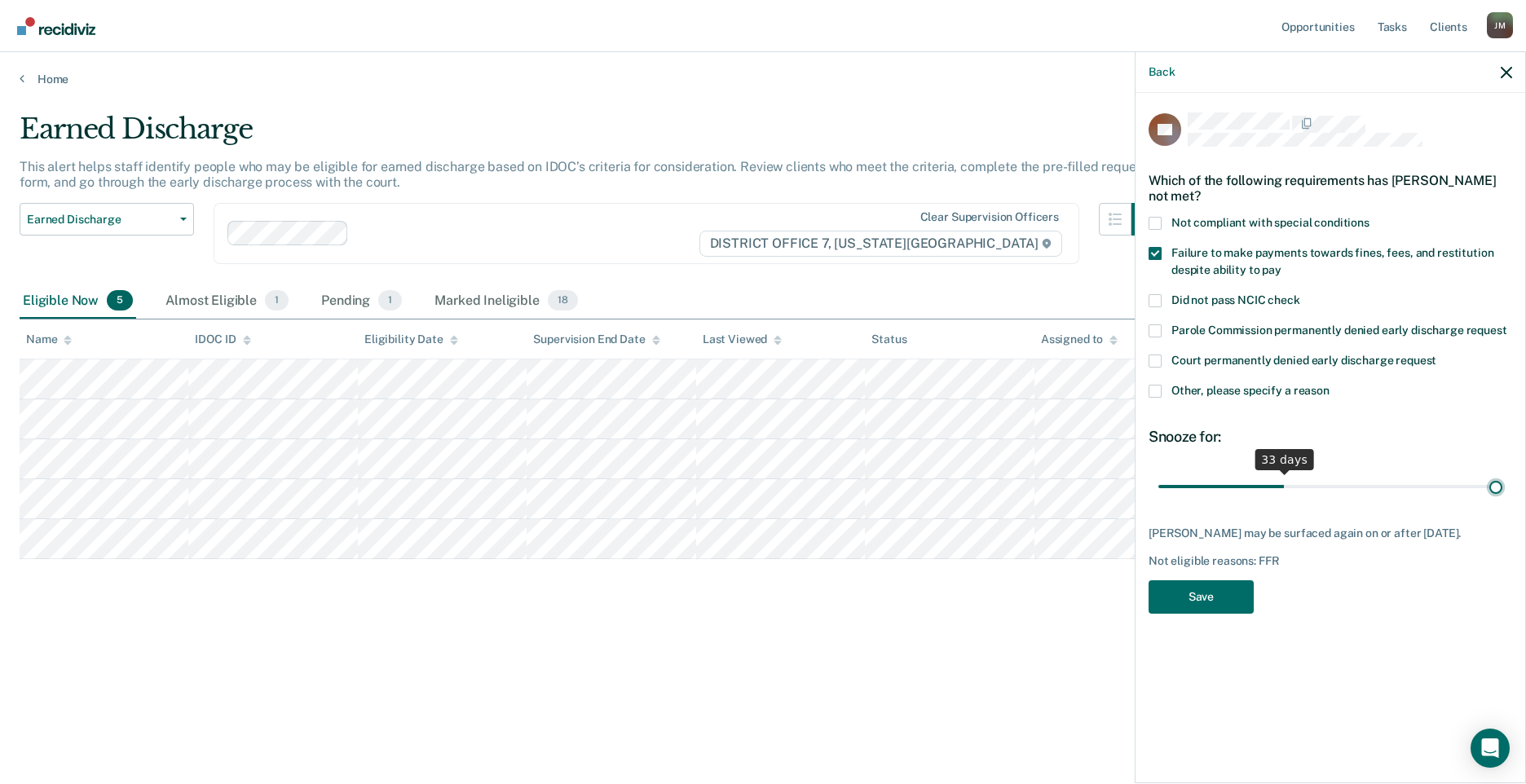
click at [1503, 475] on input "range" at bounding box center [1331, 486] width 344 height 29
click at [1212, 600] on button "Save" at bounding box center [1201, 597] width 105 height 33
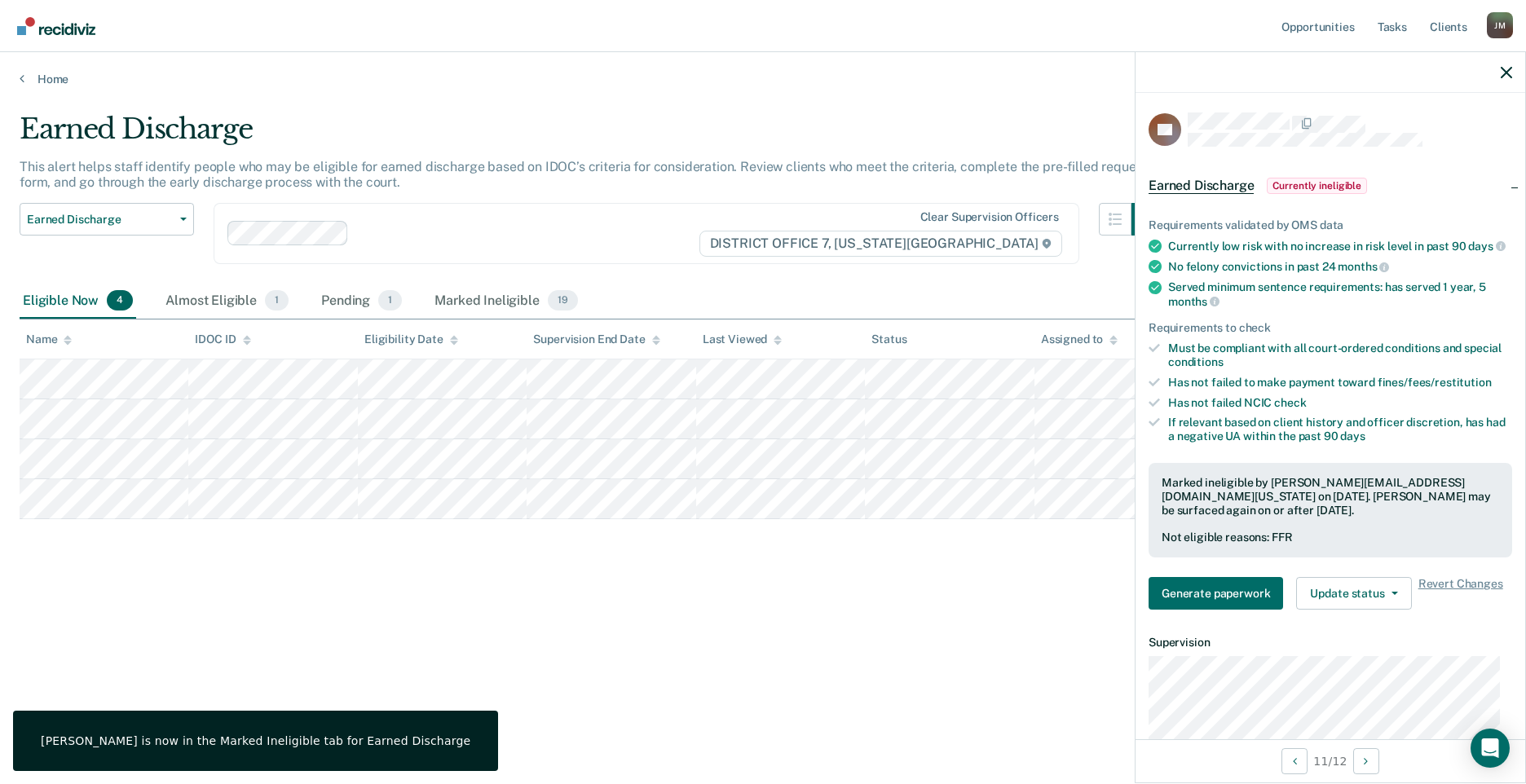
click at [299, 522] on div "Earned Discharge This alert helps staff identify people who may be eligible for…" at bounding box center [763, 386] width 1487 height 549
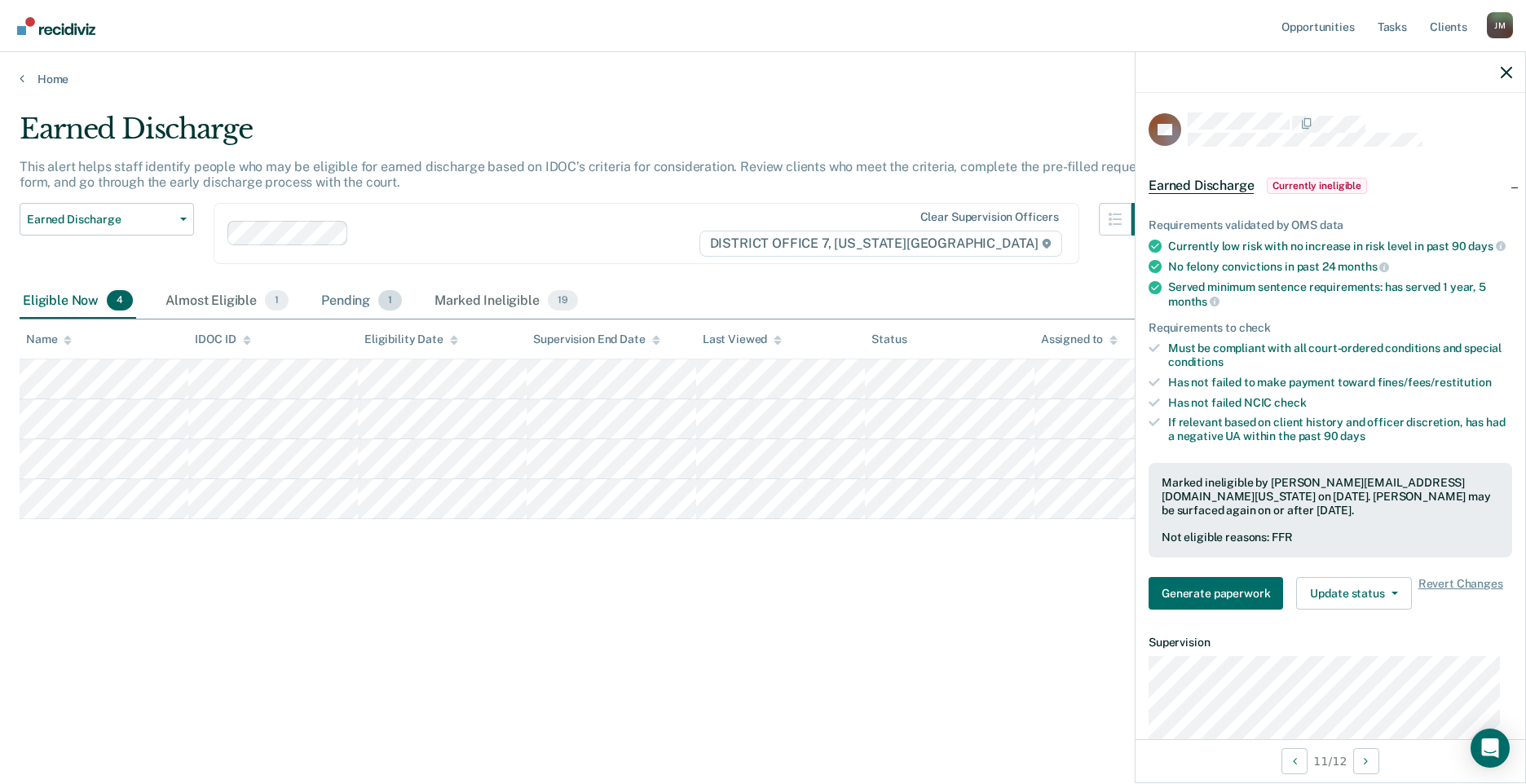
click at [335, 295] on div "Pending 1" at bounding box center [361, 301] width 87 height 36
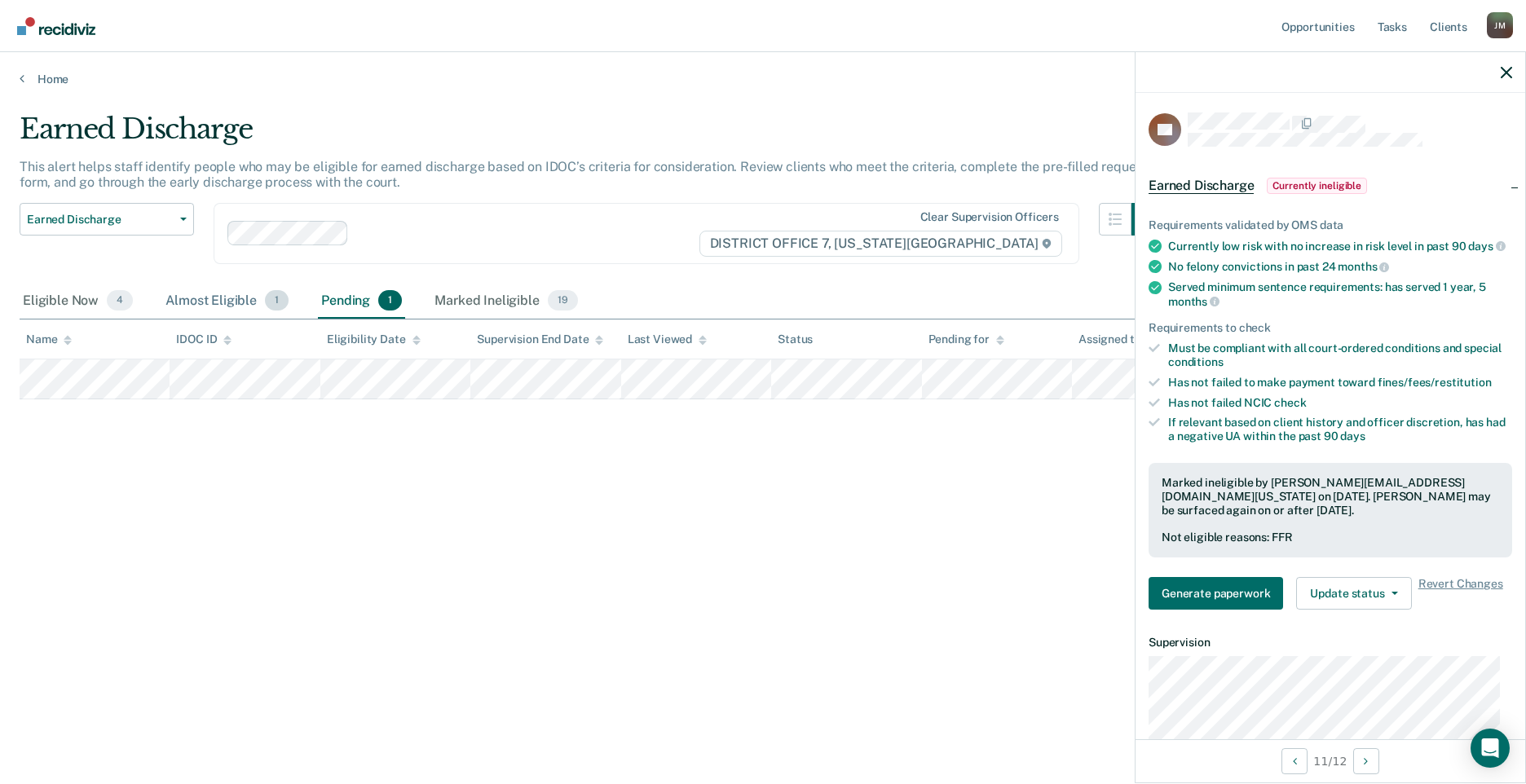
click at [220, 307] on div "Almost Eligible 1" at bounding box center [226, 301] width 130 height 36
click at [41, 75] on link "Home" at bounding box center [763, 79] width 1487 height 15
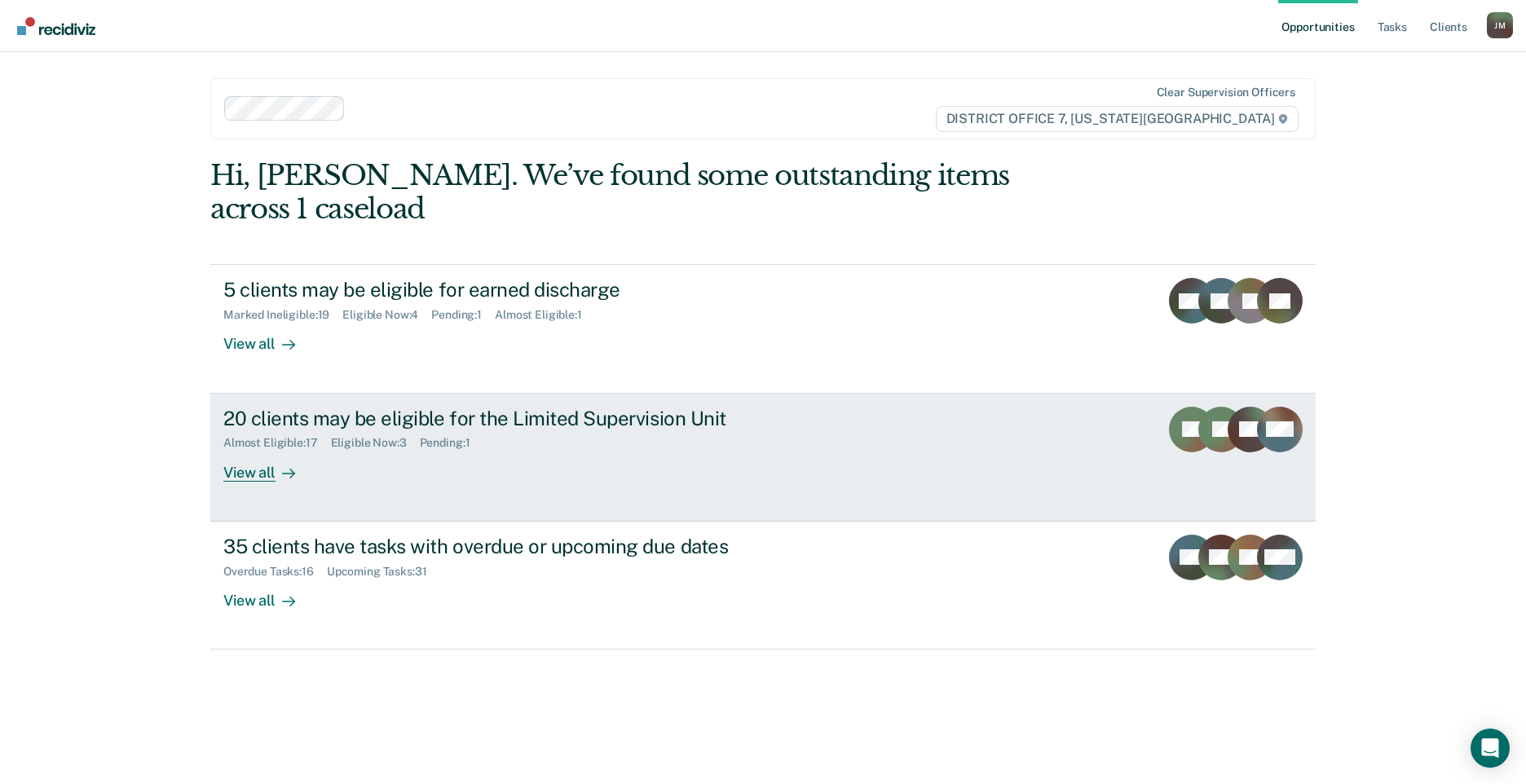
click at [254, 450] on div "View all" at bounding box center [269, 466] width 91 height 32
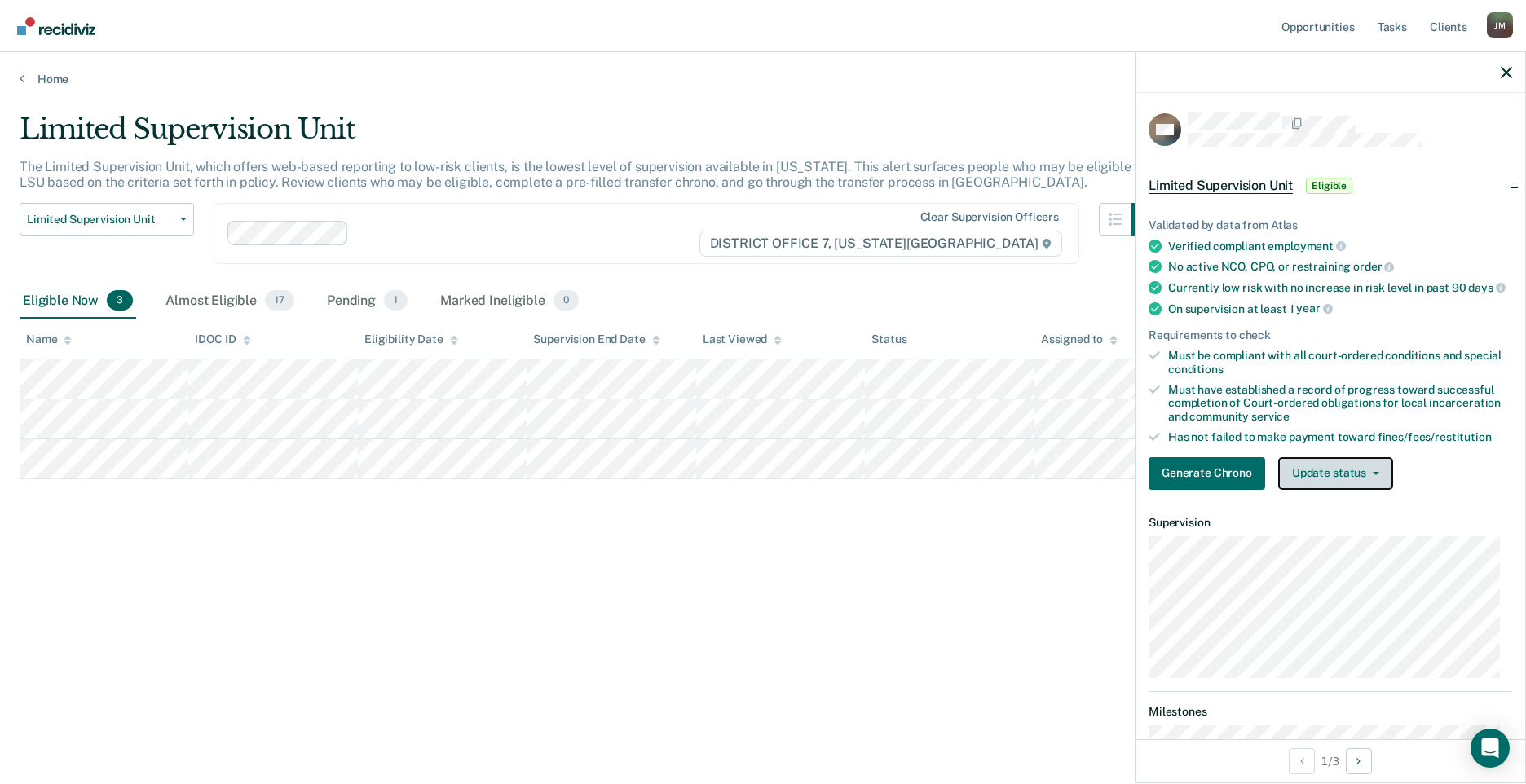
click at [1334, 490] on button "Update status" at bounding box center [1335, 473] width 115 height 32
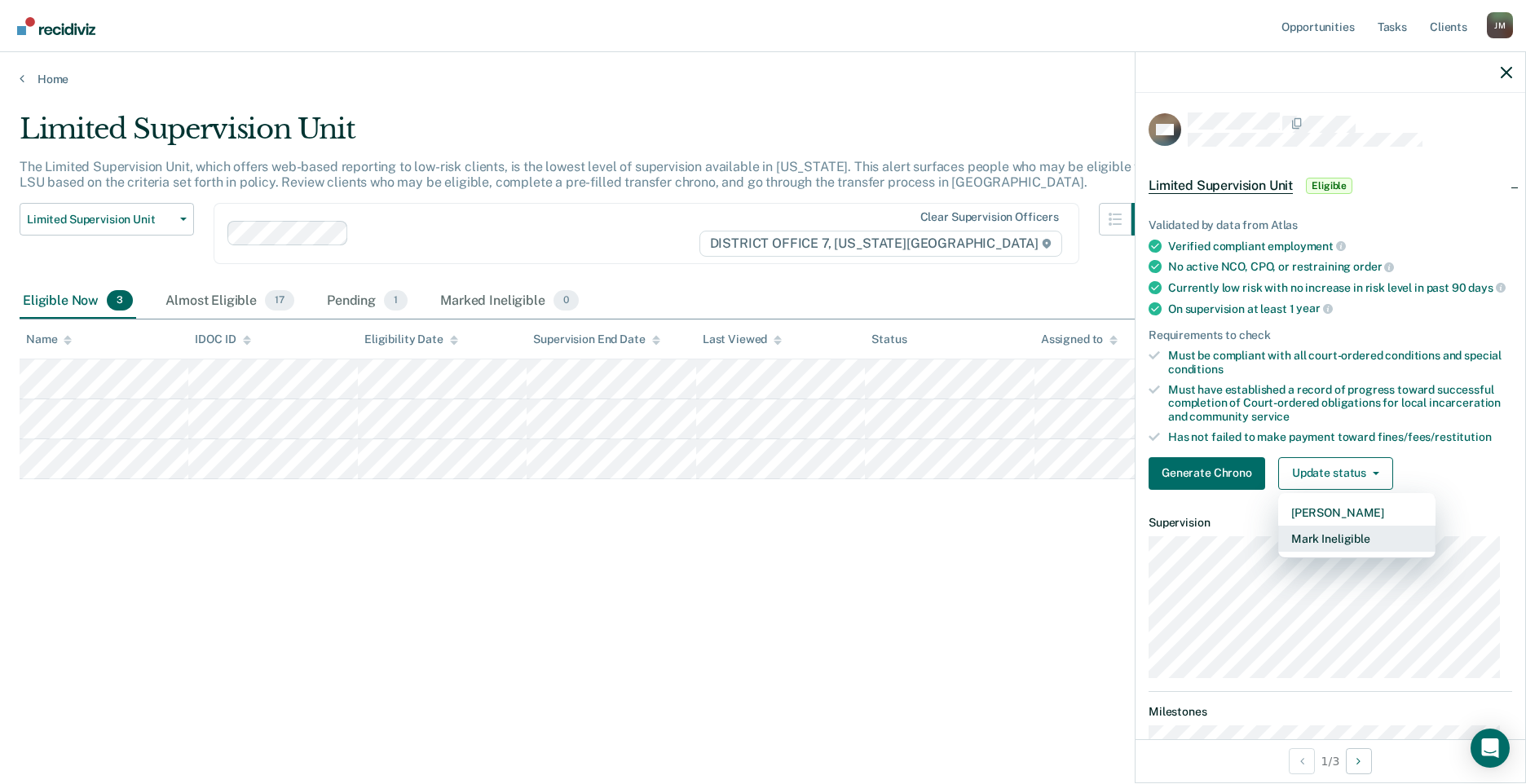
click at [1336, 552] on button "Mark Ineligible" at bounding box center [1357, 538] width 157 height 26
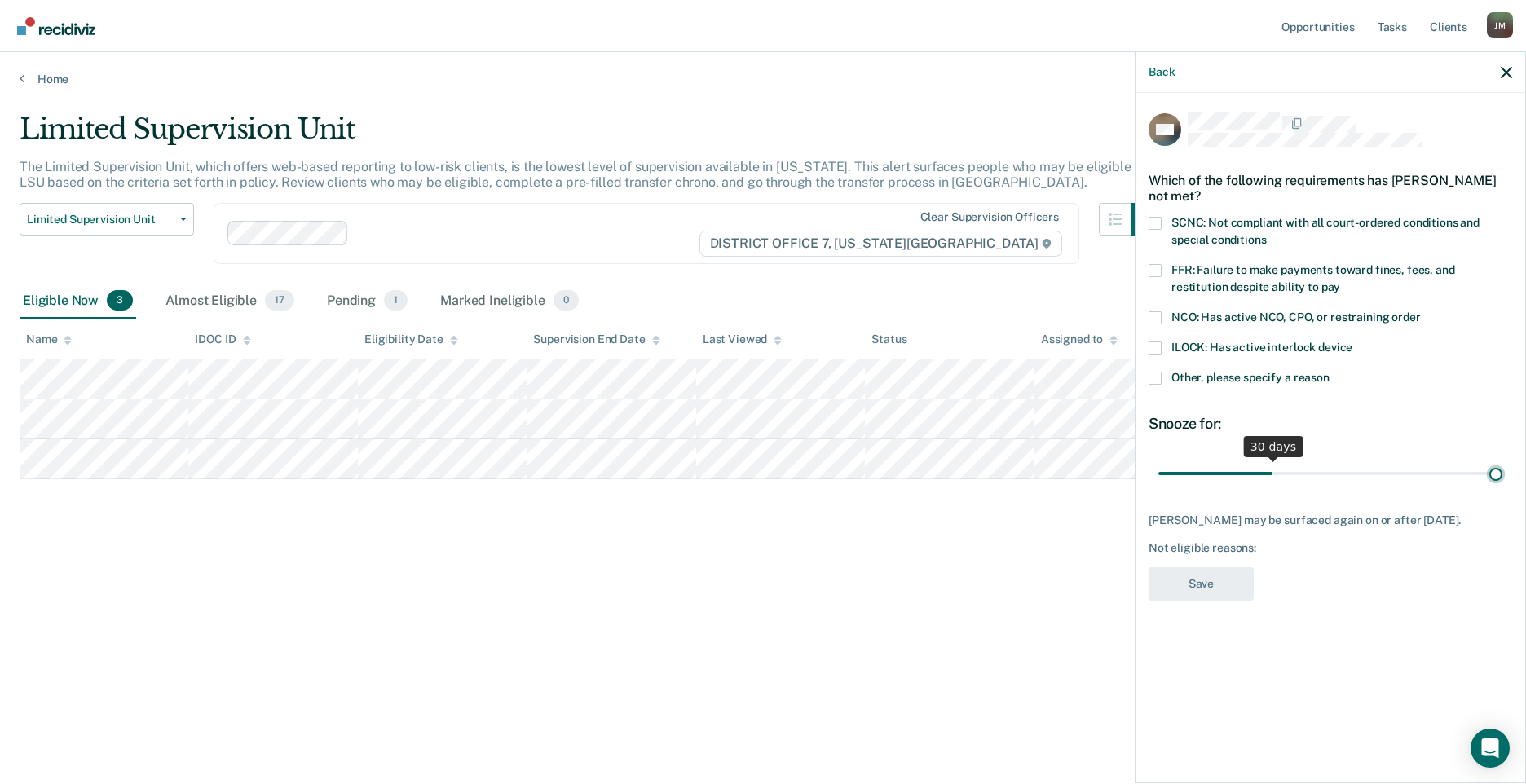
drag, startPoint x: 1267, startPoint y: 469, endPoint x: 1561, endPoint y: 431, distance: 296.4
type input "90"
click at [1503, 459] on input "range" at bounding box center [1331, 473] width 344 height 29
click at [1137, 224] on div "DW Which of the following requirements has [PERSON_NAME] not met? SCNC: Not com…" at bounding box center [1330, 436] width 389 height 687
click at [1157, 220] on span at bounding box center [1155, 224] width 13 height 13
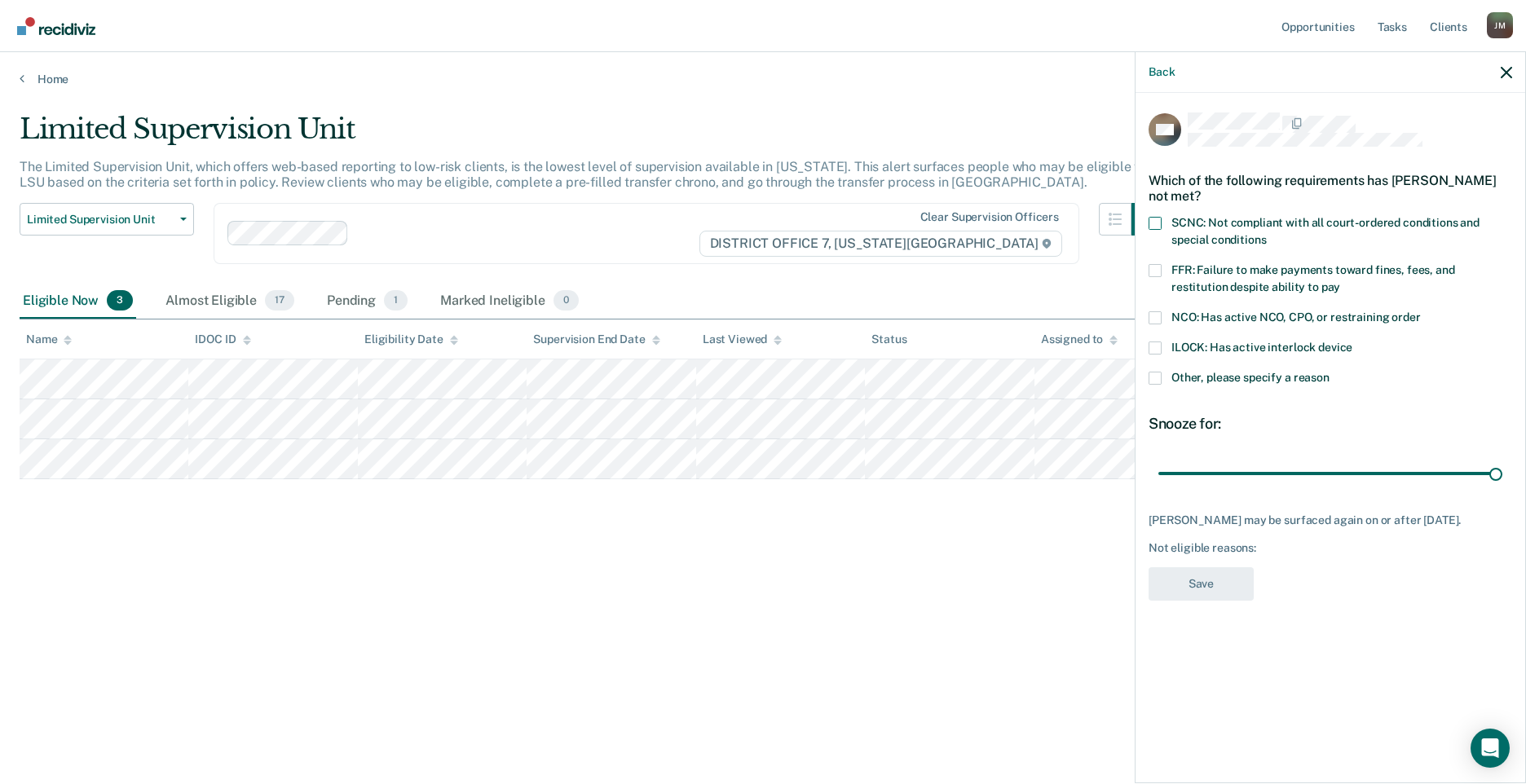
click at [1266, 234] on input "SCNC: Not compliant with all court-ordered conditions and special conditions" at bounding box center [1266, 234] width 0 height 0
click at [1228, 585] on button "Save" at bounding box center [1201, 584] width 105 height 33
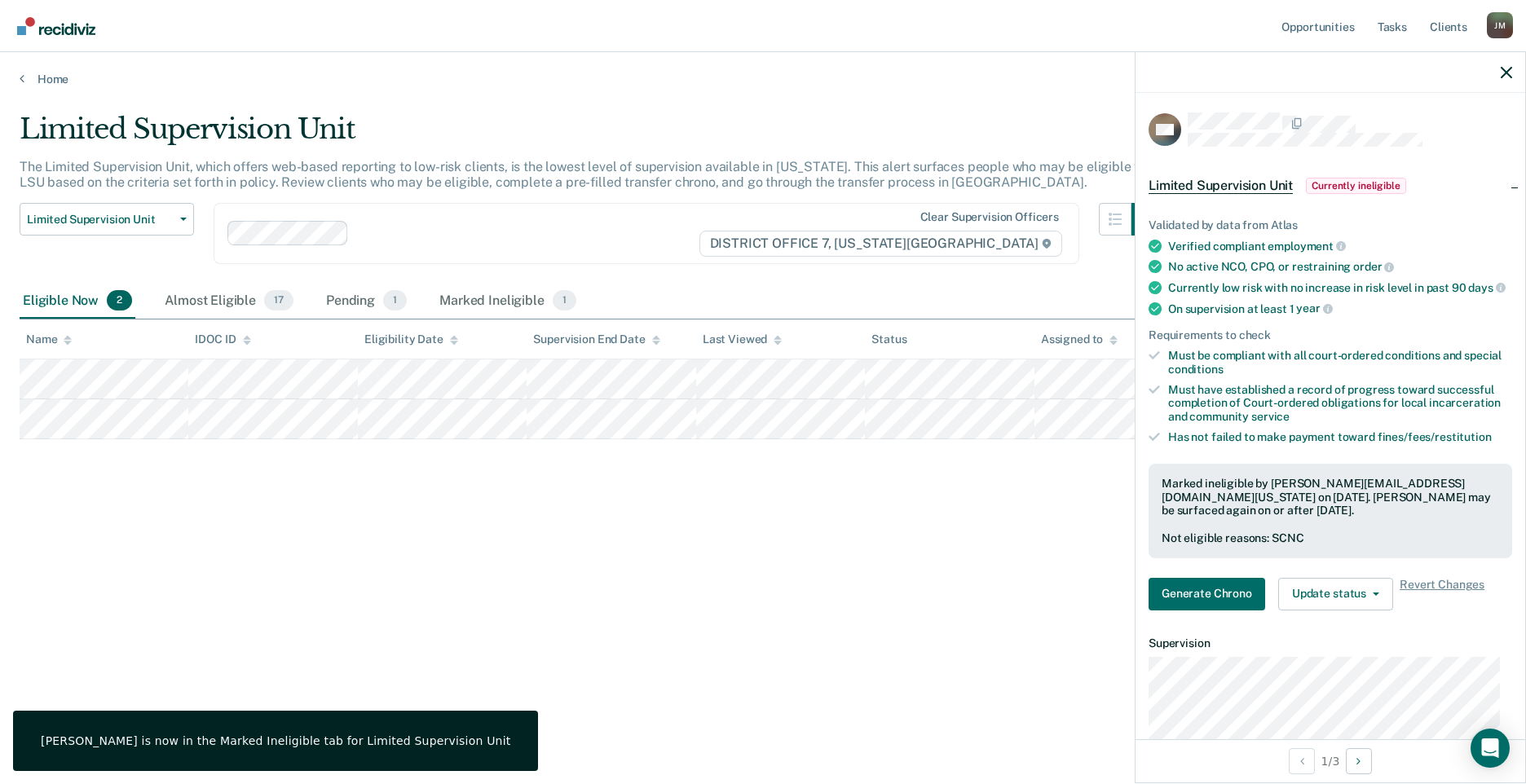
click at [457, 489] on div "Limited Supervision Unit The Limited Supervision Unit, which offers web-based r…" at bounding box center [763, 386] width 1487 height 549
click at [1508, 72] on icon "button" at bounding box center [1507, 73] width 11 height 11
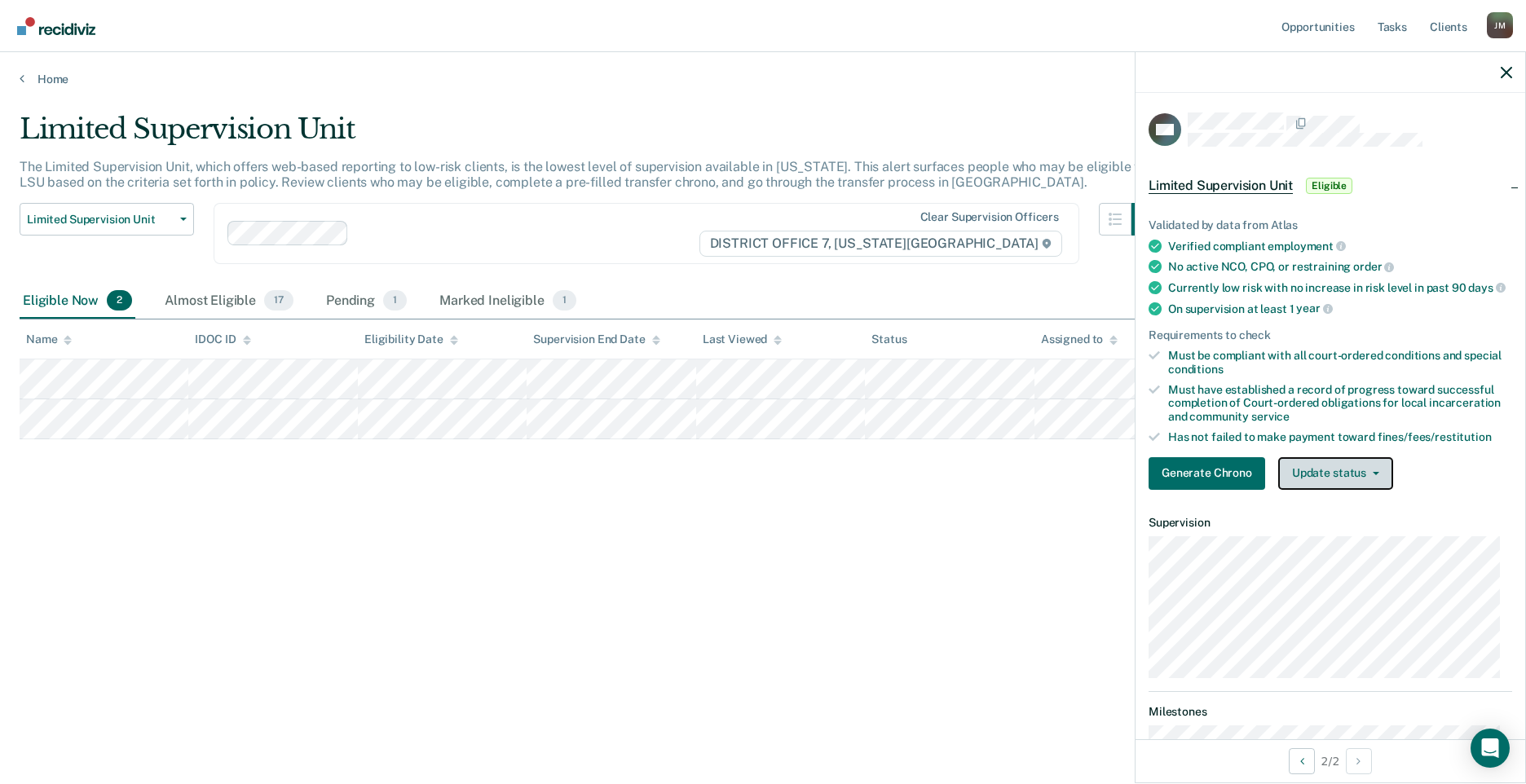
click at [1335, 483] on button "Update status" at bounding box center [1335, 473] width 115 height 32
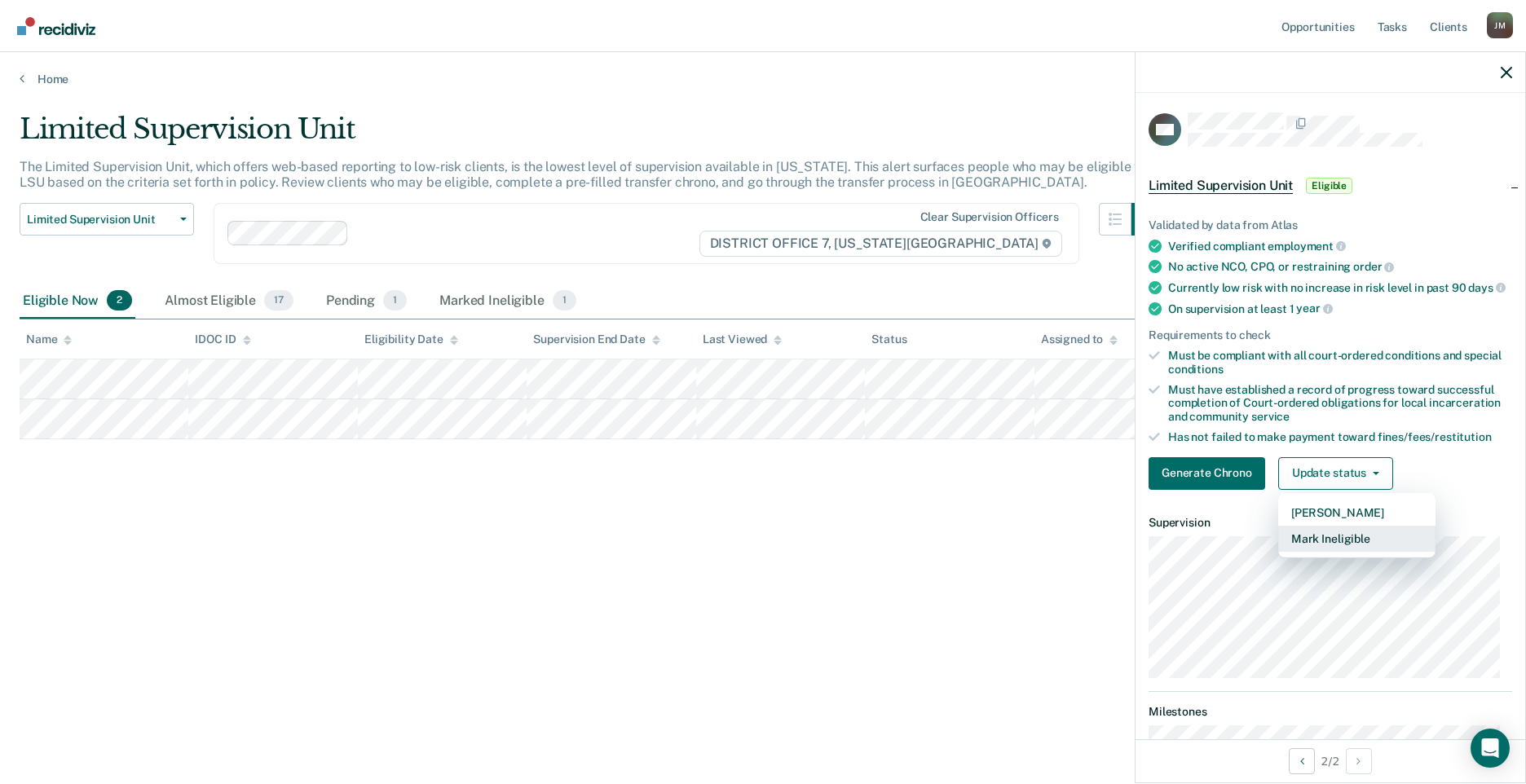
click at [1342, 552] on button "Mark Ineligible" at bounding box center [1357, 538] width 157 height 26
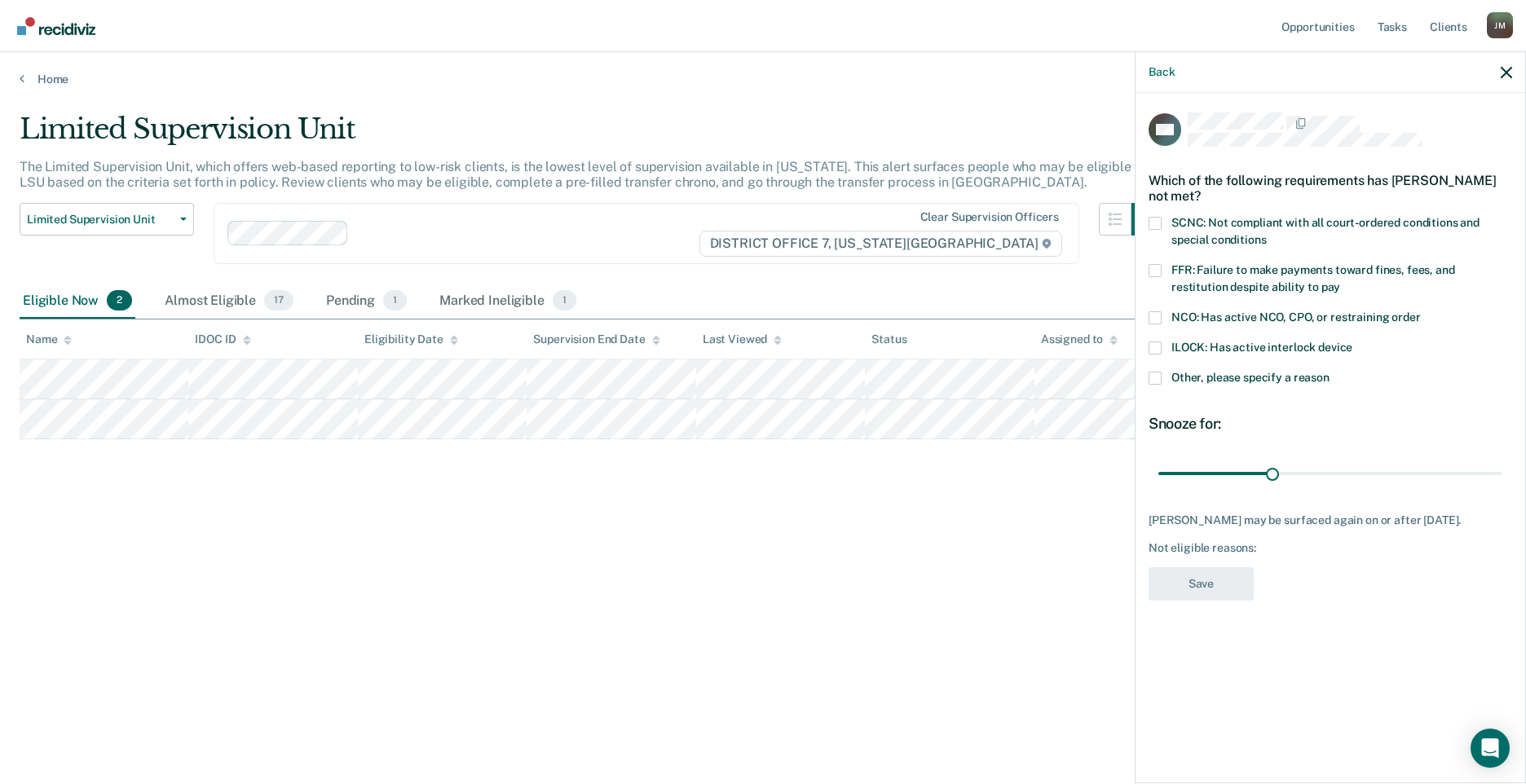
click at [1143, 377] on div "KW Which of the following requirements has [PERSON_NAME] not met? SCNC: Not com…" at bounding box center [1330, 436] width 389 height 687
click at [1163, 377] on label "Other, please specify a reason" at bounding box center [1330, 380] width 364 height 17
click at [1330, 372] on input "Other, please specify a reason" at bounding box center [1330, 372] width 0 height 0
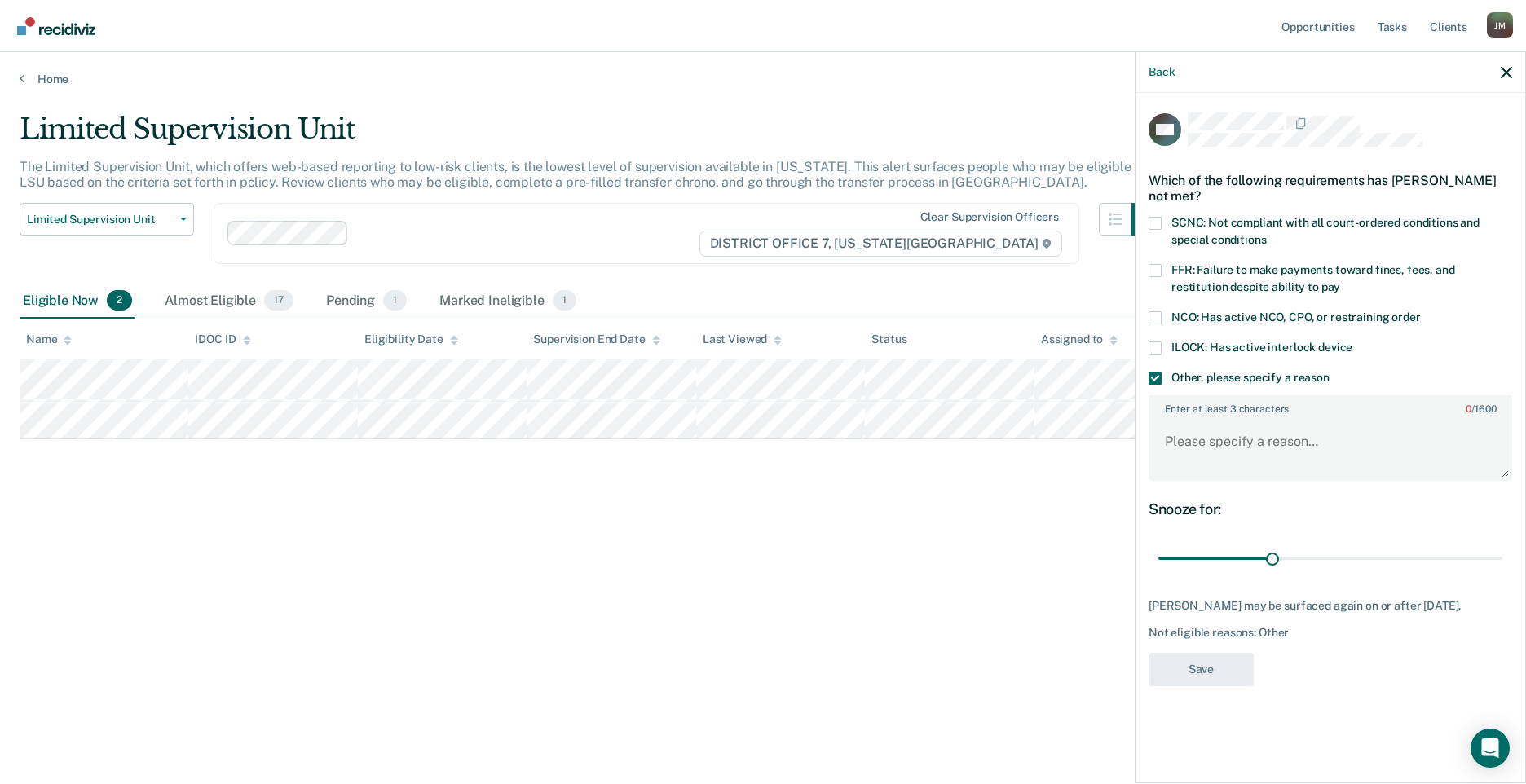
click at [1152, 267] on span at bounding box center [1155, 271] width 13 height 13
click at [1340, 282] on input "FFR: Failure to make payments toward fines, fees, and restitution despite abili…" at bounding box center [1340, 282] width 0 height 0
click at [1156, 376] on span at bounding box center [1155, 378] width 13 height 13
click at [1330, 372] on input "Other, please specify a reason" at bounding box center [1330, 372] width 0 height 0
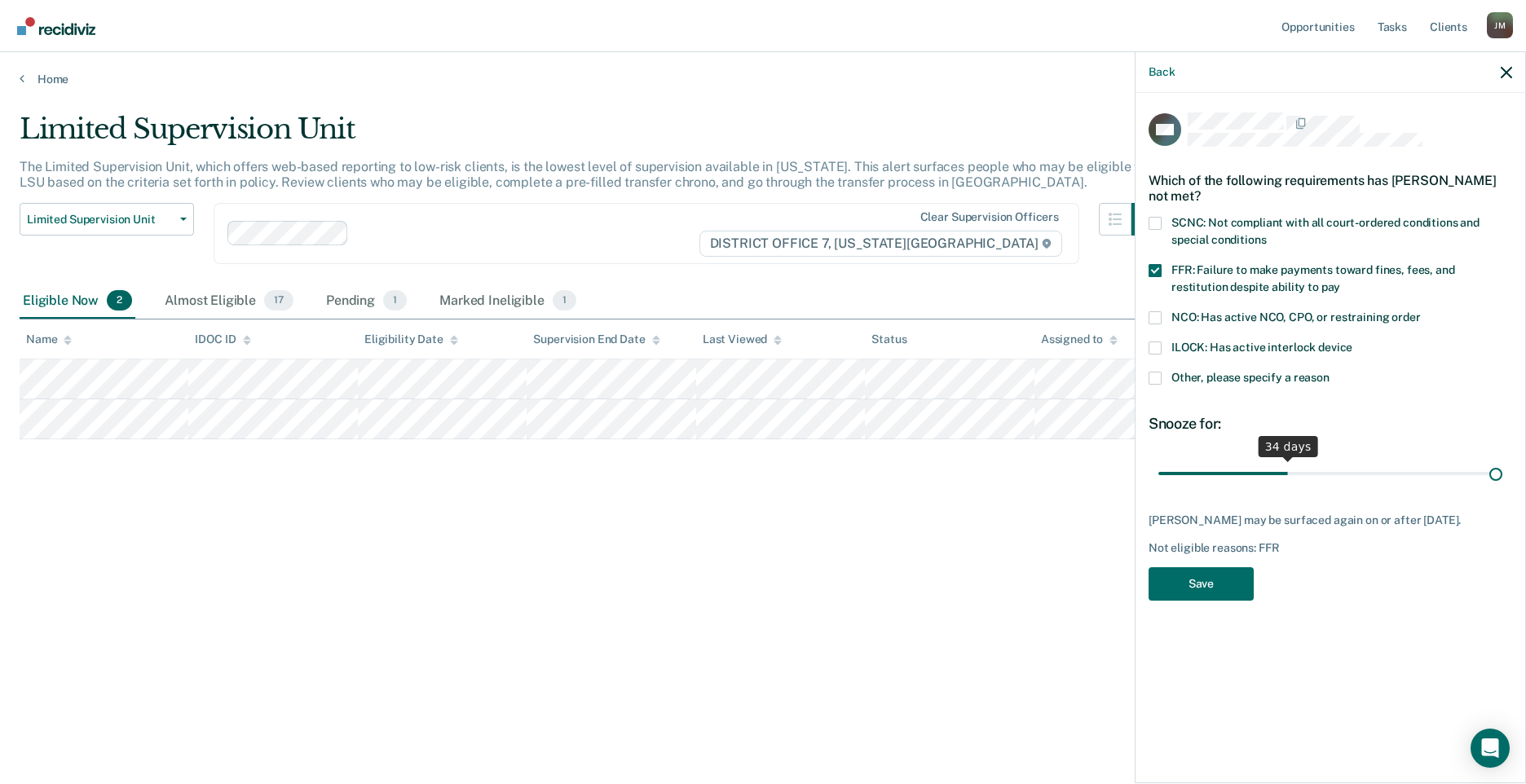
drag, startPoint x: 1288, startPoint y: 473, endPoint x: 1561, endPoint y: 448, distance: 274.1
type input "90"
click at [1503, 459] on input "range" at bounding box center [1331, 473] width 344 height 29
click at [1193, 581] on button "Save" at bounding box center [1201, 584] width 105 height 33
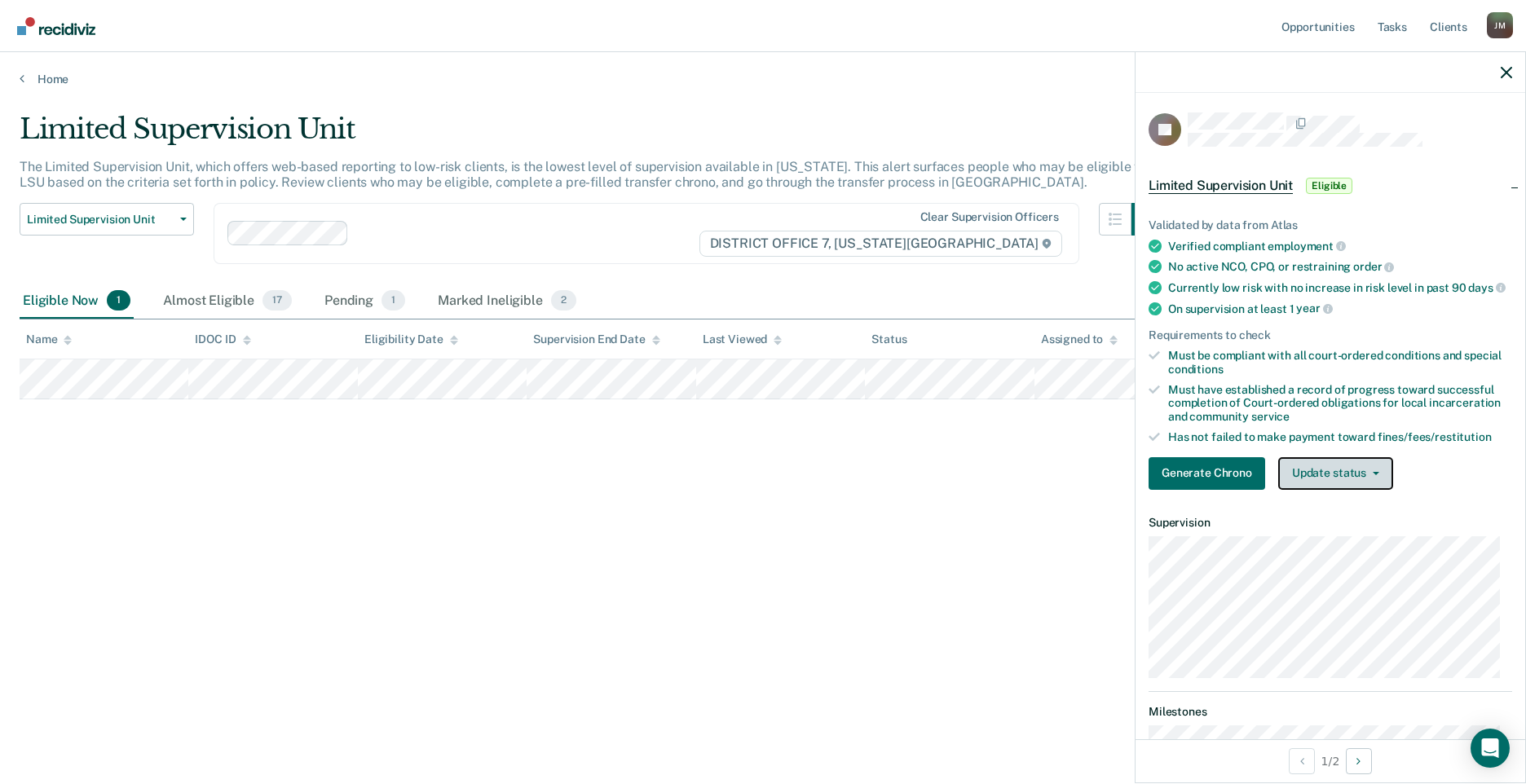
click at [1340, 475] on button "Update status" at bounding box center [1335, 473] width 115 height 32
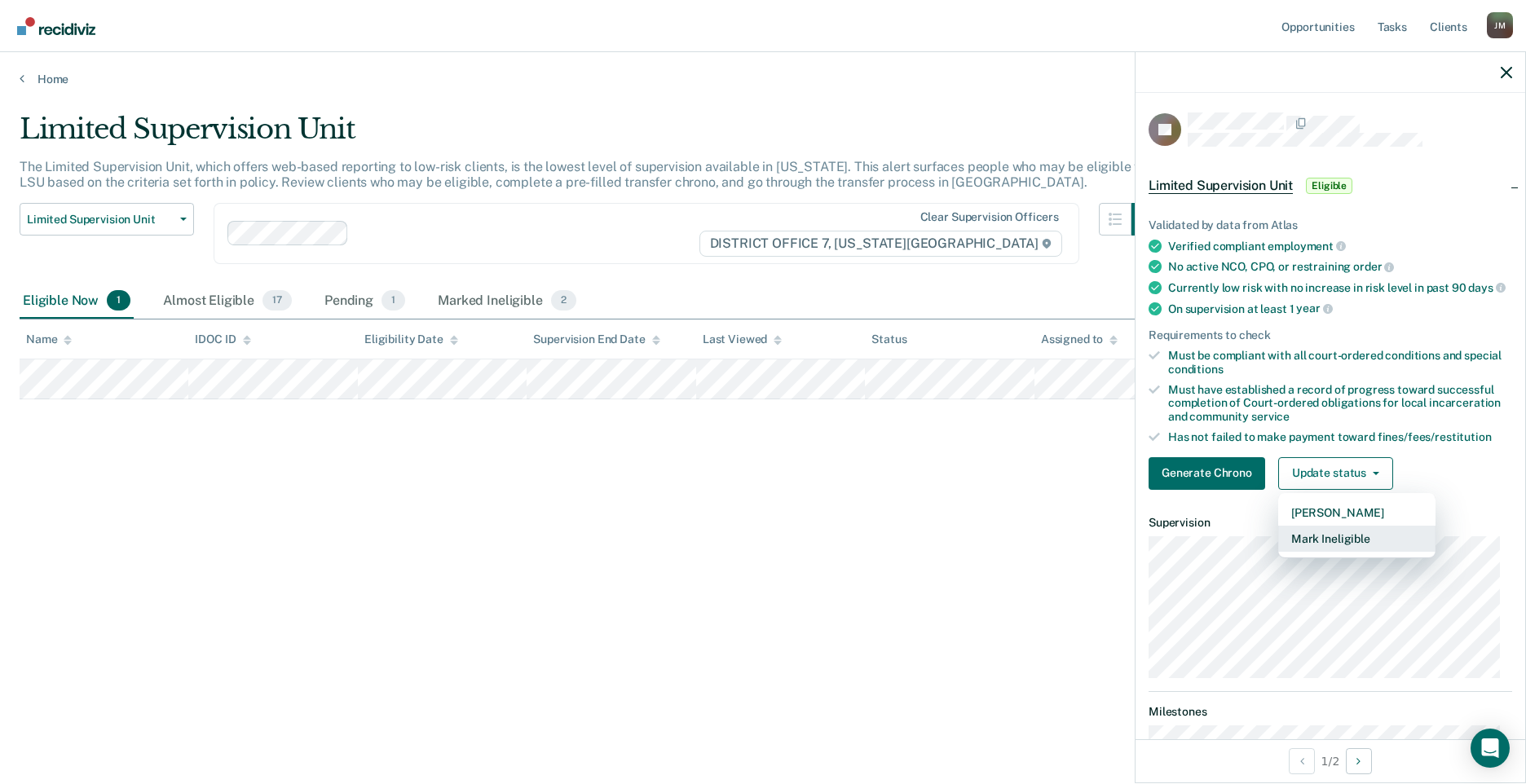
click at [1342, 539] on button "Mark Ineligible" at bounding box center [1357, 538] width 157 height 26
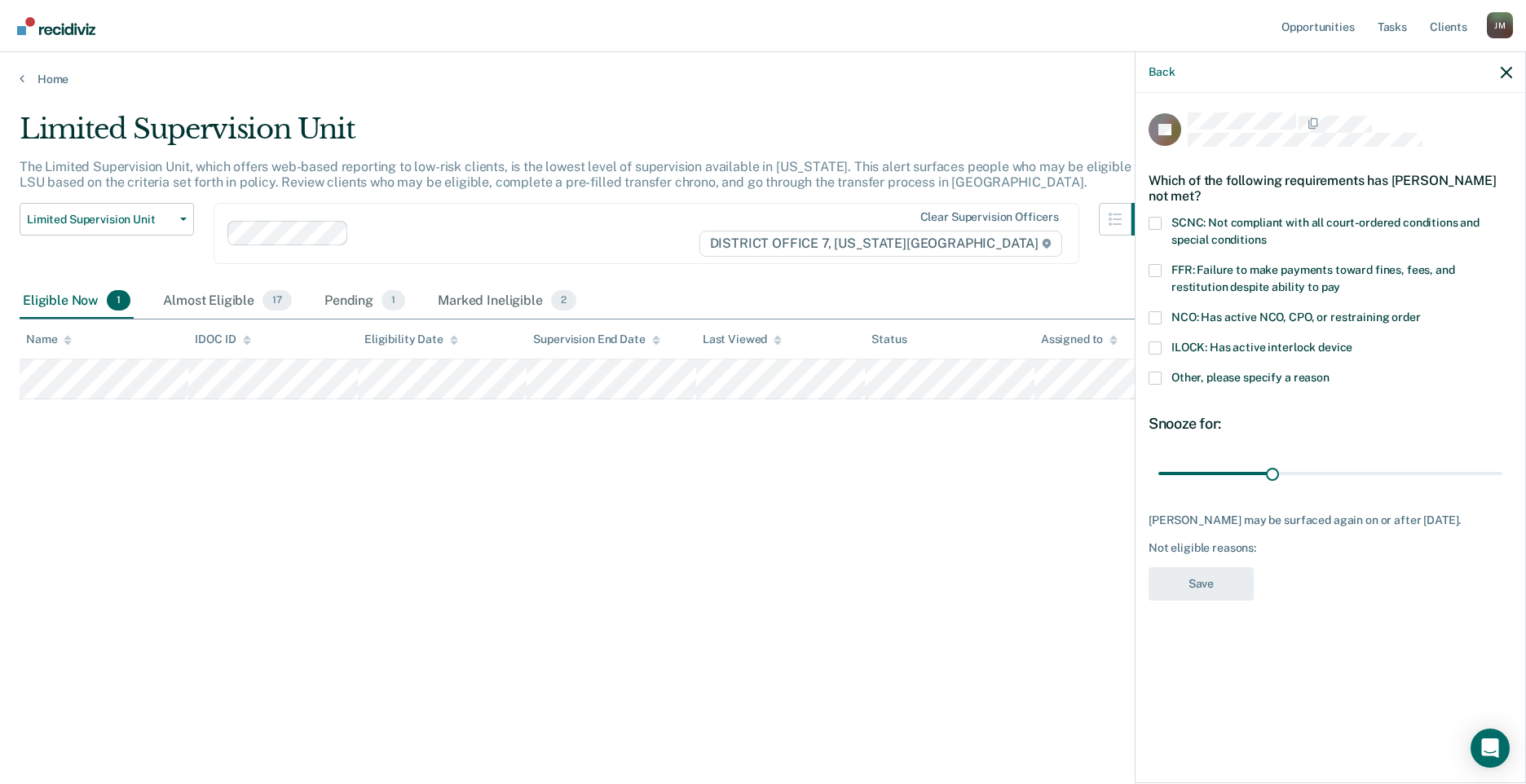
click at [1154, 266] on span at bounding box center [1155, 271] width 13 height 13
click at [1340, 282] on input "FFR: Failure to make payments toward fines, fees, and restitution despite abili…" at bounding box center [1340, 282] width 0 height 0
drag, startPoint x: 1273, startPoint y: 475, endPoint x: 1561, endPoint y: 450, distance: 289.1
type input "90"
click at [1503, 459] on input "range" at bounding box center [1331, 473] width 344 height 29
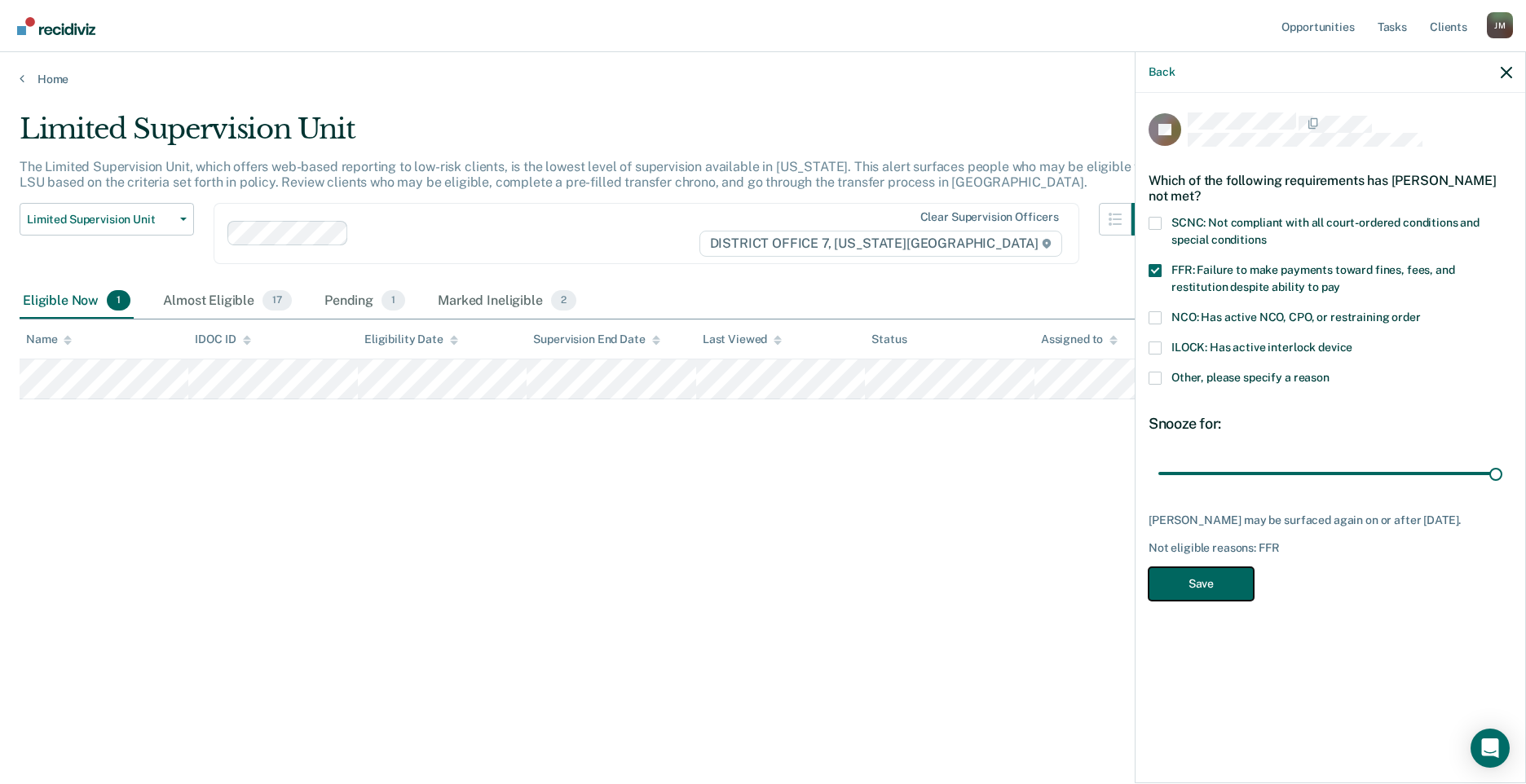
click at [1214, 599] on button "Save" at bounding box center [1201, 584] width 105 height 33
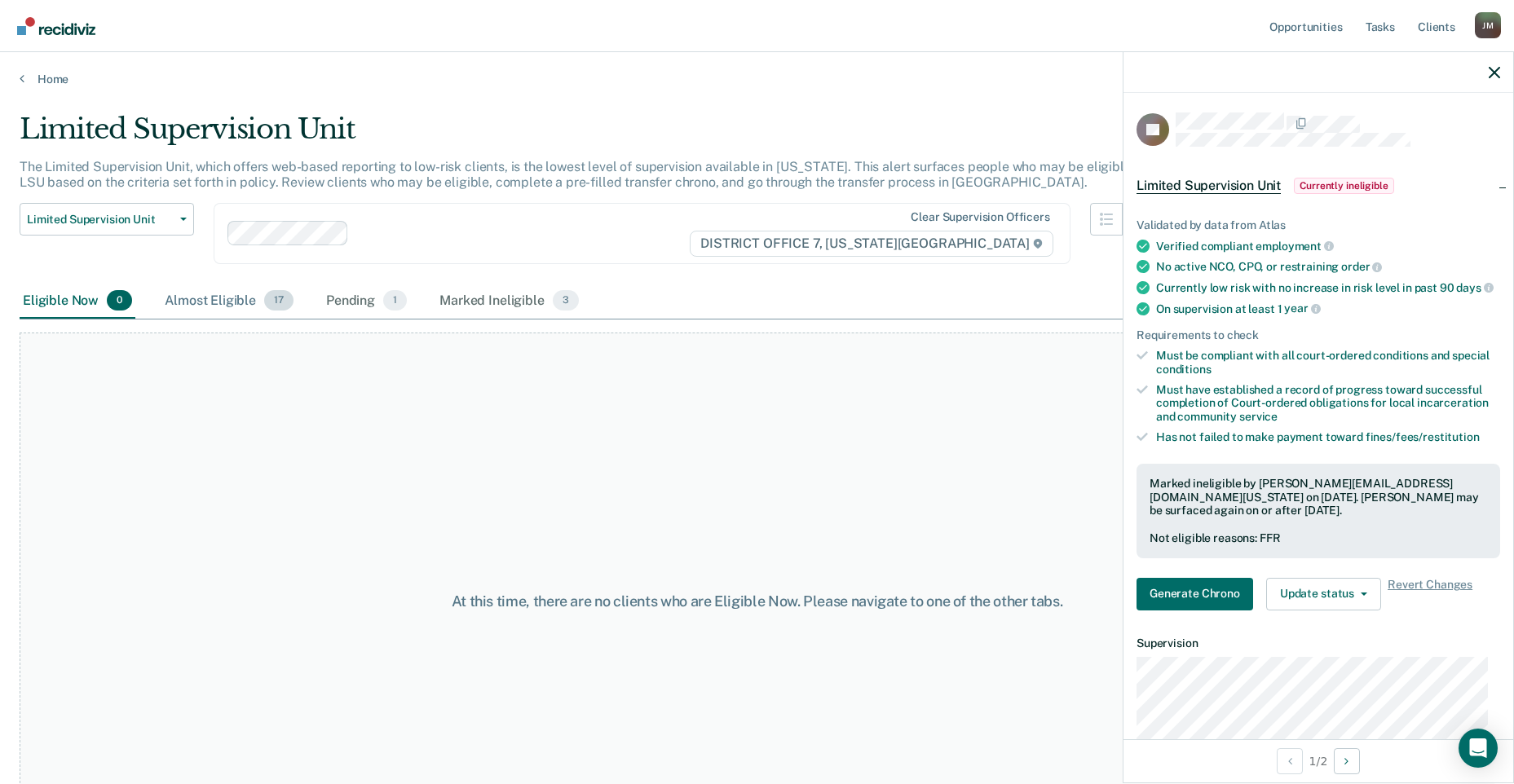
click at [235, 306] on div "Almost Eligible 17" at bounding box center [228, 301] width 135 height 36
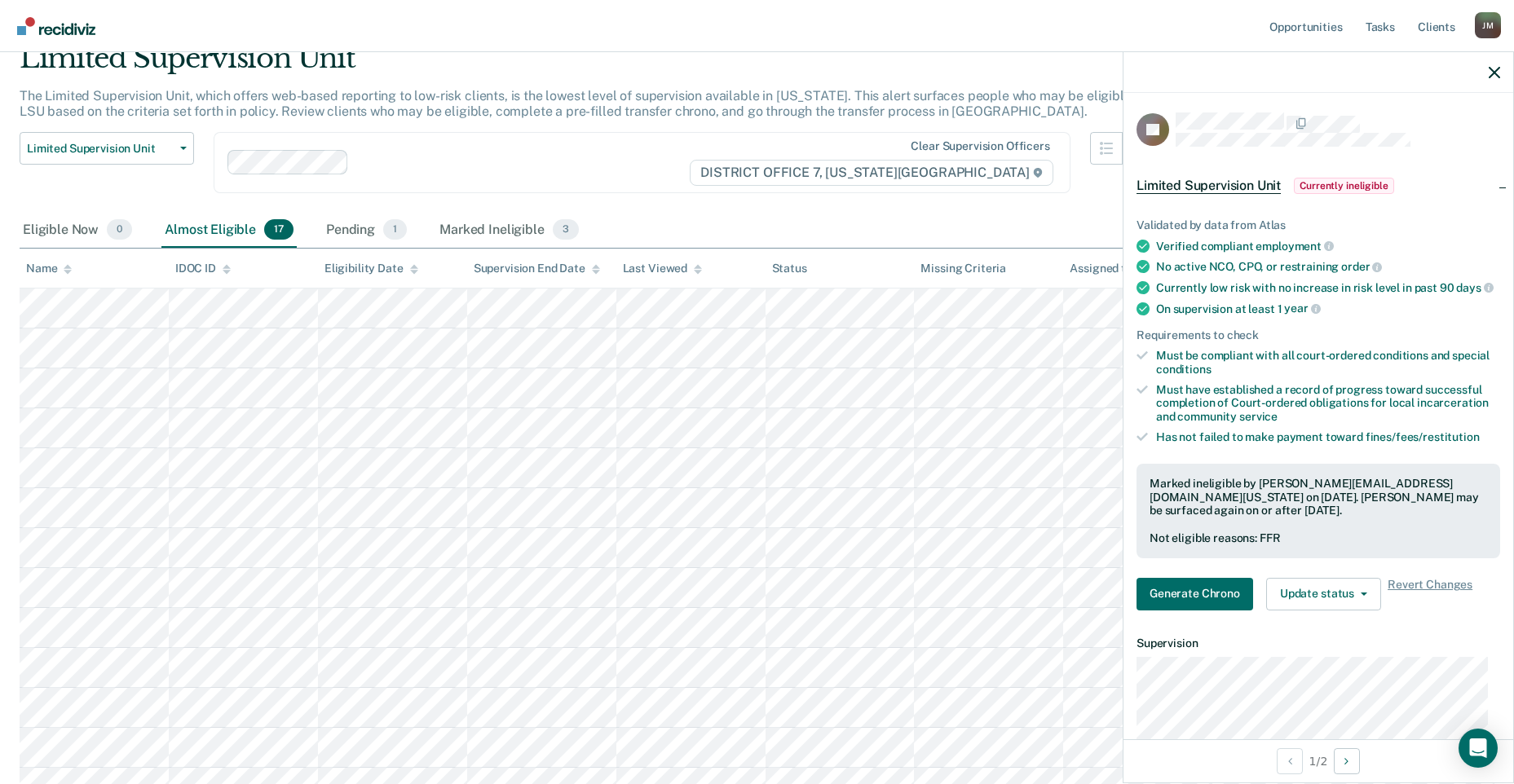
scroll to position [245, 0]
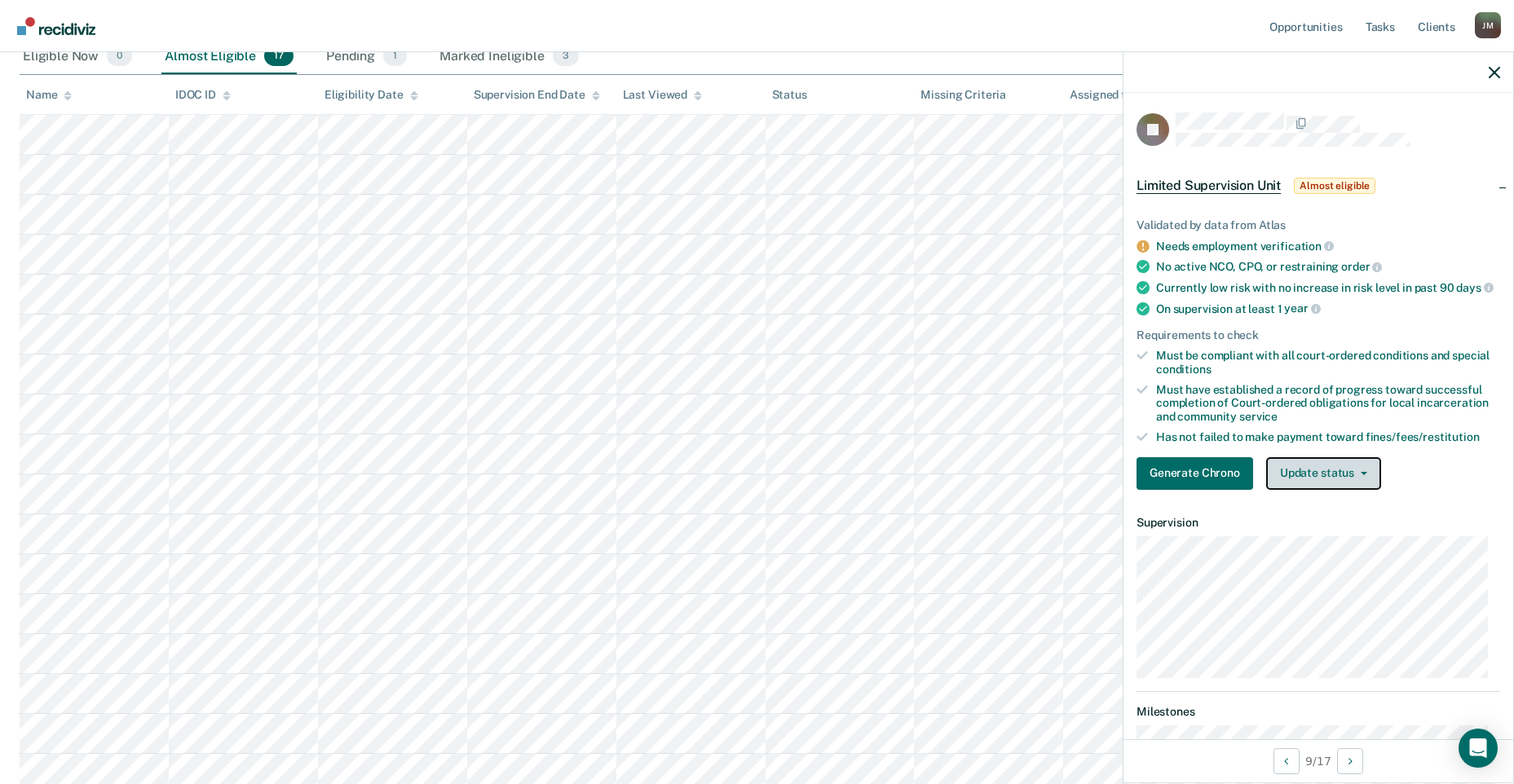
click at [1337, 478] on button "Update status" at bounding box center [1323, 473] width 115 height 32
click at [1336, 477] on button "Update status" at bounding box center [1323, 473] width 115 height 32
click at [1360, 481] on button "Update status" at bounding box center [1323, 473] width 115 height 32
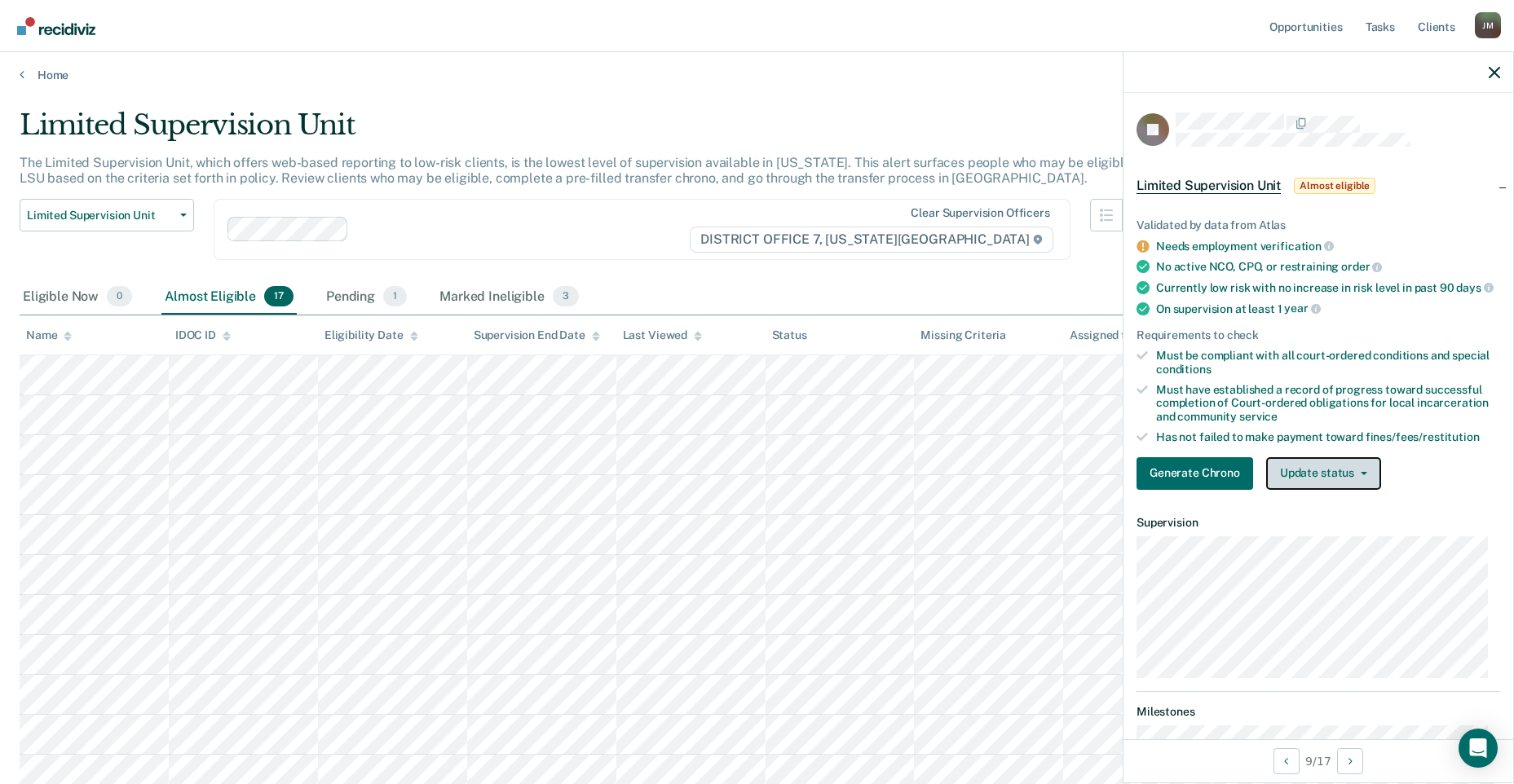
scroll to position [0, 0]
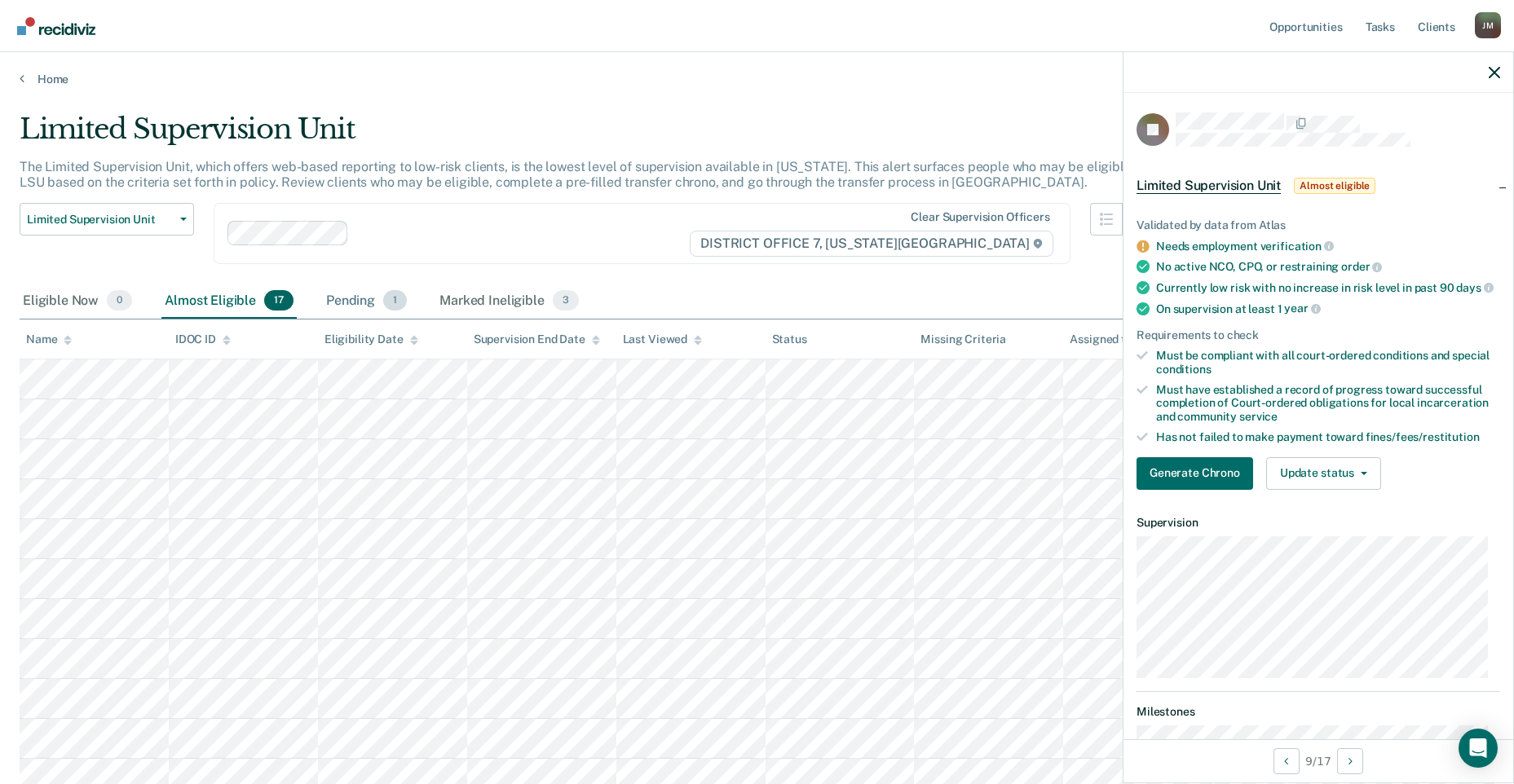
click at [375, 310] on div "Pending 1" at bounding box center [366, 301] width 87 height 36
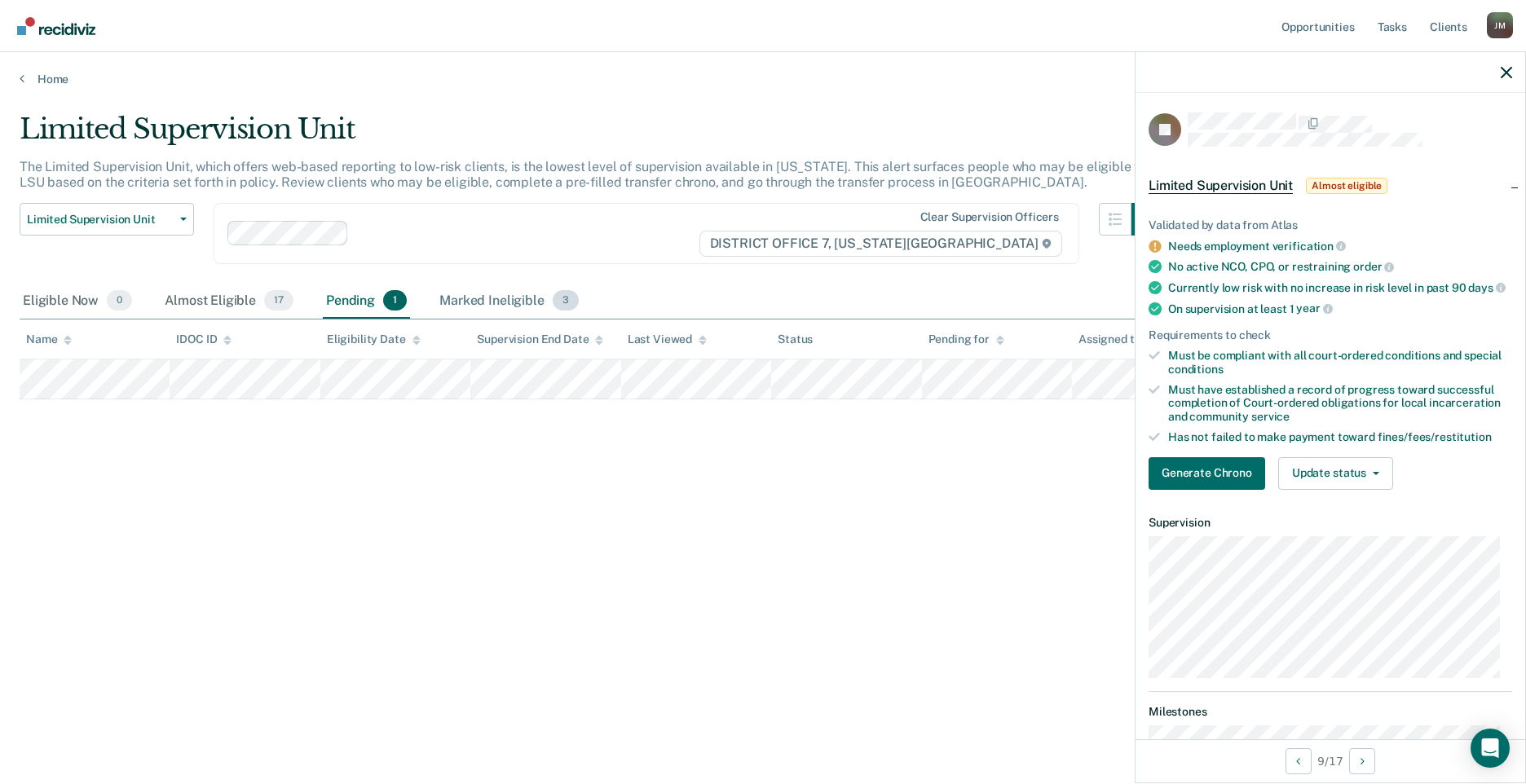
click at [475, 304] on div "Marked Ineligible 3" at bounding box center [509, 301] width 146 height 36
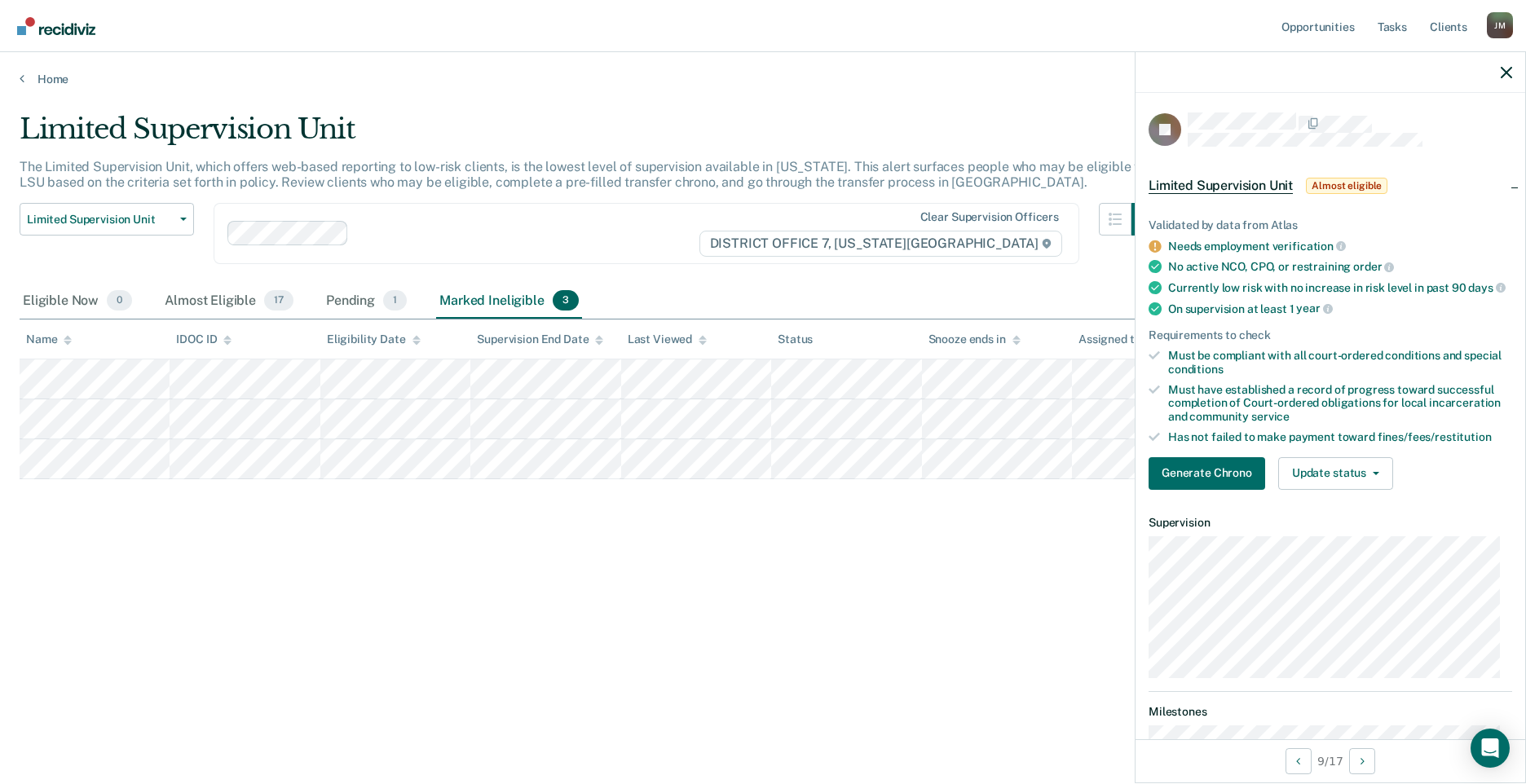
click at [12, 82] on div "Home" at bounding box center [763, 69] width 1526 height 34
click at [21, 81] on icon at bounding box center [21, 78] width 5 height 13
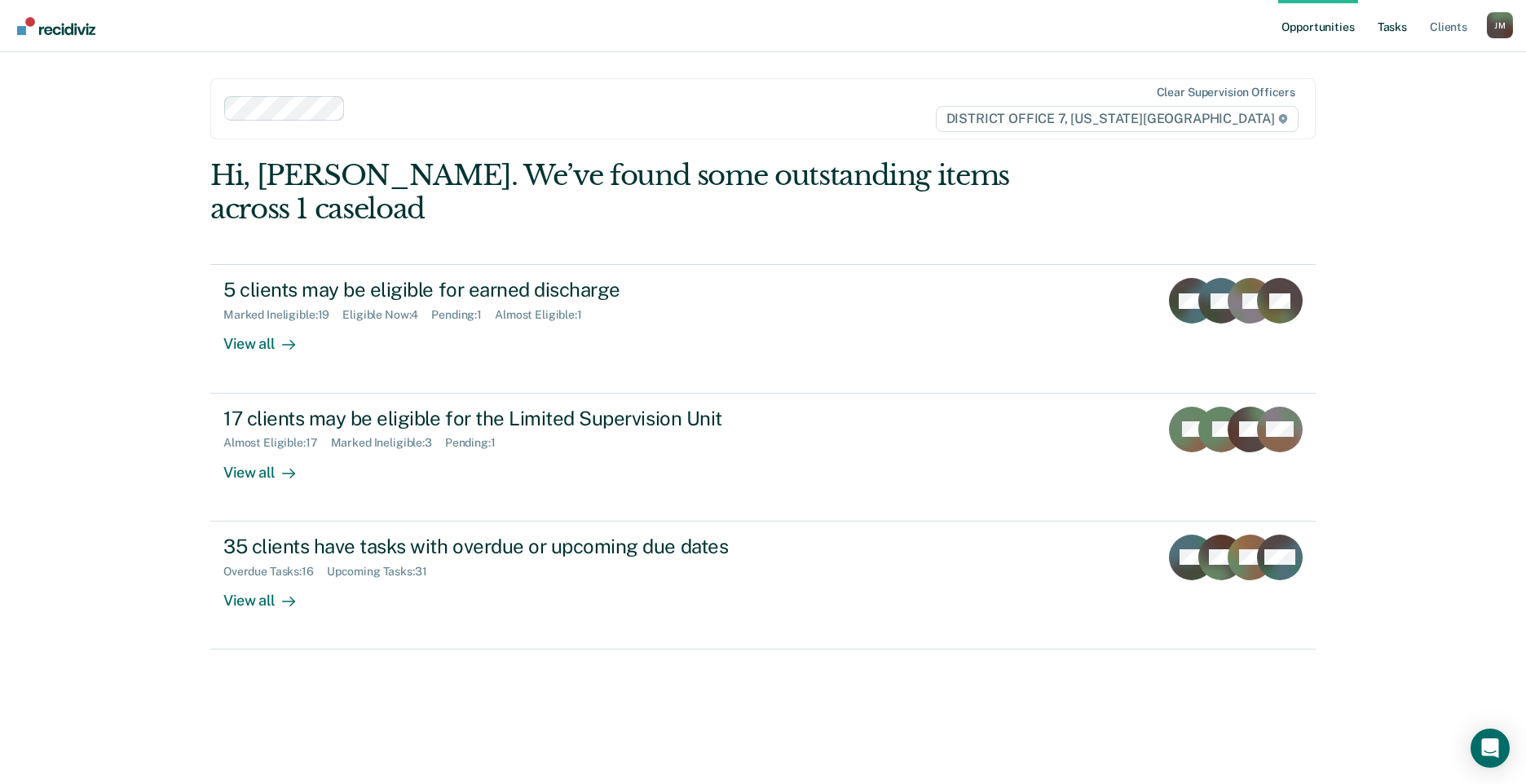
click at [1394, 27] on link "Tasks" at bounding box center [1392, 26] width 36 height 52
